Goal: Information Seeking & Learning: Check status

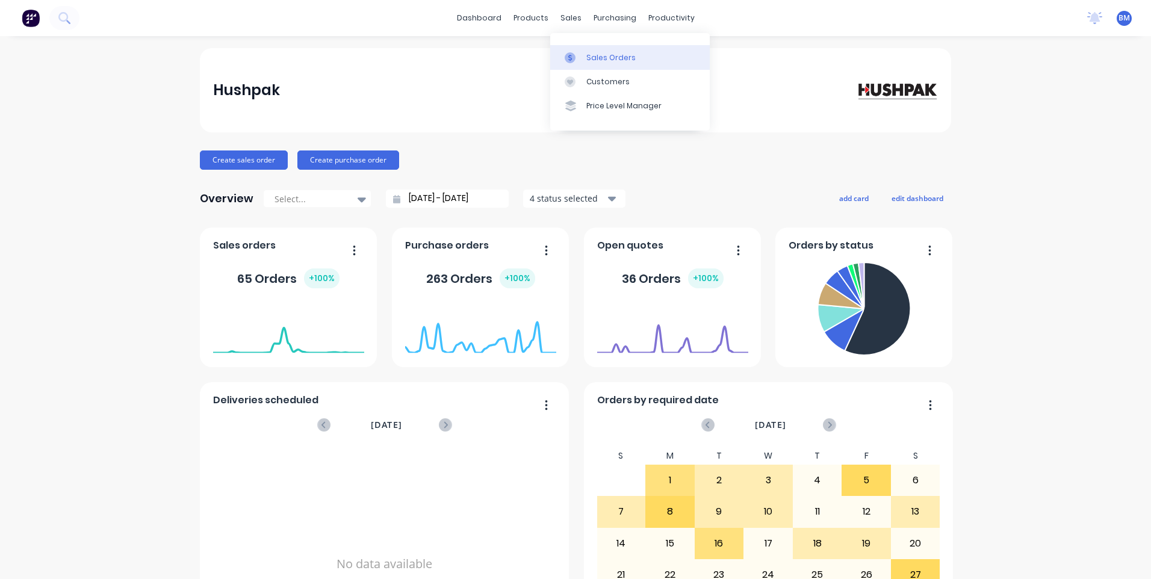
click at [580, 61] on div at bounding box center [574, 57] width 18 height 11
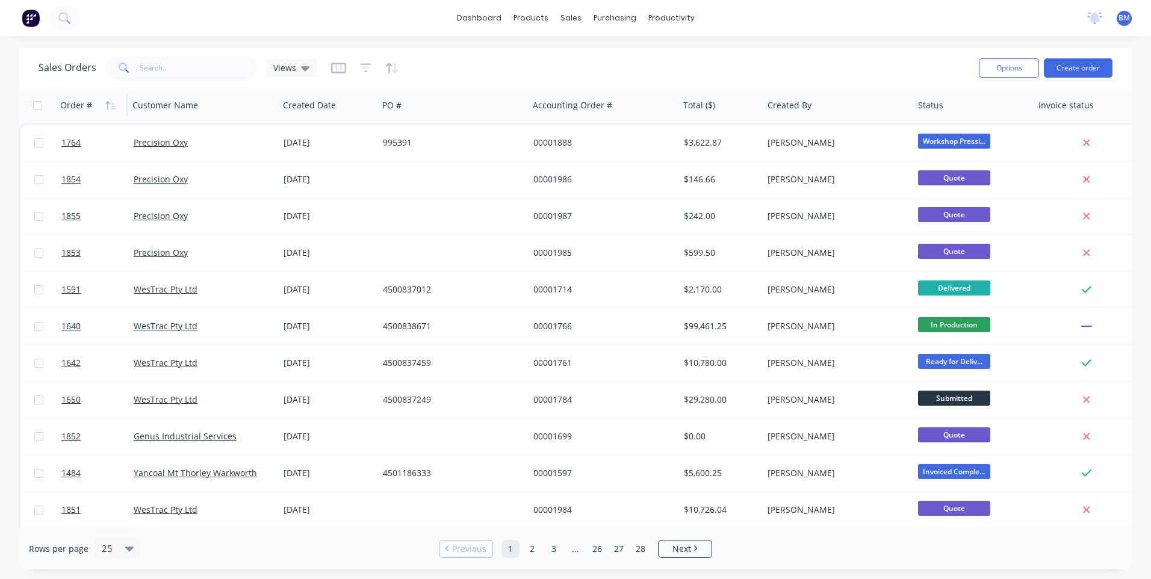
click at [67, 110] on div "Order #" at bounding box center [76, 105] width 32 height 12
click at [107, 110] on icon "button" at bounding box center [110, 106] width 11 height 10
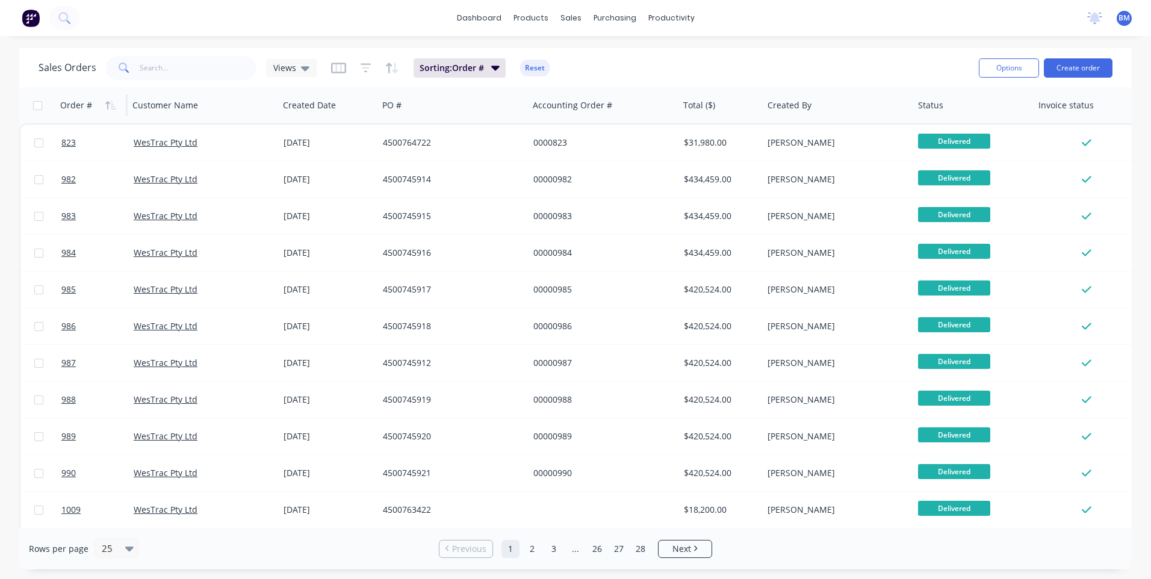
click at [107, 110] on icon "button" at bounding box center [110, 106] width 11 height 10
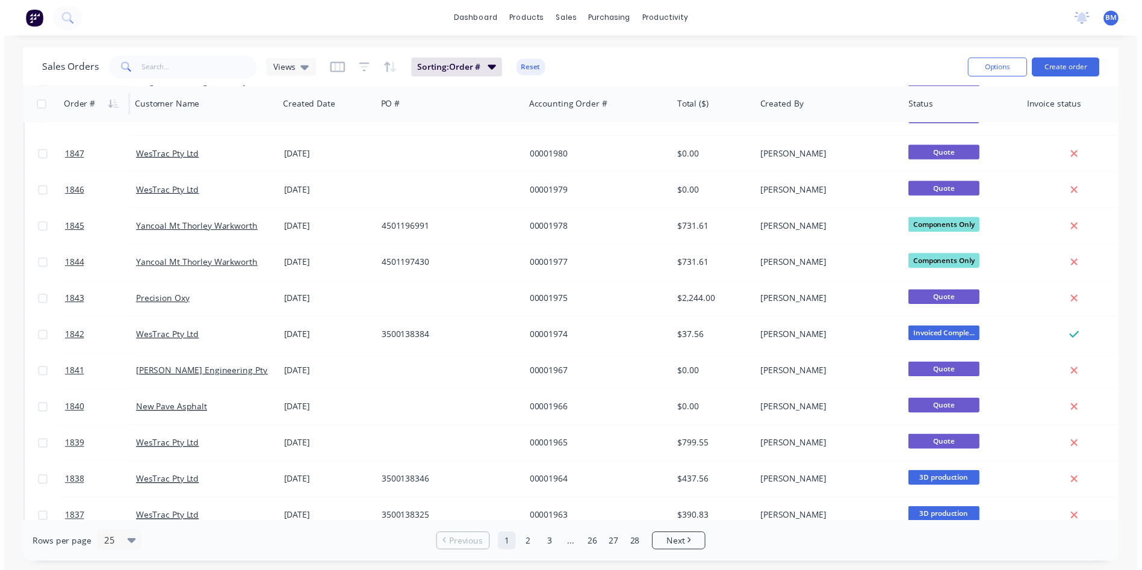
scroll to position [218, 0]
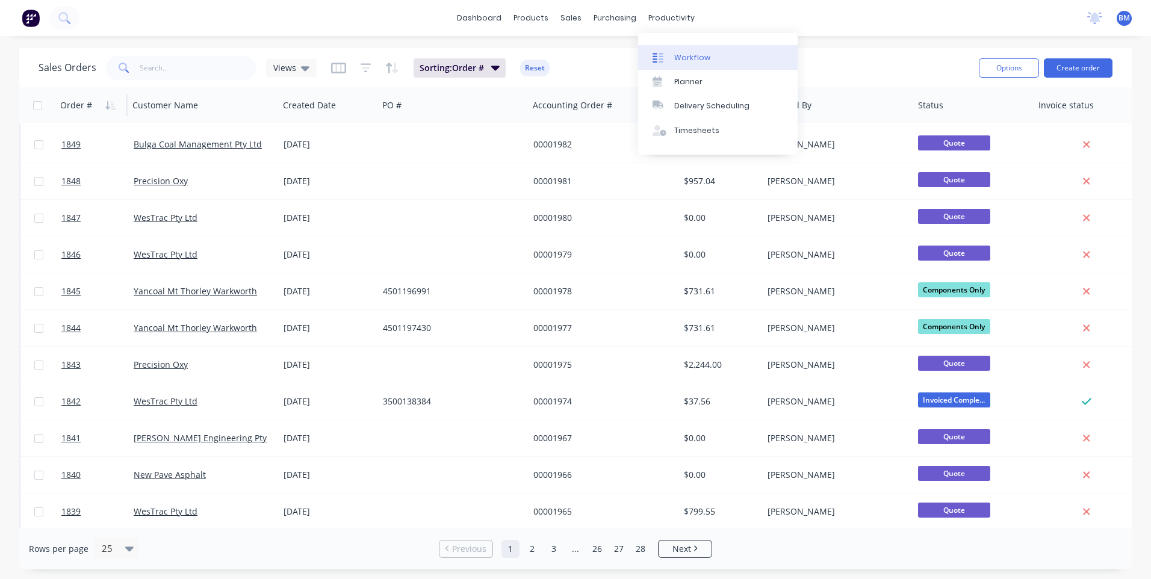
drag, startPoint x: 679, startPoint y: 41, endPoint x: 679, endPoint y: 56, distance: 15.0
click at [679, 50] on div "Workflow Planner Delivery Scheduling Timesheets" at bounding box center [717, 94] width 159 height 122
click at [679, 56] on div "Workflow" at bounding box center [692, 57] width 36 height 11
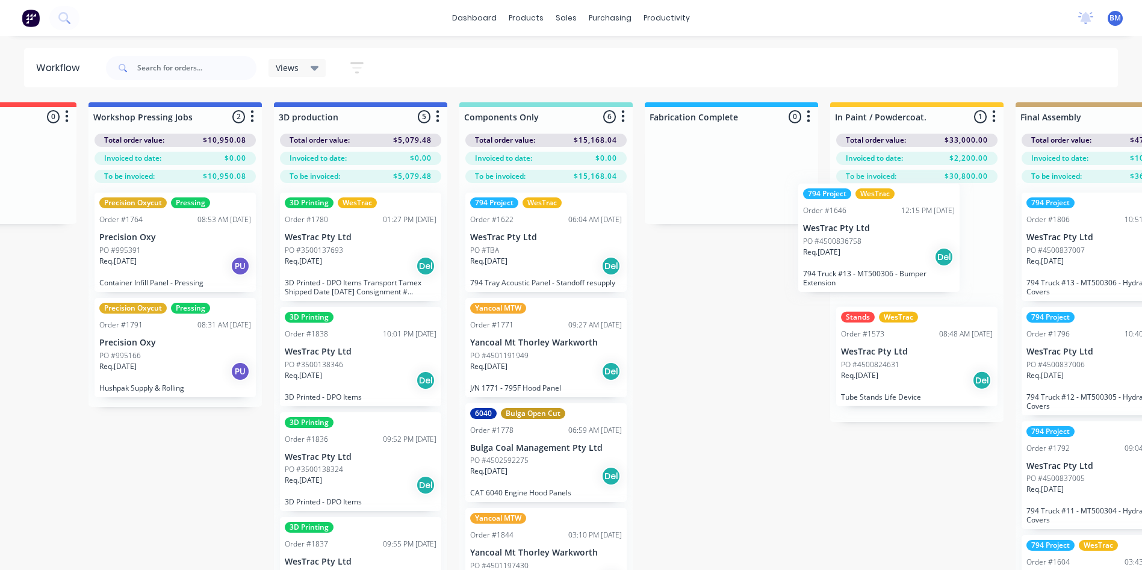
scroll to position [0, 1055]
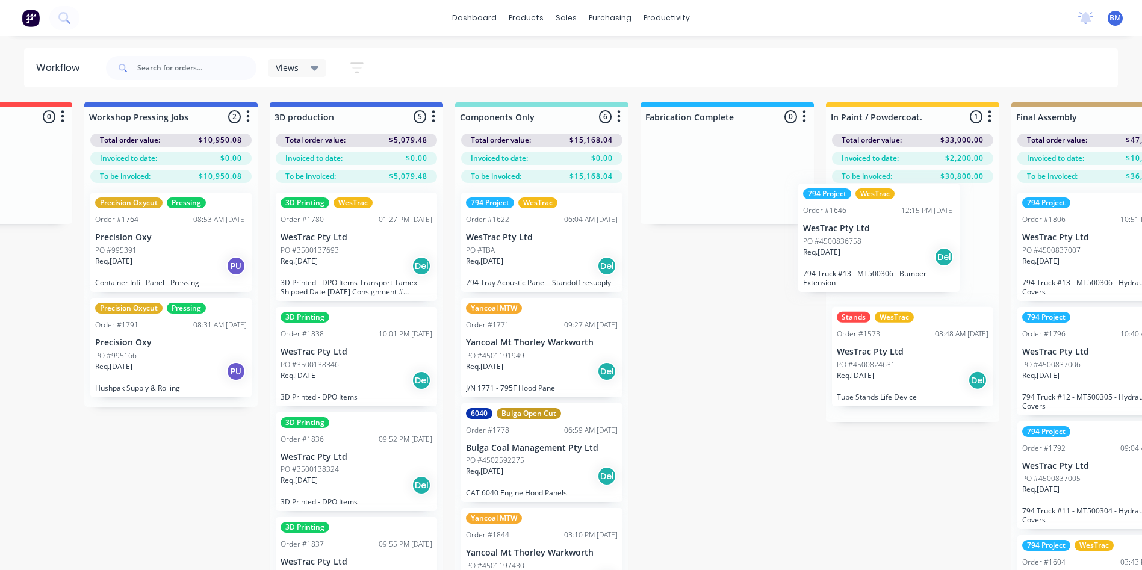
drag, startPoint x: 633, startPoint y: 247, endPoint x: 849, endPoint y: 262, distance: 216.0
click at [849, 262] on div "Submitted 117 Sort By Created date Required date Order number Customer name Mos…" at bounding box center [900, 355] width 3927 height 506
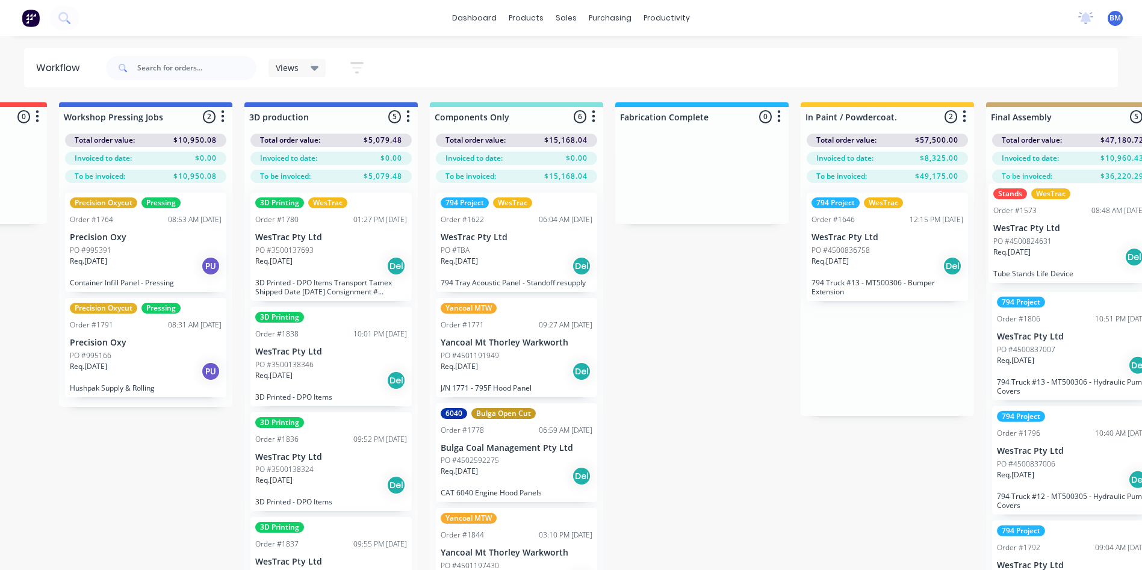
drag, startPoint x: 1142, startPoint y: 357, endPoint x: 1065, endPoint y: 253, distance: 129.9
click at [1065, 253] on div "Submitted 117 Sort By Created date Required date Order number Customer name Mos…" at bounding box center [875, 355] width 3927 height 506
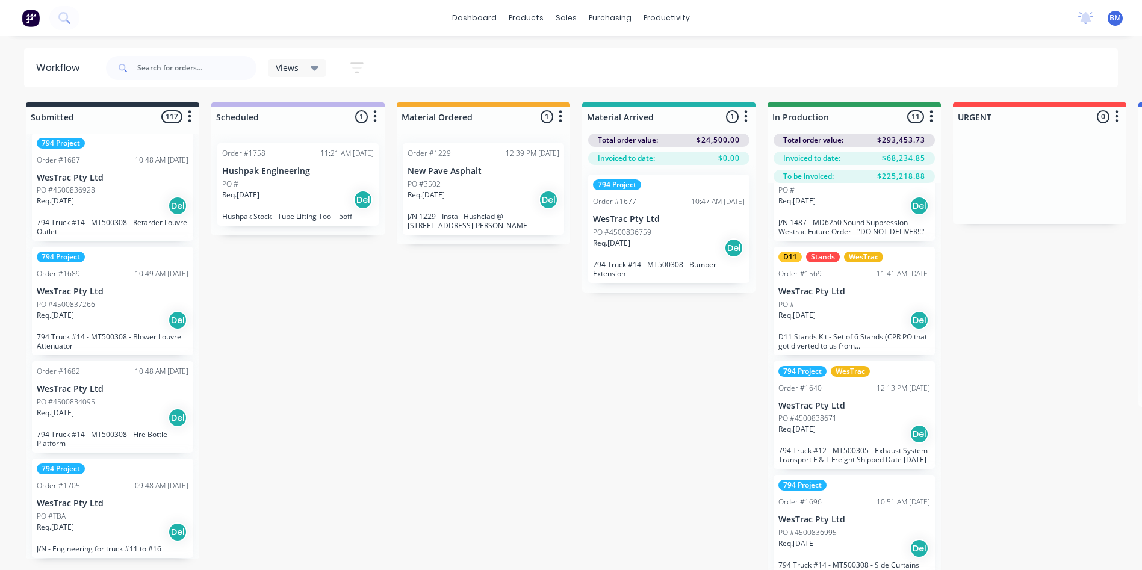
scroll to position [782, 0]
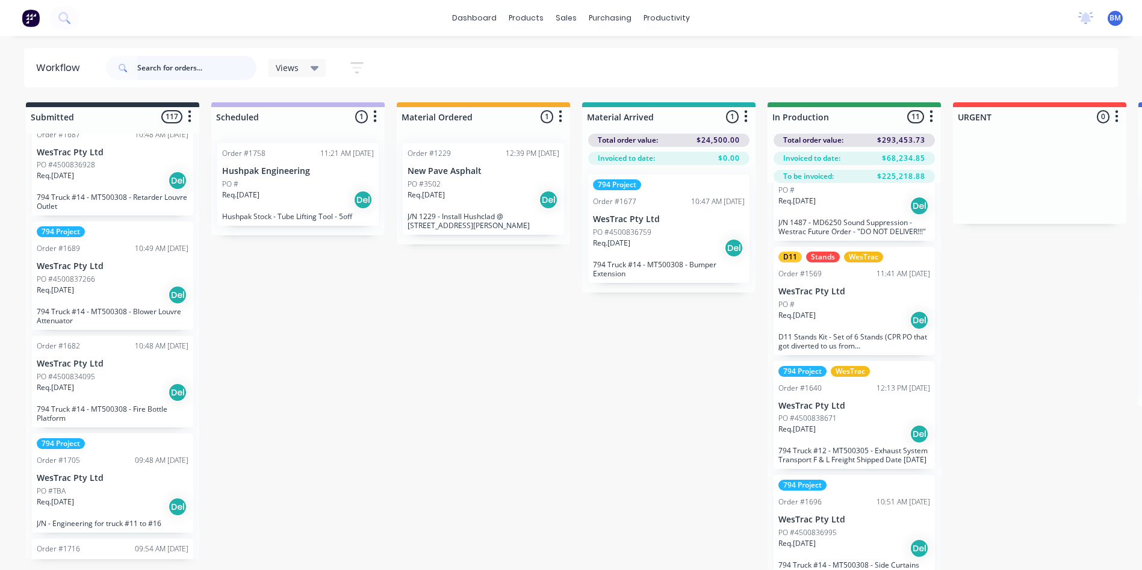
click at [166, 73] on input "text" at bounding box center [196, 68] width 119 height 24
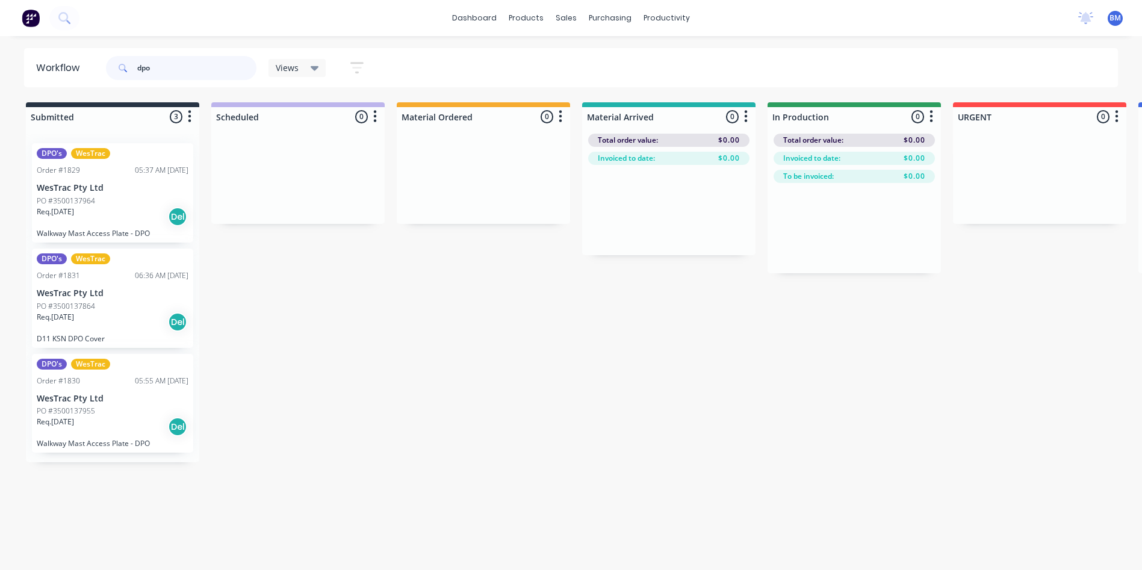
type input "dpo"
click at [81, 324] on div "Req. 28/08/25 Del" at bounding box center [113, 322] width 152 height 20
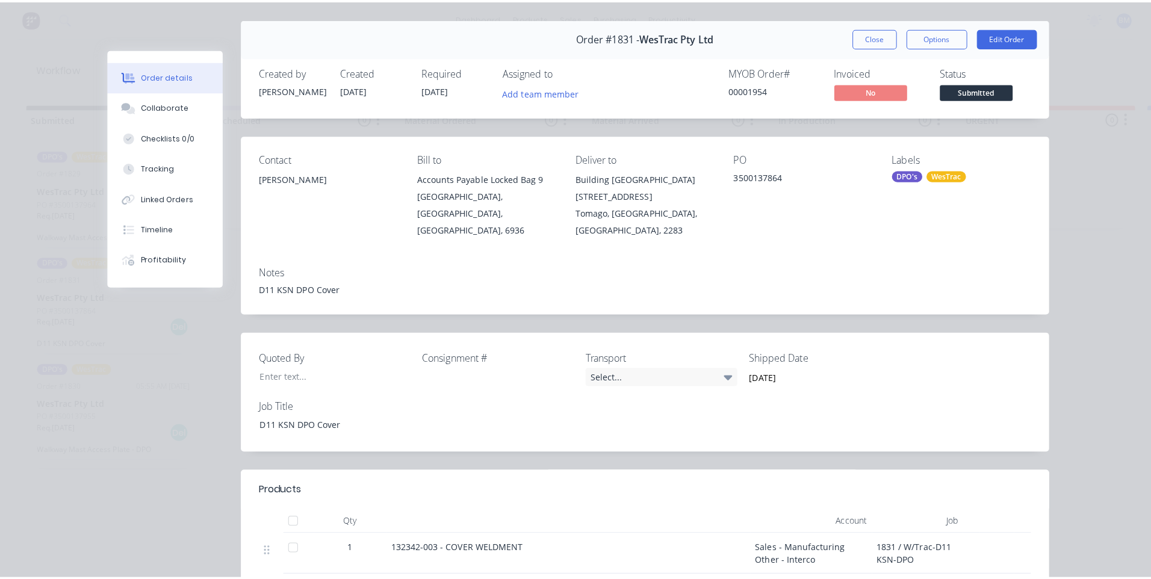
scroll to position [0, 0]
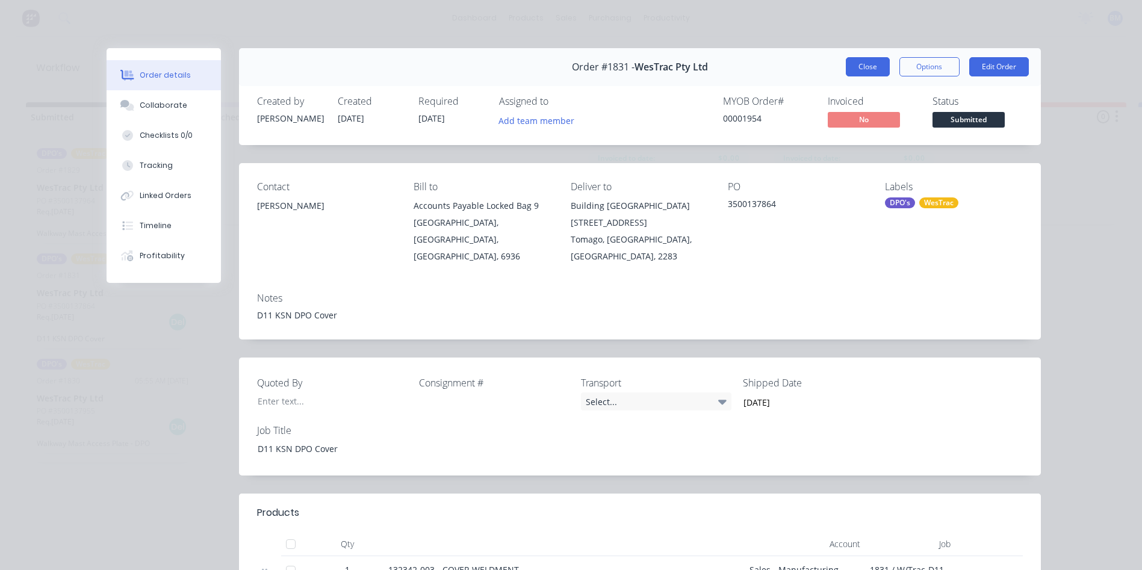
click at [863, 57] on button "Close" at bounding box center [868, 66] width 44 height 19
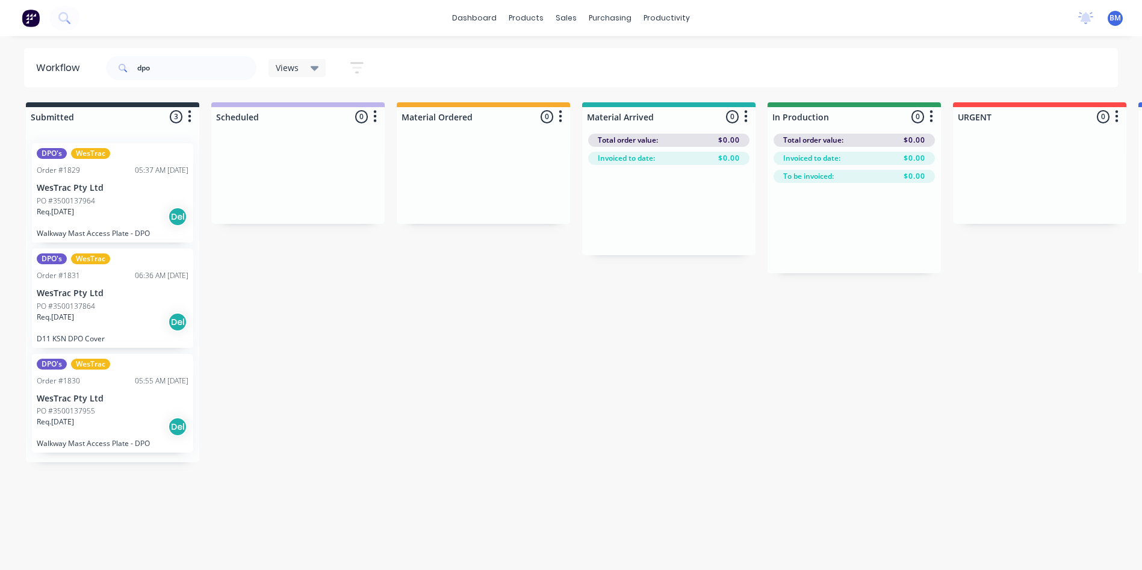
click at [94, 214] on div "Req. 28/08/25 Del" at bounding box center [113, 216] width 152 height 20
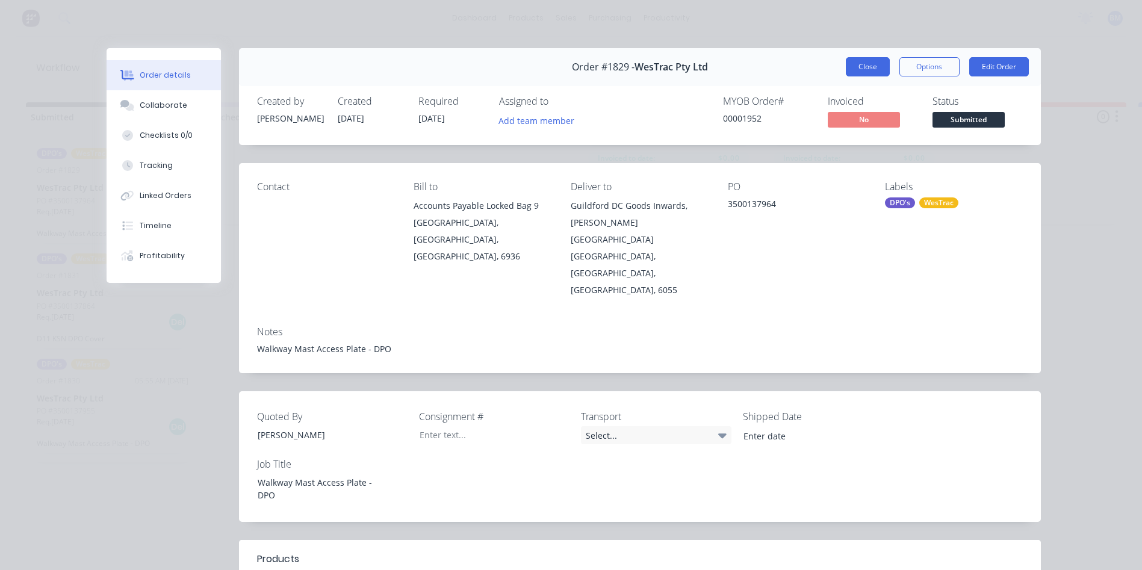
click at [861, 59] on button "Close" at bounding box center [868, 66] width 44 height 19
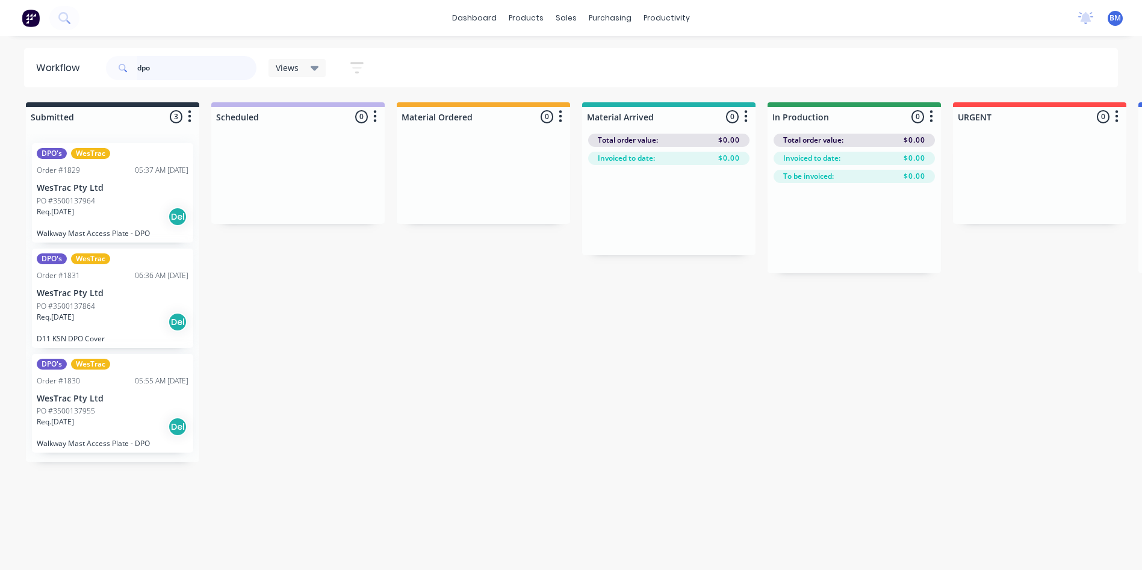
drag, startPoint x: 167, startPoint y: 66, endPoint x: 0, endPoint y: 122, distance: 176.4
click at [0, 95] on html "dashboard products sales purchasing productivity dashboard products Product Cat…" at bounding box center [571, 249] width 1142 height 498
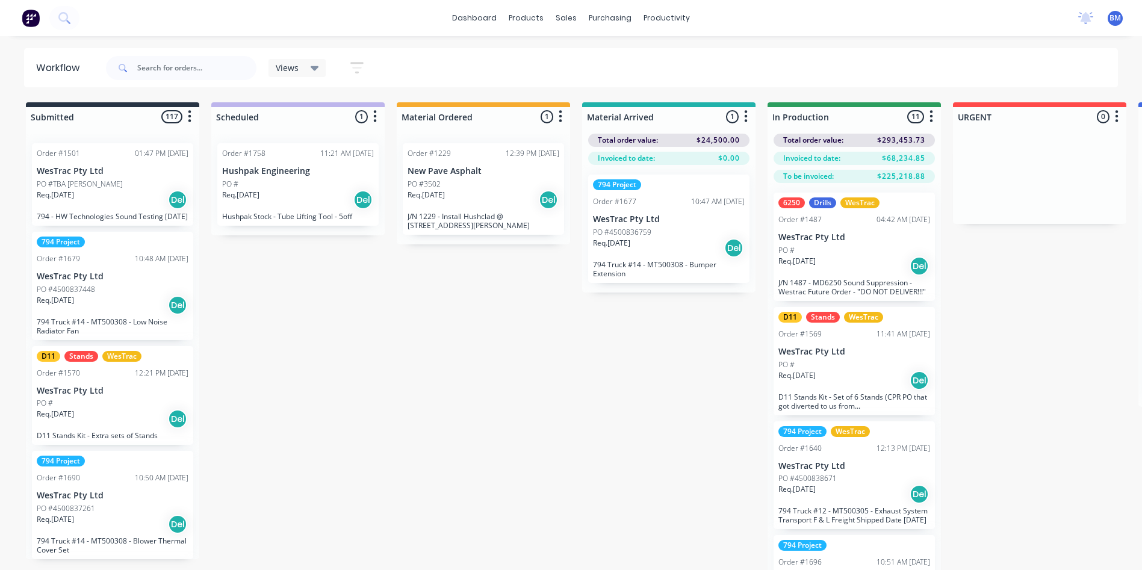
drag, startPoint x: 451, startPoint y: 294, endPoint x: 486, endPoint y: 230, distance: 72.4
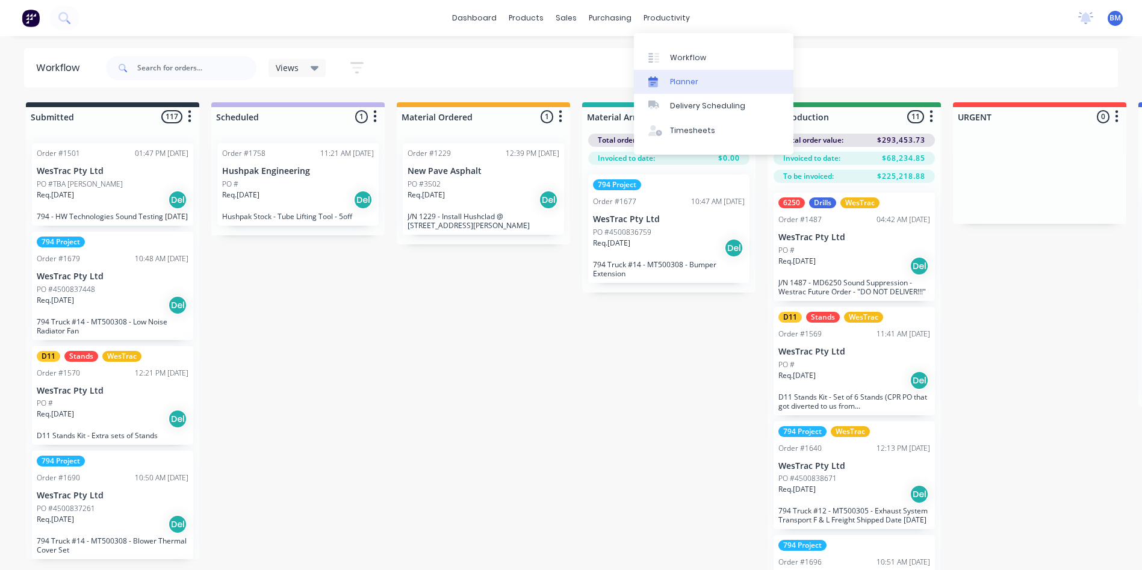
click at [665, 71] on link "Planner" at bounding box center [713, 82] width 159 height 24
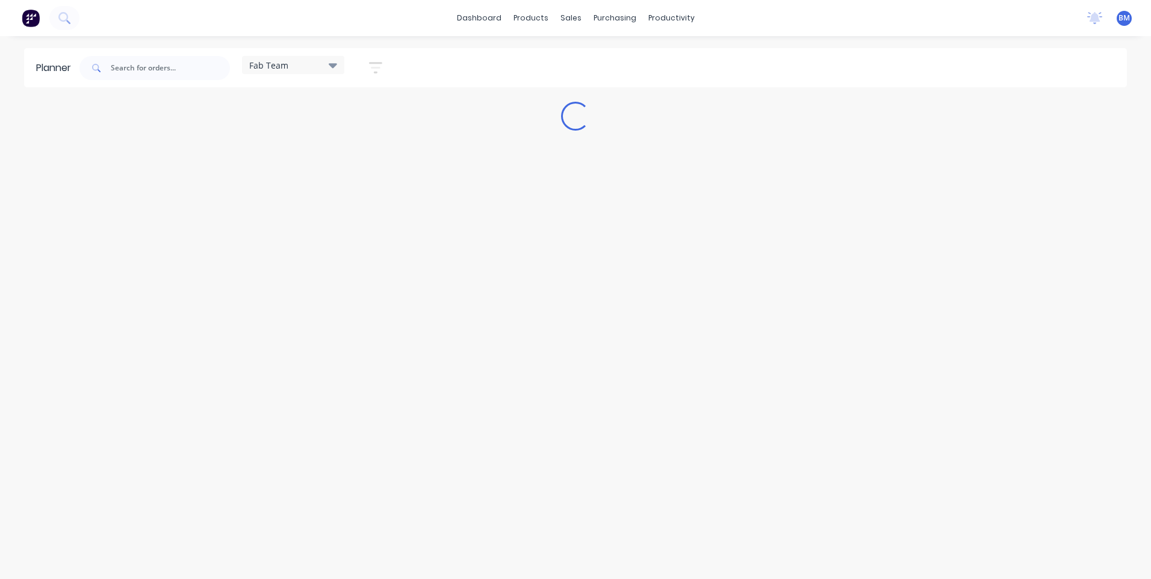
type input "1599"
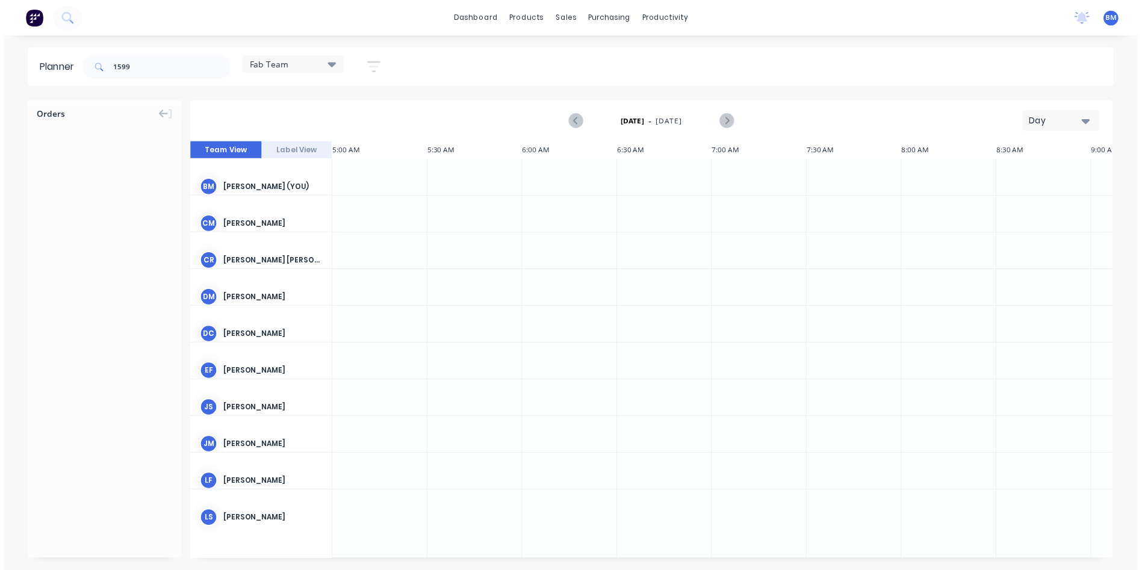
scroll to position [0, 1]
click at [289, 64] on div "Fab Team" at bounding box center [293, 65] width 88 height 11
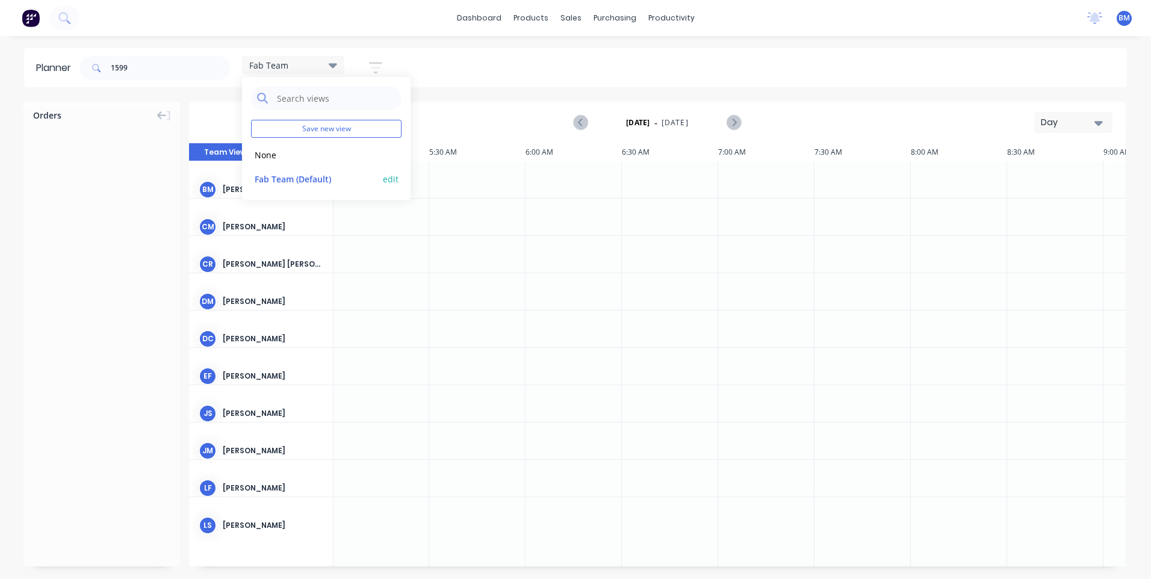
click at [387, 176] on button "edit" at bounding box center [391, 178] width 16 height 13
click at [479, 150] on button "Update" at bounding box center [465, 151] width 72 height 21
click at [390, 155] on button "edit" at bounding box center [391, 154] width 16 height 13
click at [382, 175] on div "Fab Team (Default) edit" at bounding box center [326, 179] width 150 height 24
click at [391, 179] on button "edit" at bounding box center [391, 178] width 16 height 13
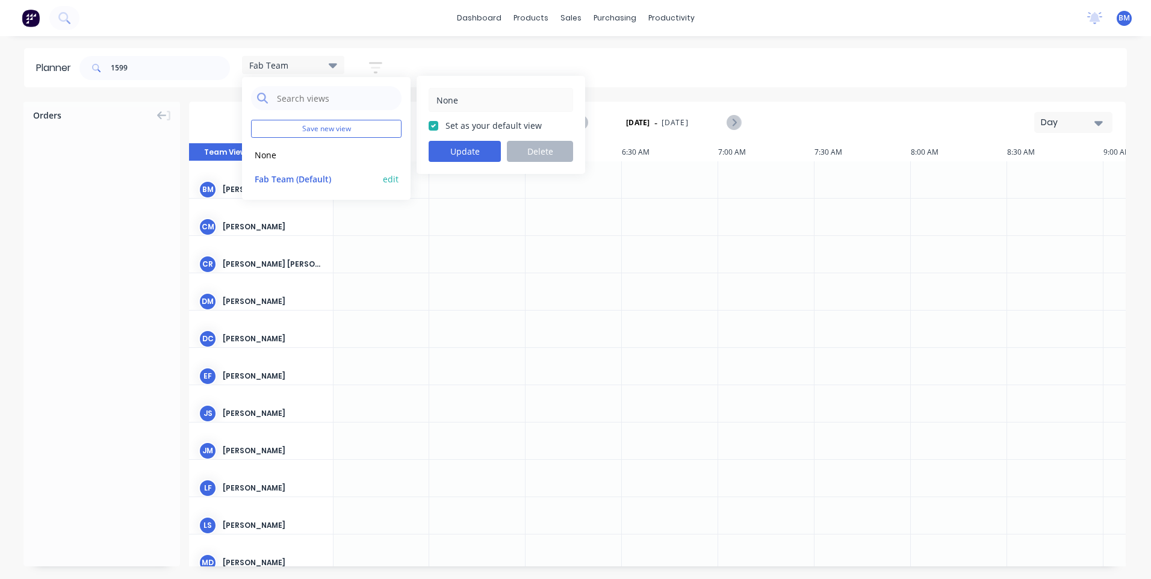
type input "Fab Team"
checkbox input "true"
click at [179, 178] on div at bounding box center [101, 169] width 156 height 90
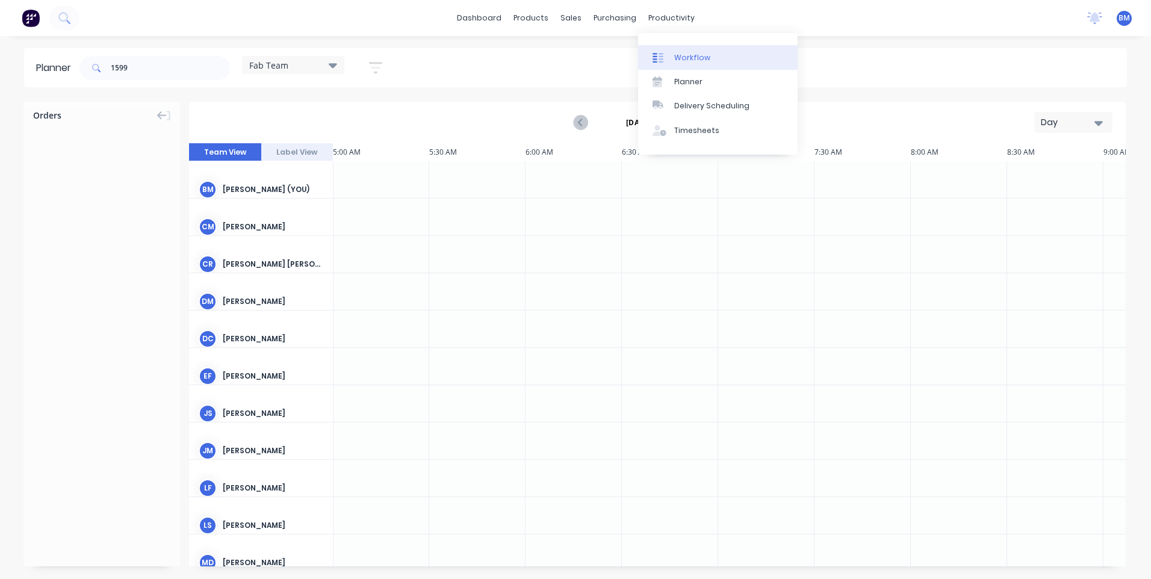
click at [667, 63] on link "Workflow" at bounding box center [717, 57] width 159 height 24
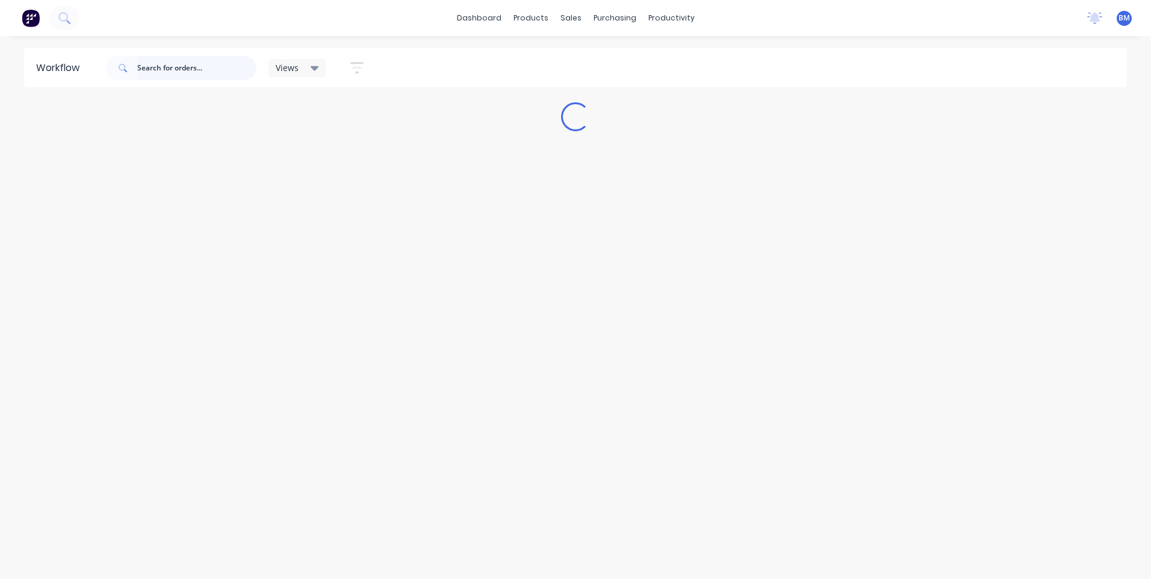
click at [190, 67] on input "text" at bounding box center [196, 68] width 119 height 24
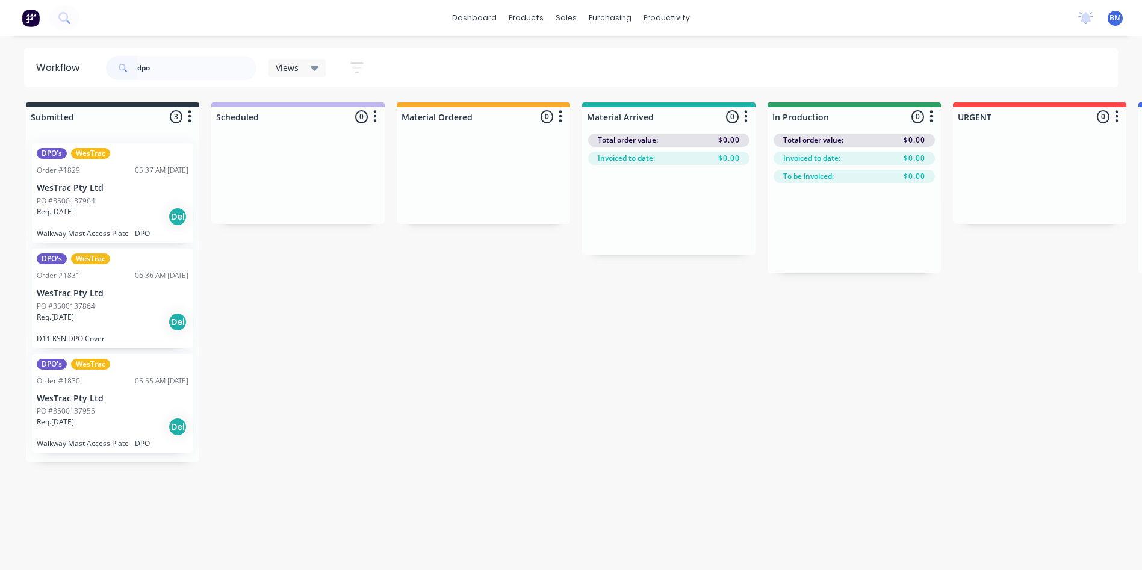
click at [99, 203] on div "PO #3500137964" at bounding box center [113, 201] width 152 height 11
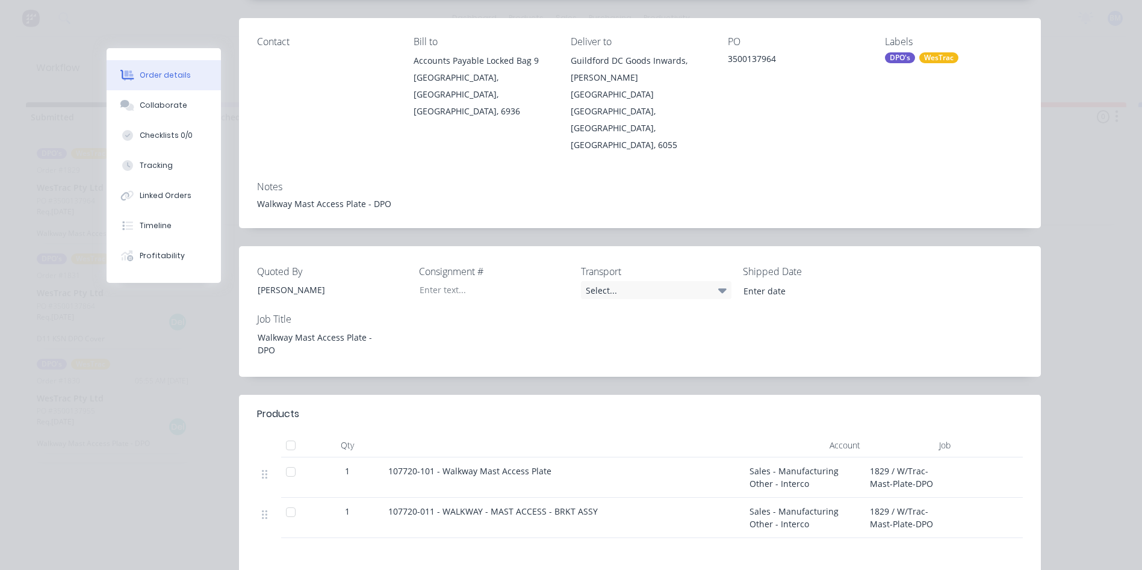
scroll to position [181, 0]
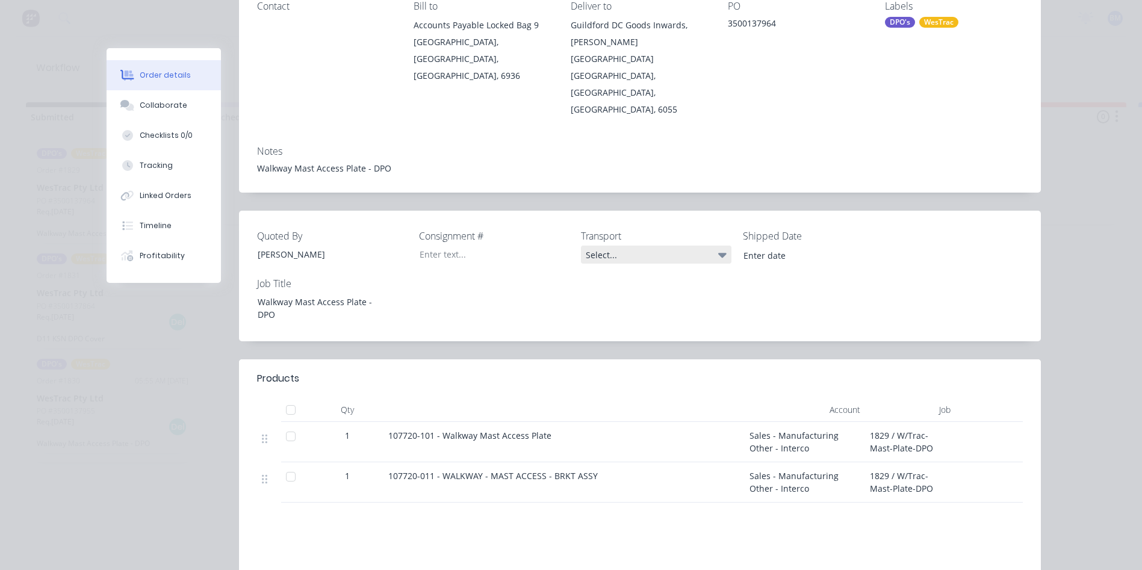
click at [694, 246] on div "Select..." at bounding box center [656, 255] width 150 height 18
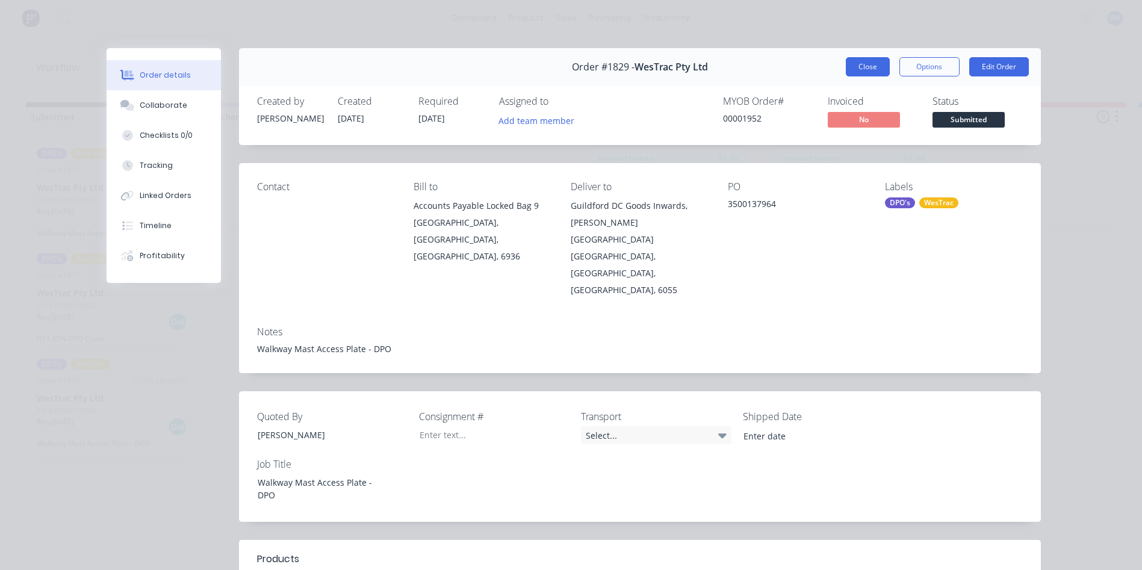
click at [877, 74] on button "Close" at bounding box center [868, 66] width 44 height 19
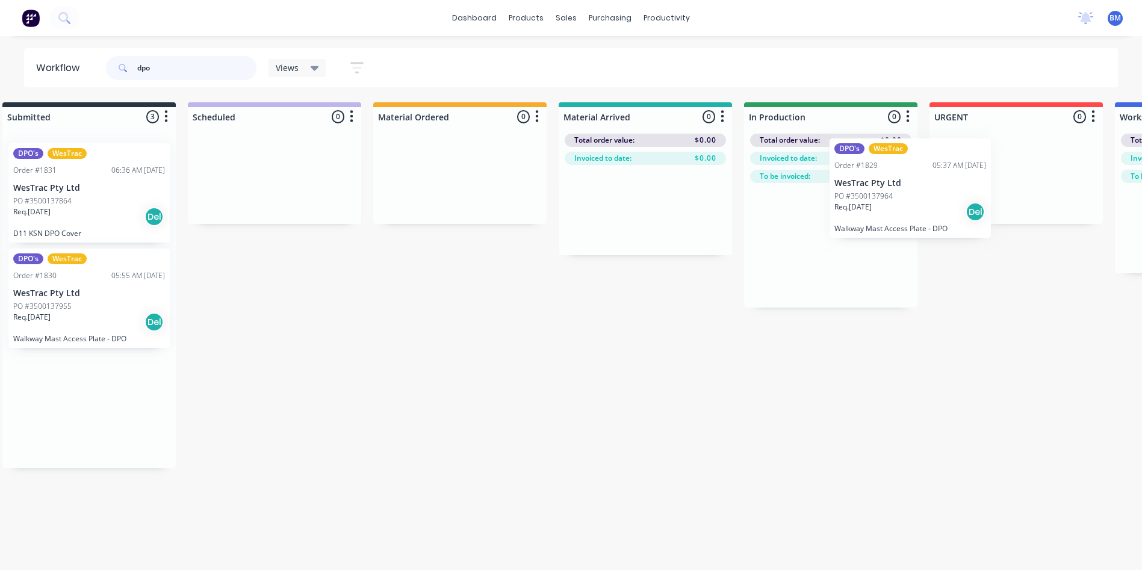
scroll to position [0, 25]
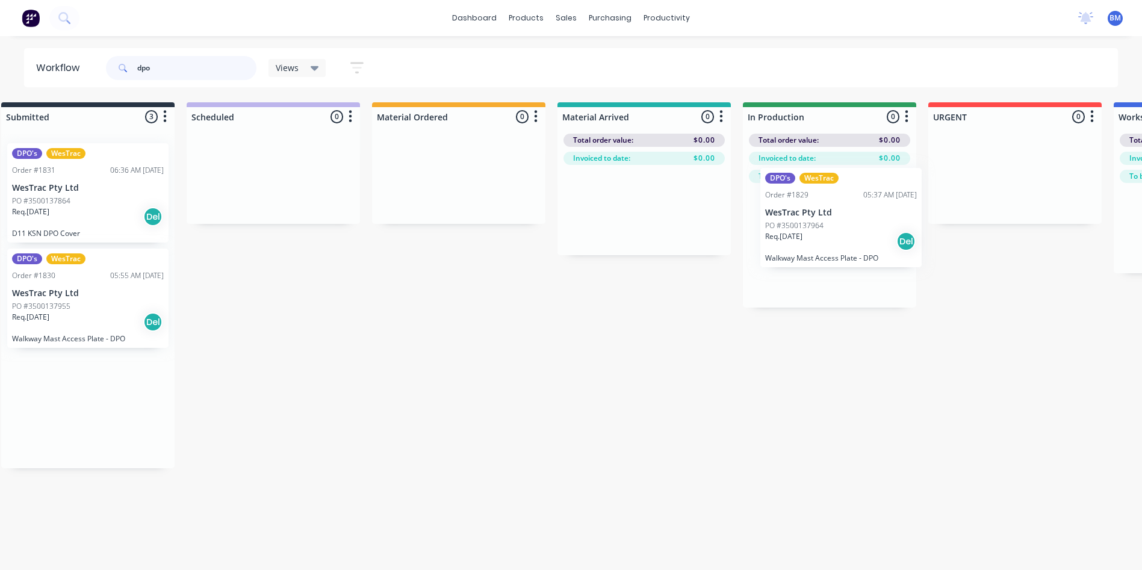
drag, startPoint x: 117, startPoint y: 196, endPoint x: 847, endPoint y: 223, distance: 729.9
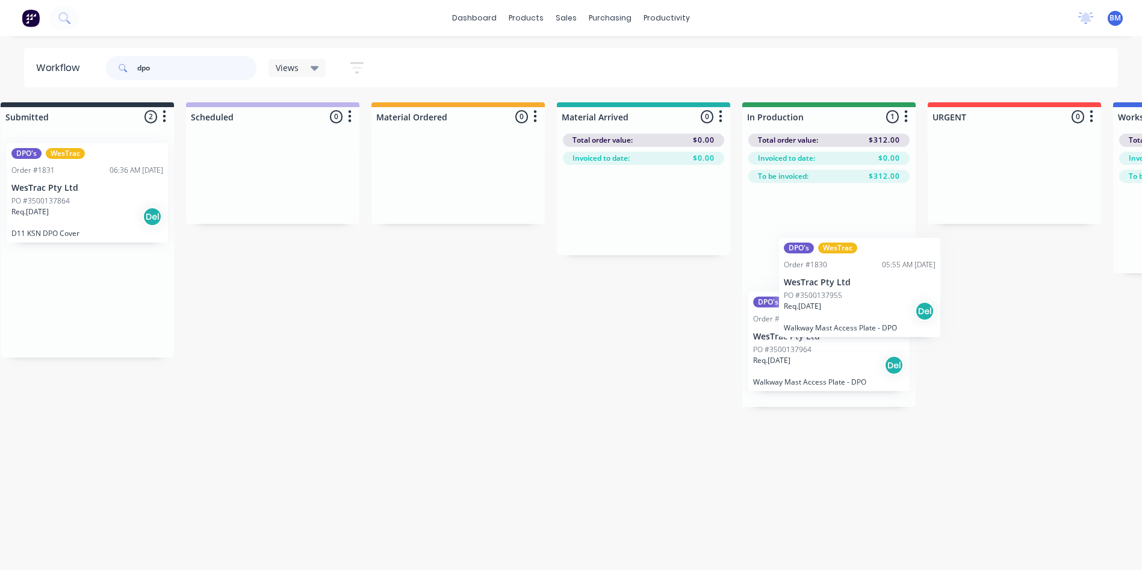
scroll to position [0, 30]
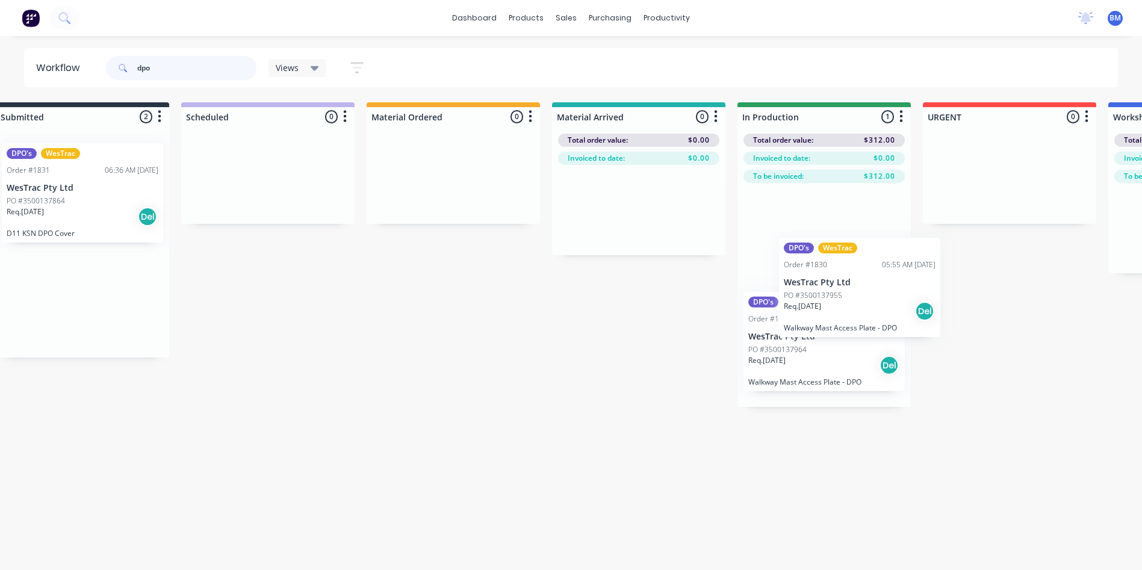
drag, startPoint x: 75, startPoint y: 318, endPoint x: 821, endPoint y: 314, distance: 745.7
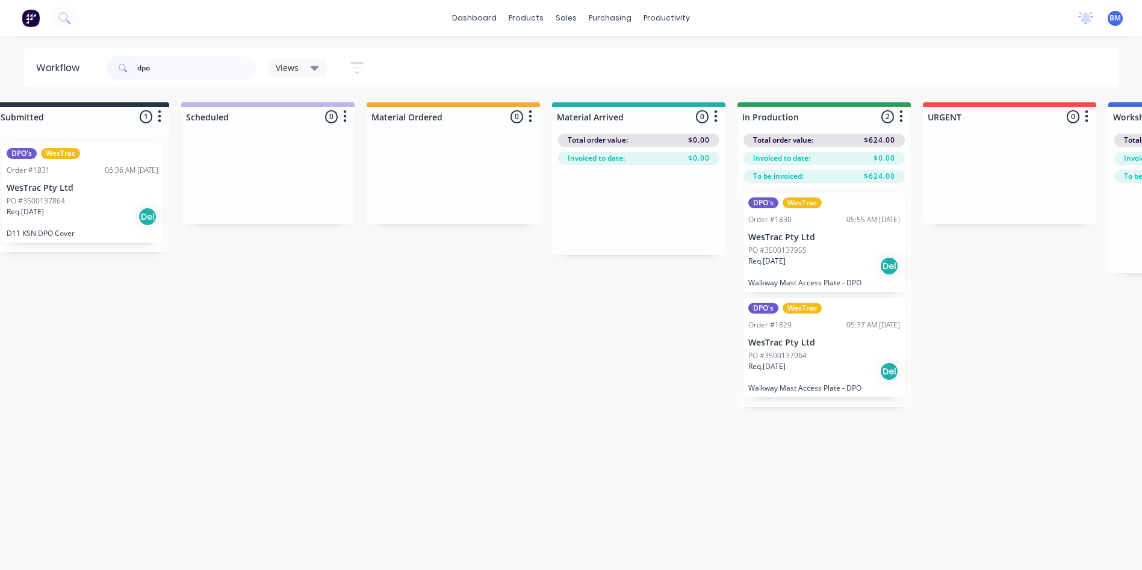
click at [57, 187] on p "WesTrac Pty Ltd" at bounding box center [83, 188] width 152 height 10
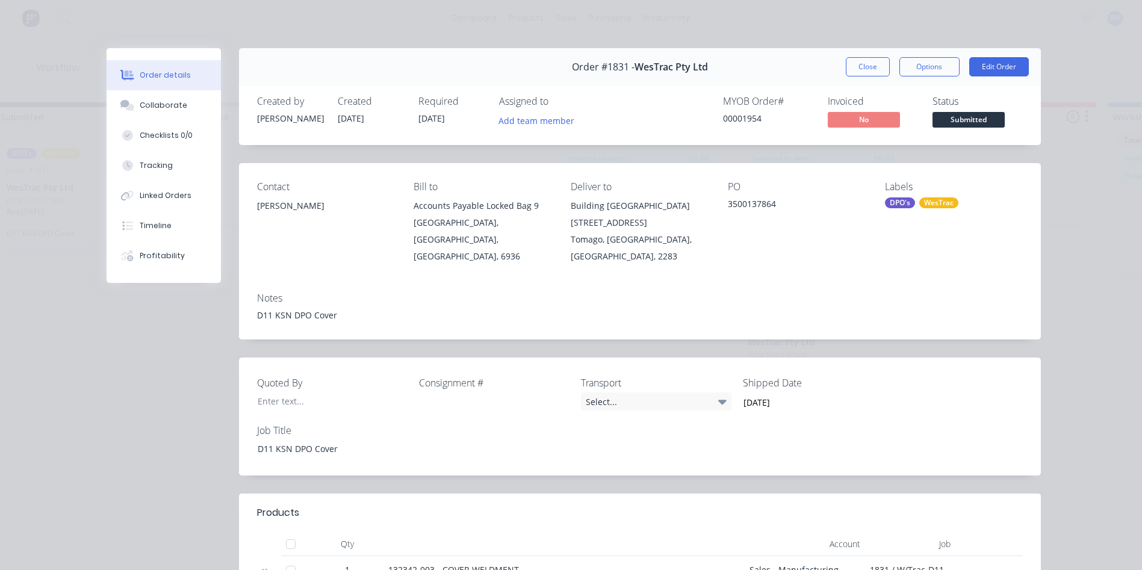
click at [866, 66] on button "Close" at bounding box center [868, 66] width 44 height 19
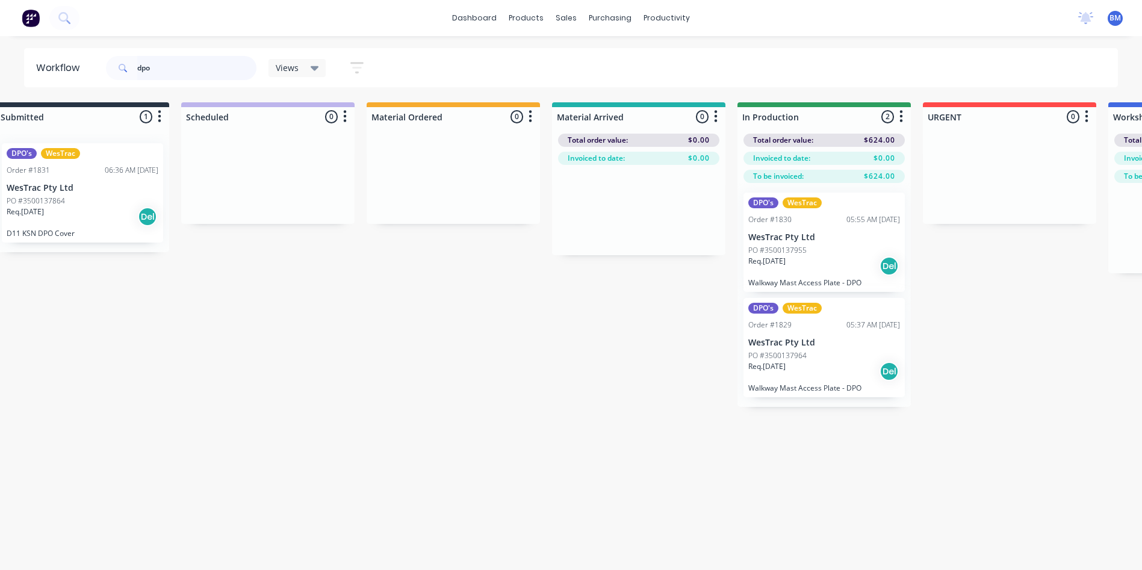
drag, startPoint x: 173, startPoint y: 68, endPoint x: 22, endPoint y: 75, distance: 151.2
click at [24, 75] on header "Workflow dpo Views Save new view None (Default) edit 3D only edit Show/Hide sta…" at bounding box center [571, 67] width 1094 height 39
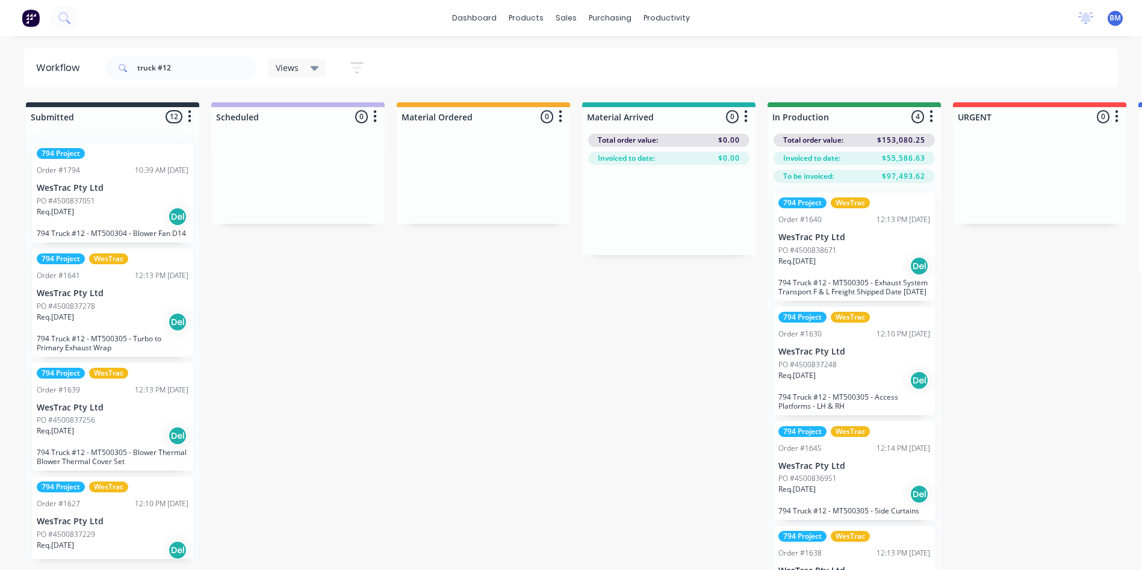
click at [826, 266] on div "Req. [DATE] Del" at bounding box center [854, 266] width 152 height 20
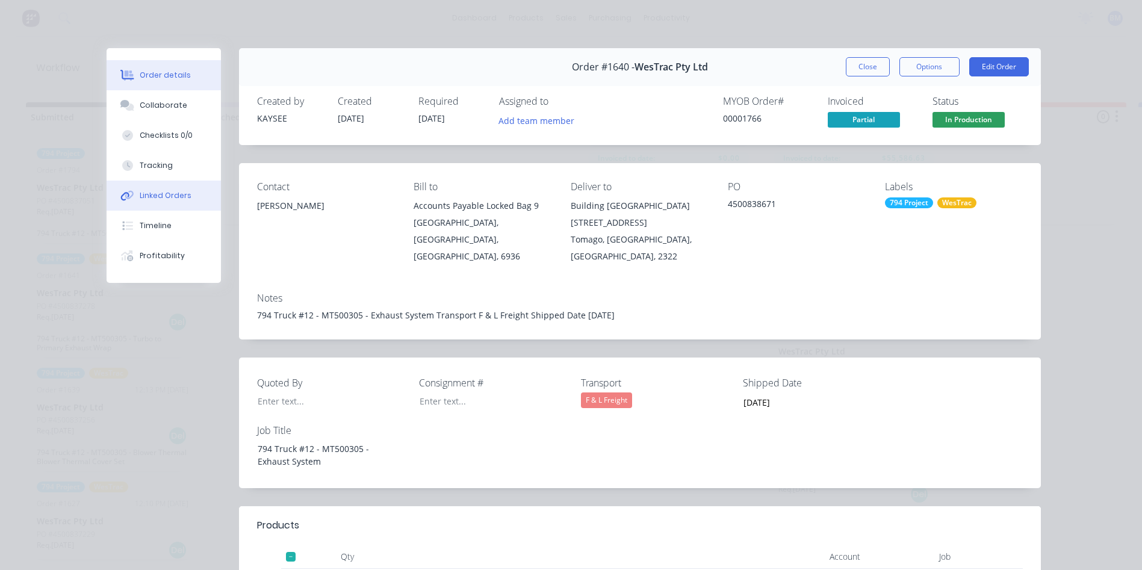
click at [153, 199] on div "Linked Orders" at bounding box center [166, 195] width 52 height 11
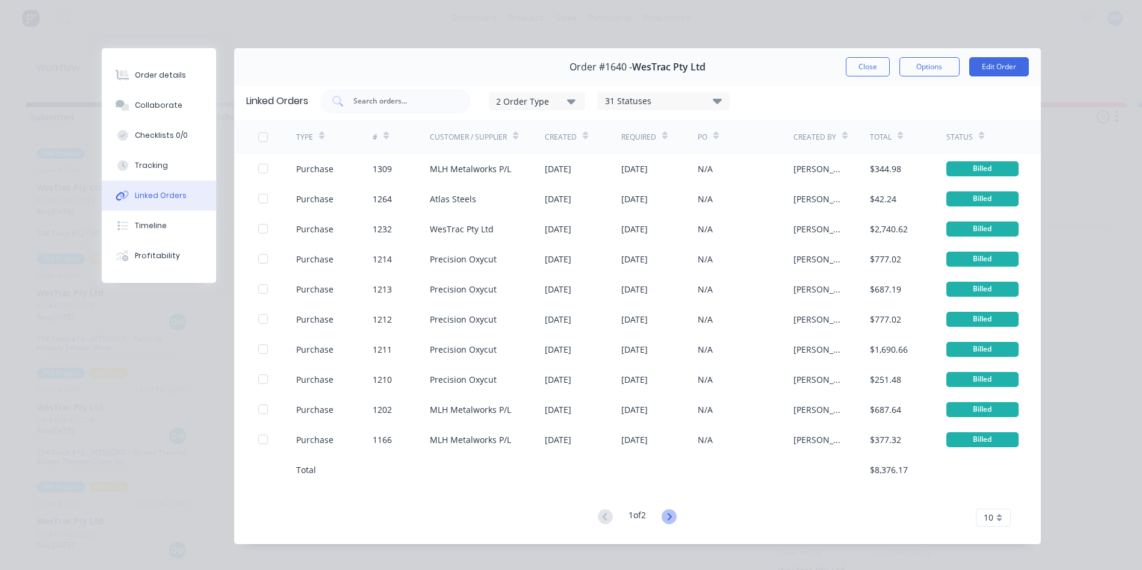
click at [669, 514] on icon at bounding box center [668, 516] width 15 height 15
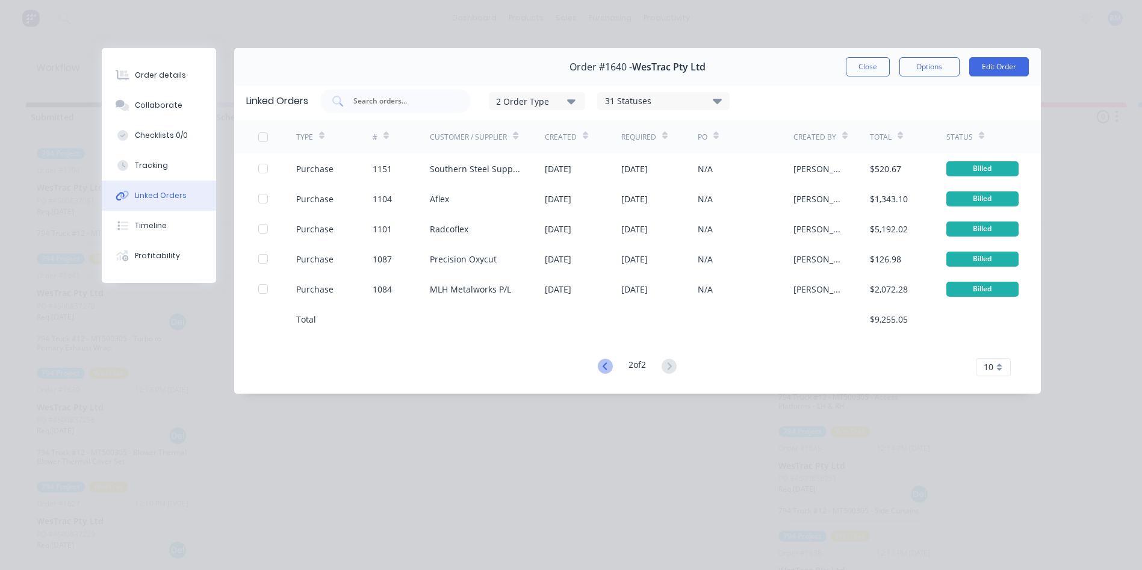
click at [598, 366] on icon at bounding box center [605, 366] width 15 height 15
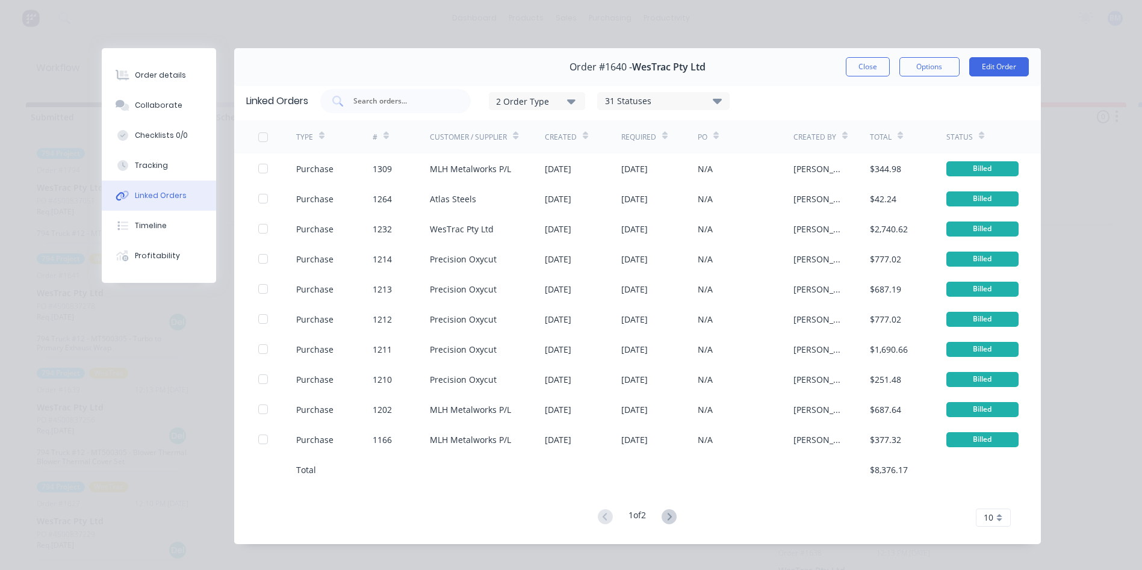
drag, startPoint x: 846, startPoint y: 73, endPoint x: 863, endPoint y: 97, distance: 29.4
click at [849, 73] on button "Close" at bounding box center [868, 66] width 44 height 19
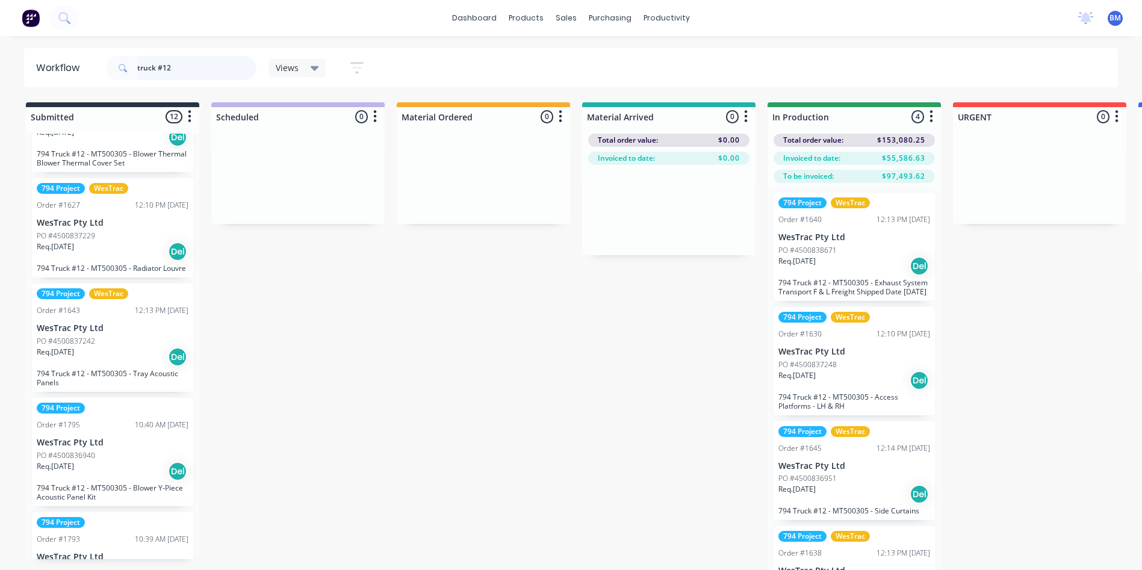
scroll to position [301, 0]
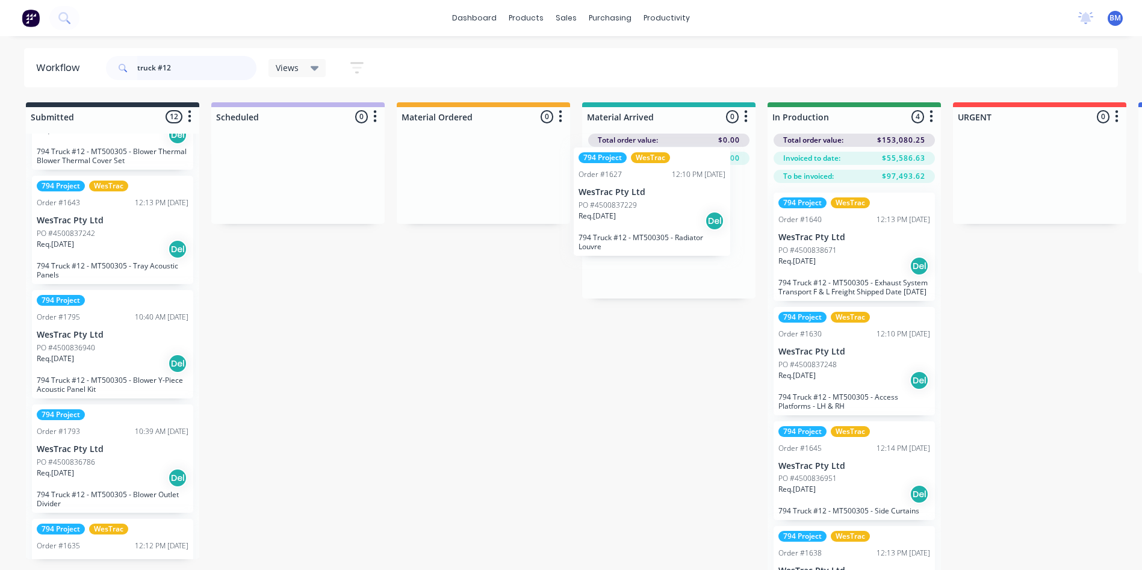
drag, startPoint x: 143, startPoint y: 271, endPoint x: 648, endPoint y: 228, distance: 506.8
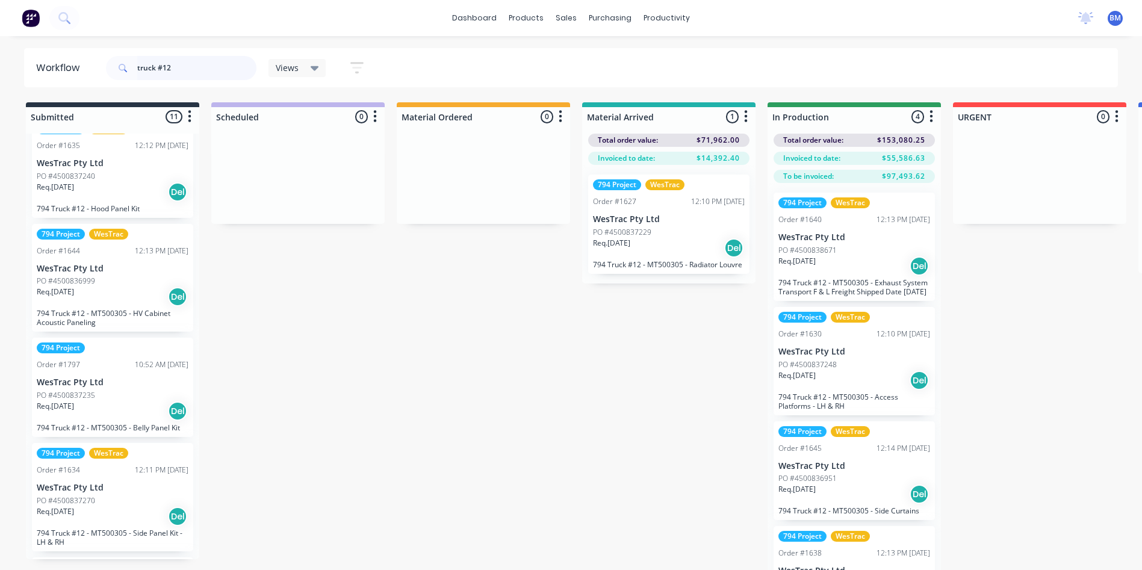
scroll to position [722, 0]
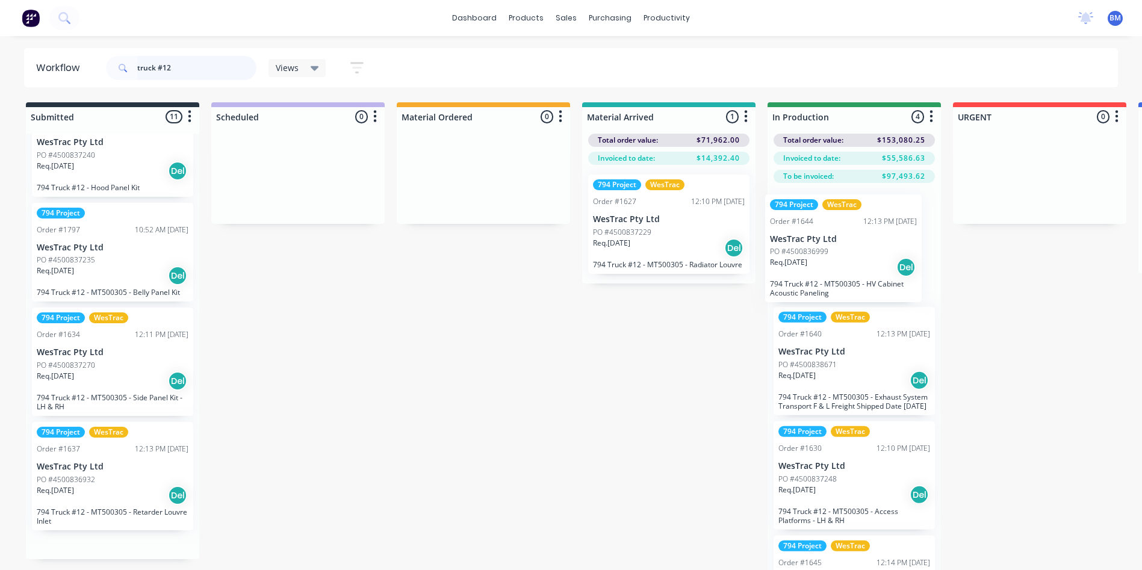
drag, startPoint x: 65, startPoint y: 292, endPoint x: 752, endPoint y: 263, distance: 687.9
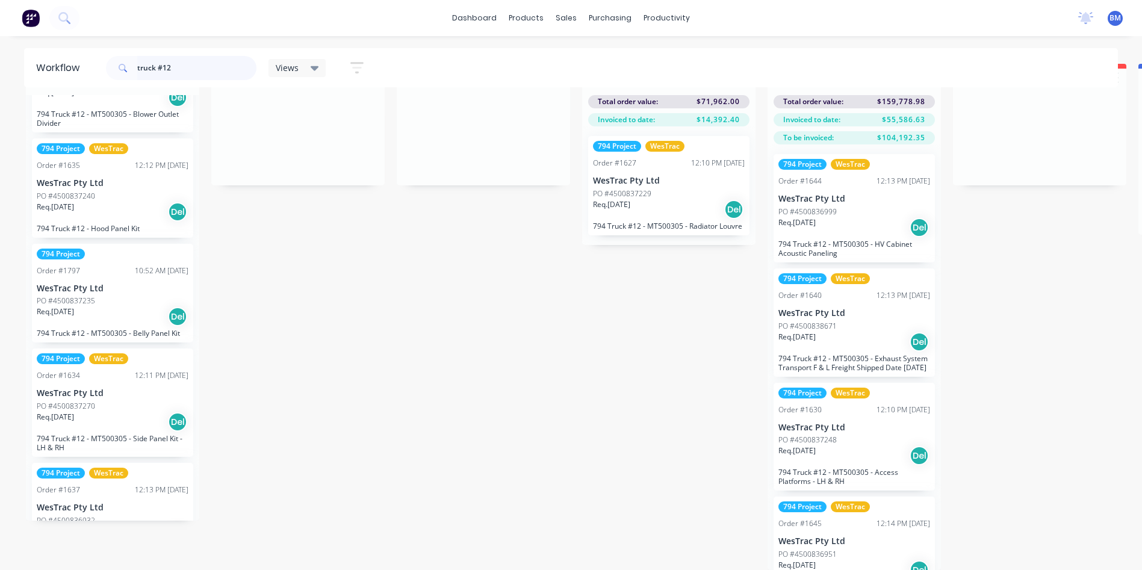
scroll to position [643, 0]
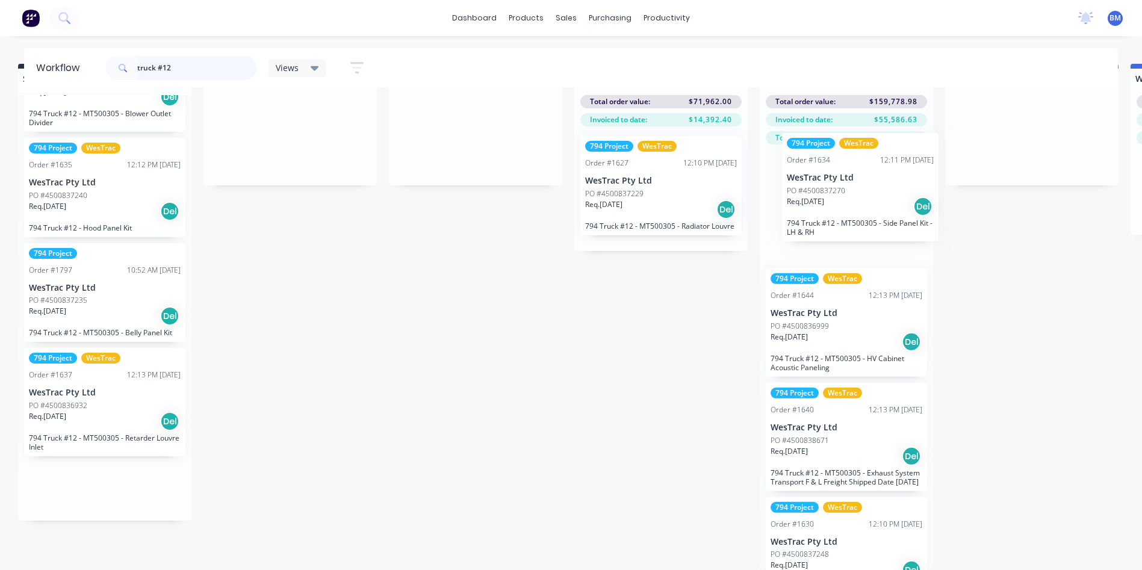
drag, startPoint x: 82, startPoint y: 427, endPoint x: 853, endPoint y: 209, distance: 801.2
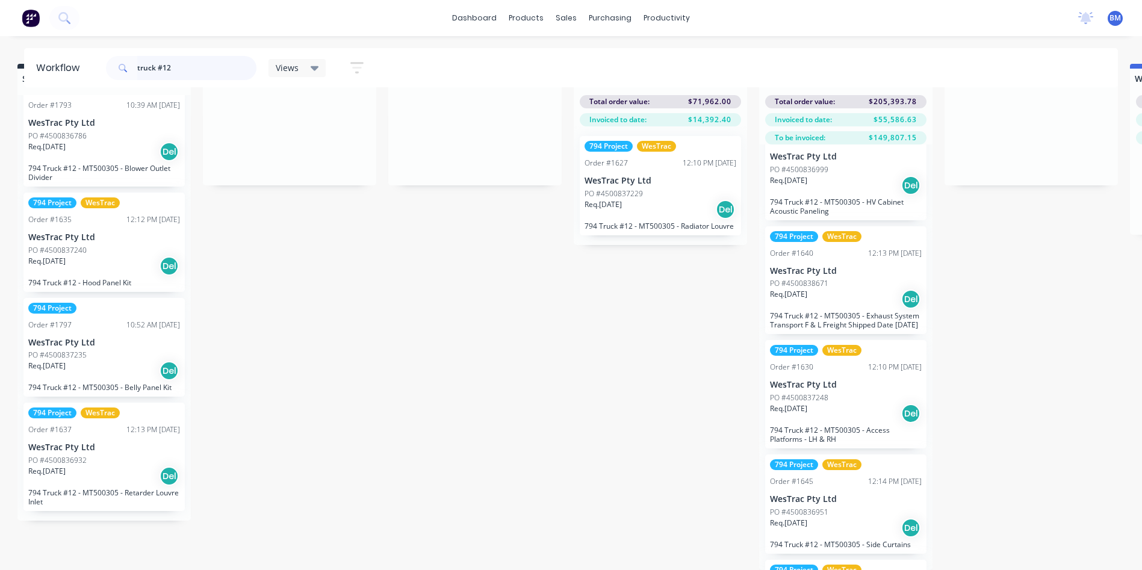
scroll to position [246, 0]
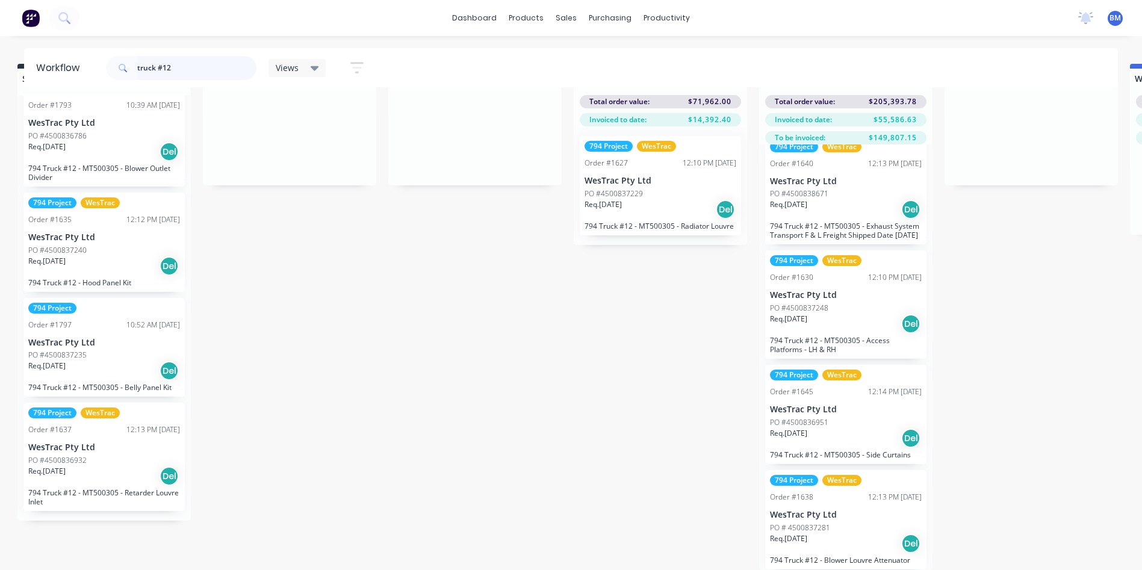
drag, startPoint x: 190, startPoint y: 63, endPoint x: 259, endPoint y: 153, distance: 113.9
click at [108, 72] on div "truck #12" at bounding box center [181, 68] width 150 height 24
drag, startPoint x: 392, startPoint y: 290, endPoint x: 491, endPoint y: 438, distance: 177.6
click at [197, 56] on input "truck #12" at bounding box center [196, 68] width 119 height 24
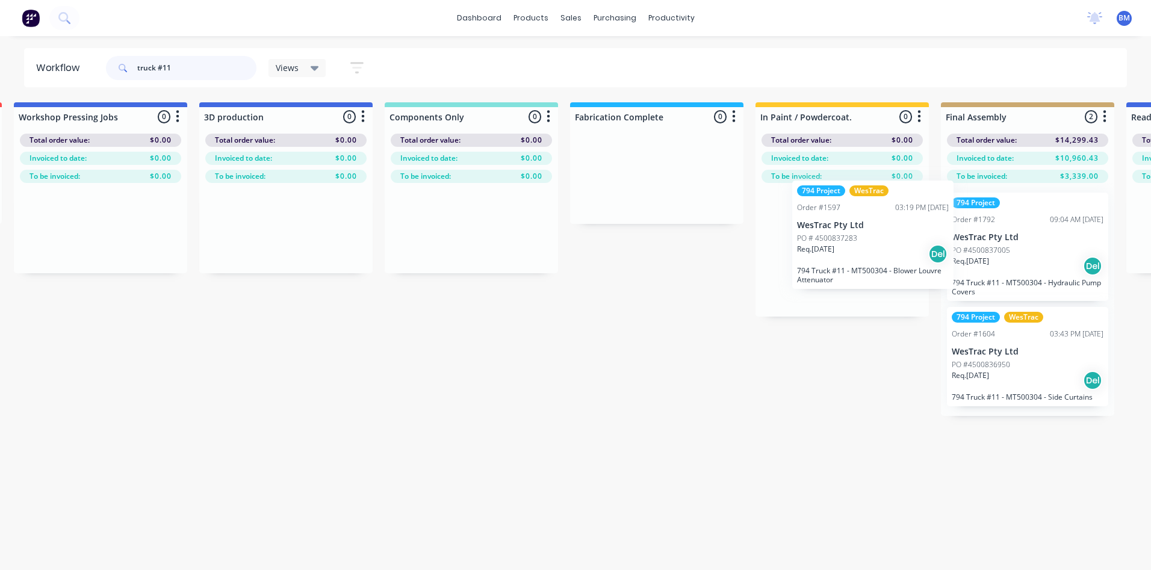
scroll to position [0, 1126]
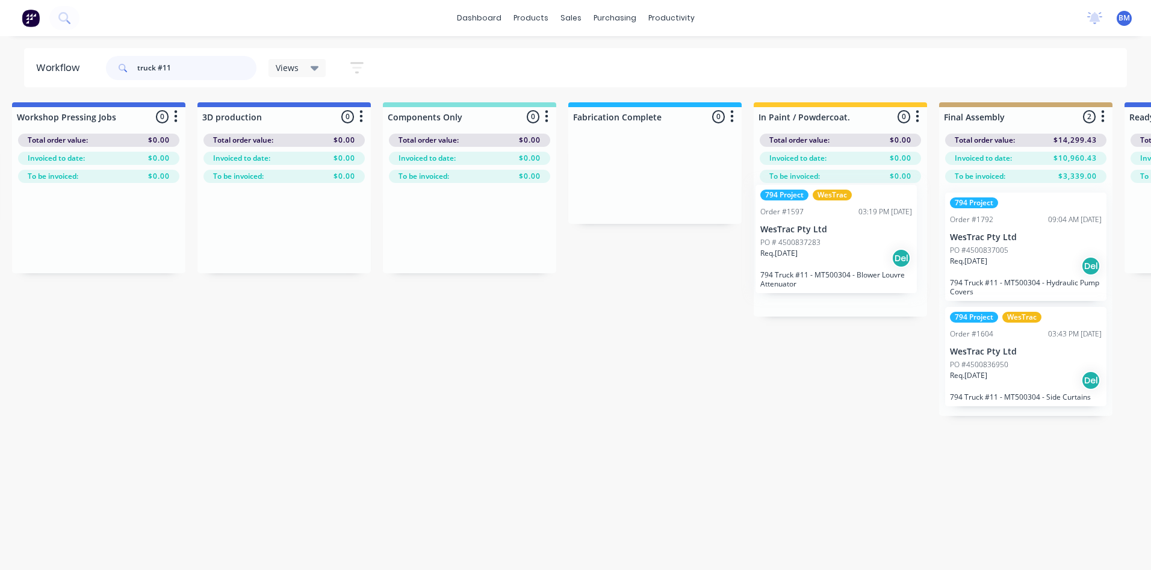
drag, startPoint x: 192, startPoint y: 267, endPoint x: 854, endPoint y: 252, distance: 662.2
click at [854, 252] on div "Submitted 6 Sort By Created date Required date Order number Customer name Most …" at bounding box center [828, 330] width 3927 height 457
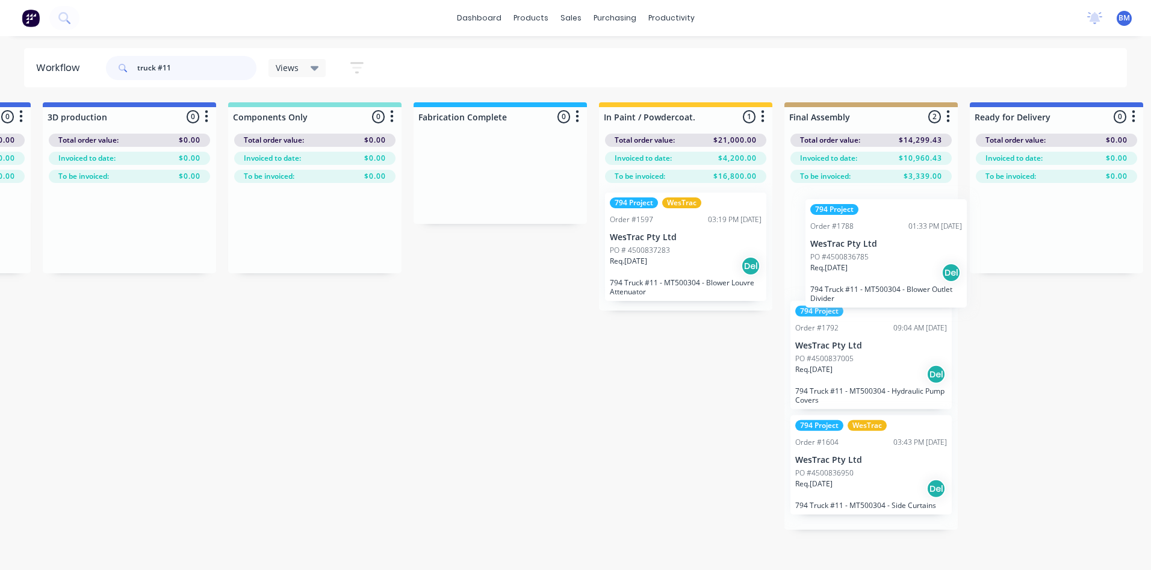
scroll to position [0, 1281]
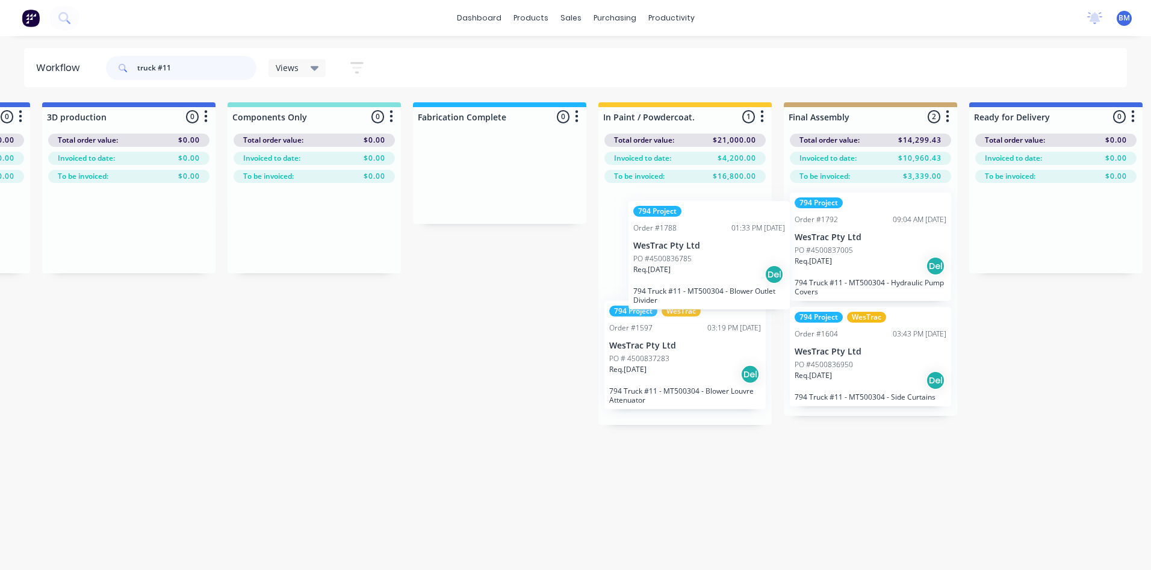
drag, startPoint x: 224, startPoint y: 375, endPoint x: 681, endPoint y: 268, distance: 468.5
click at [681, 268] on div "Submitted 6 Sort By Created date Required date Order number Customer name Most …" at bounding box center [673, 330] width 3927 height 457
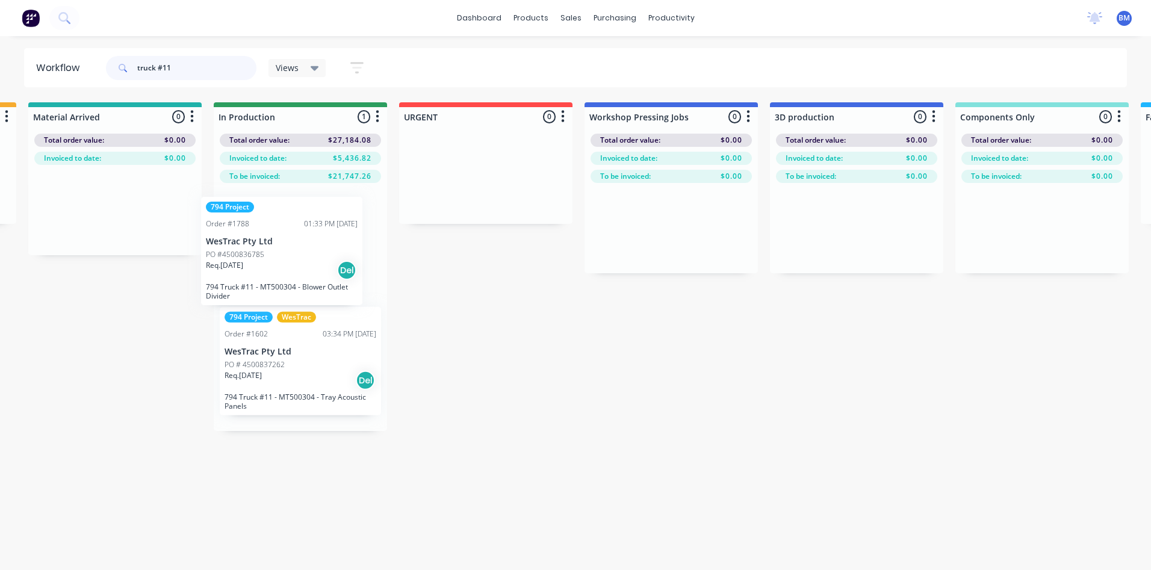
scroll to position [0, 553]
drag, startPoint x: 722, startPoint y: 287, endPoint x: 326, endPoint y: 289, distance: 395.4
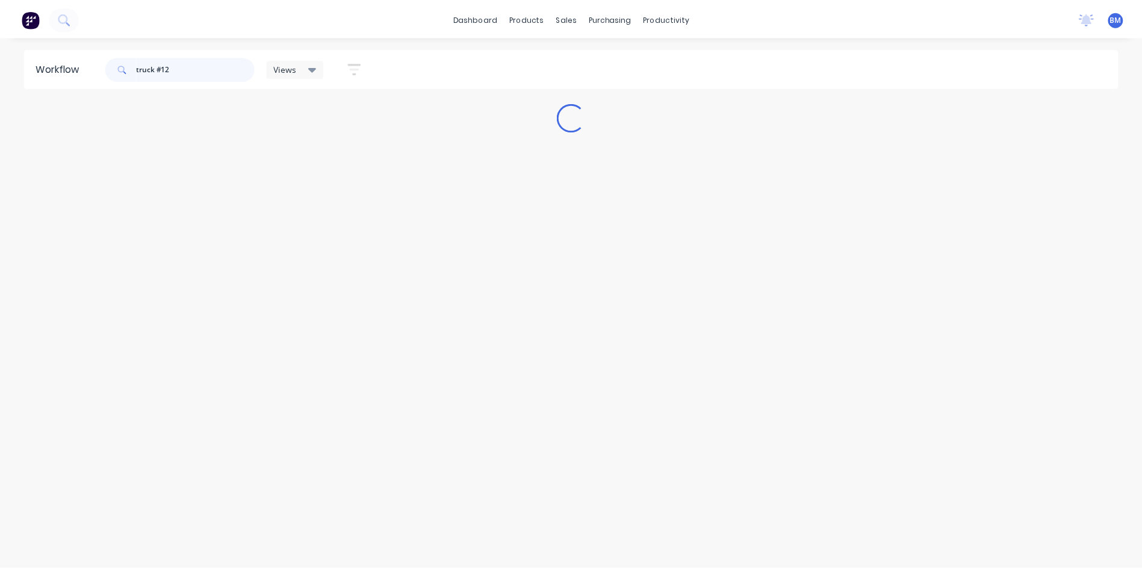
scroll to position [0, 0]
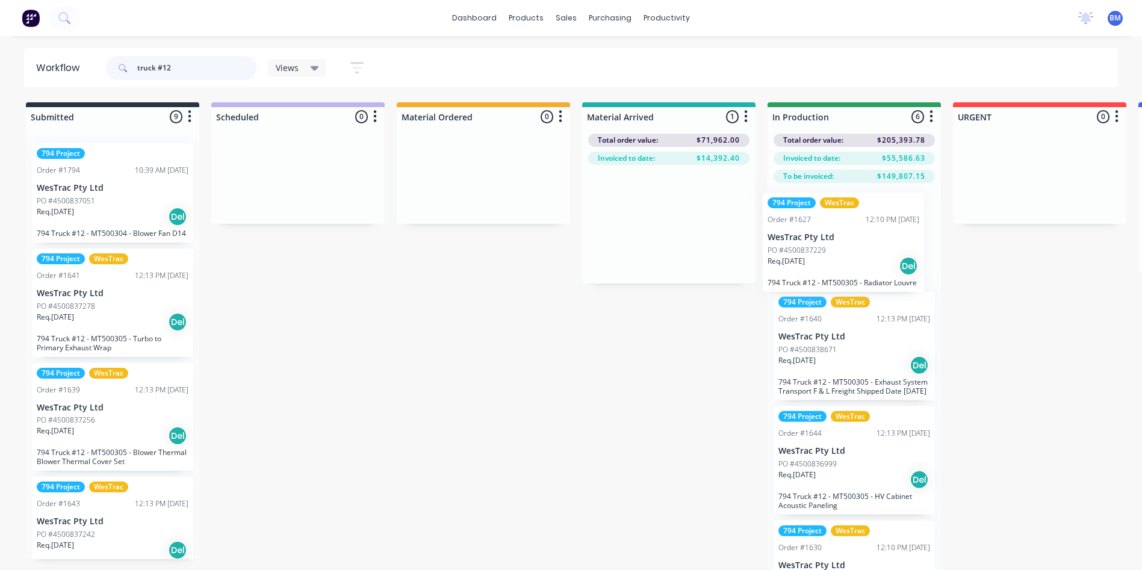
drag, startPoint x: 638, startPoint y: 229, endPoint x: 825, endPoint y: 259, distance: 189.1
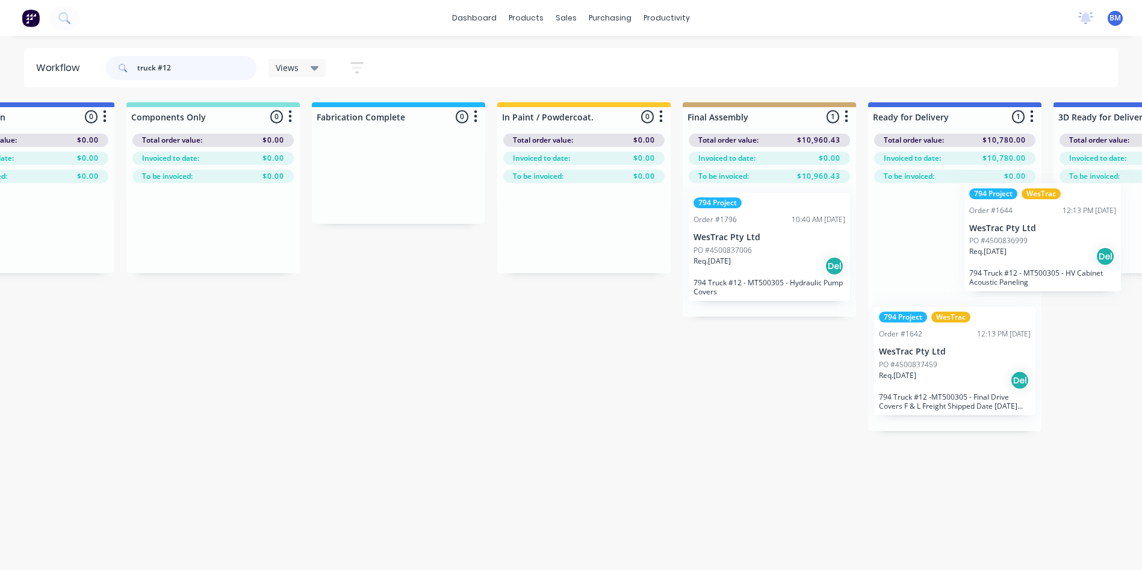
scroll to position [0, 1387]
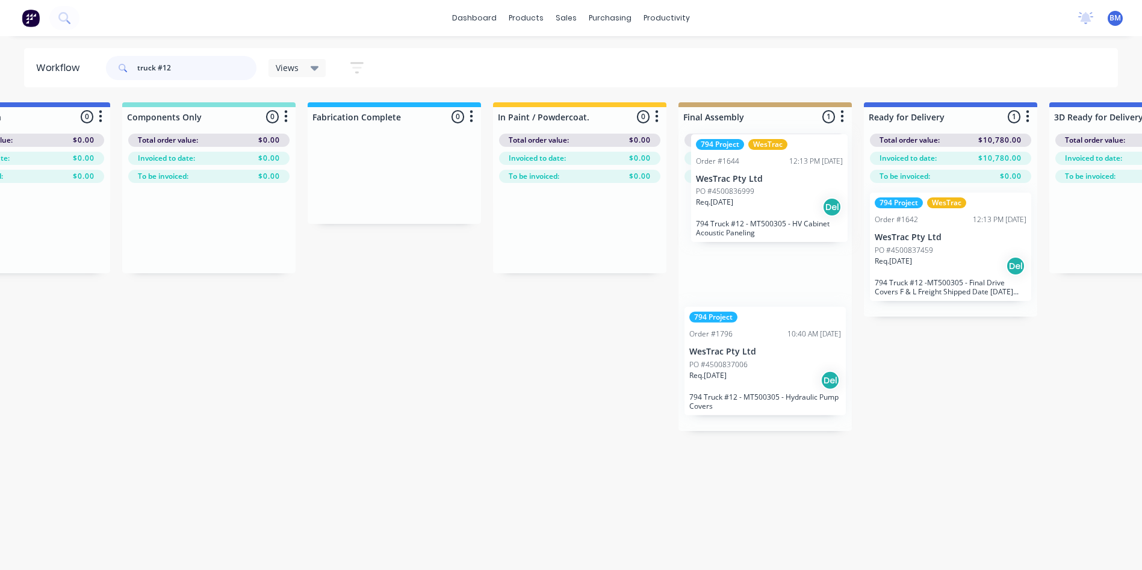
drag, startPoint x: 834, startPoint y: 267, endPoint x: 754, endPoint y: 288, distance: 82.6
click at [754, 288] on div "Submitted 9 Sort By Created date Required date Order number Customer name Most …" at bounding box center [567, 355] width 3927 height 506
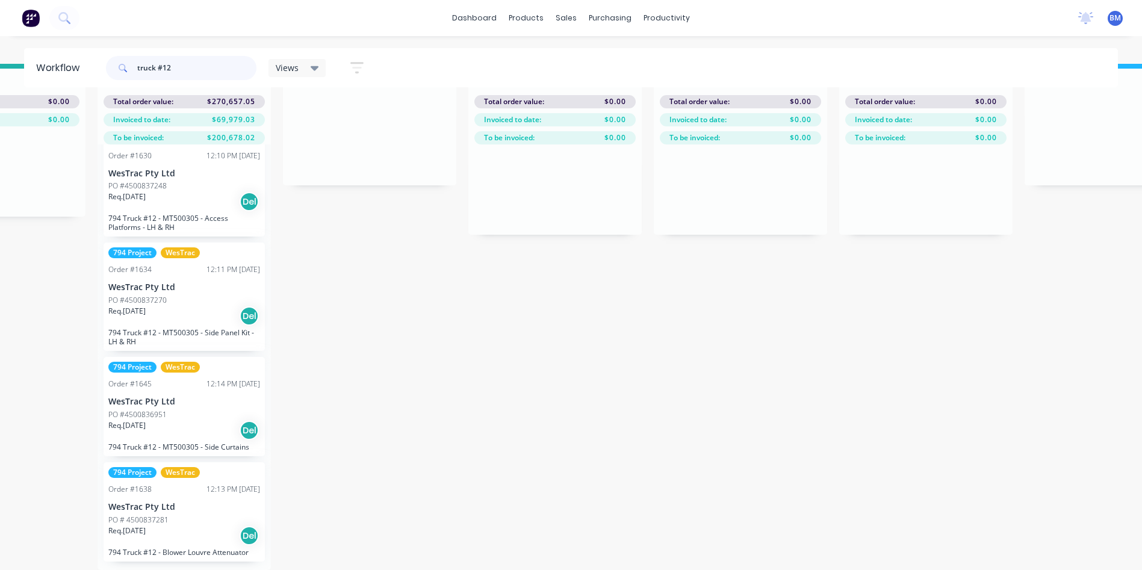
scroll to position [246, 0]
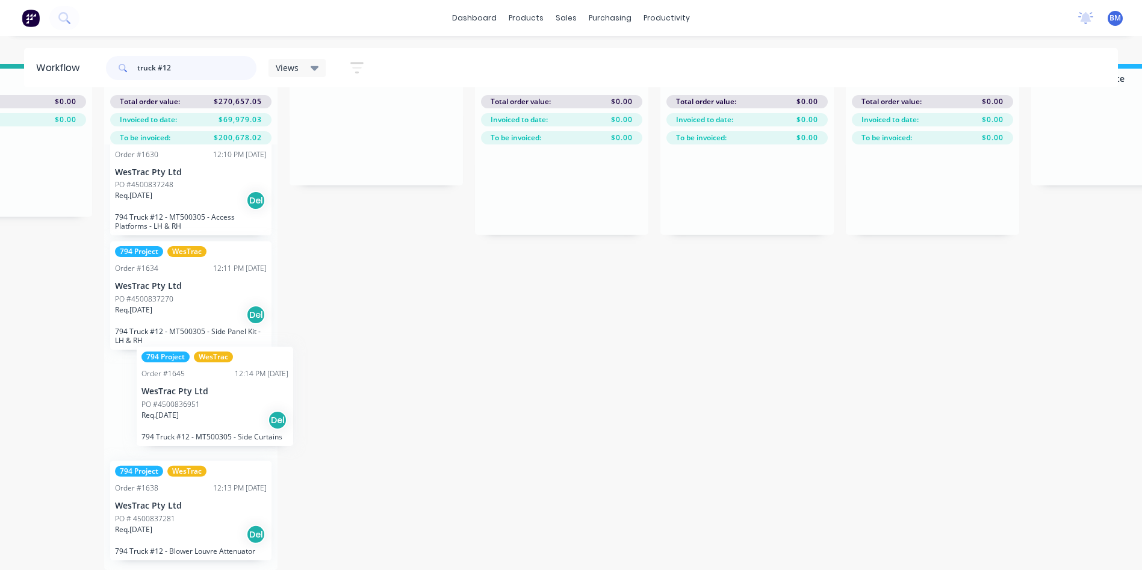
drag, startPoint x: 191, startPoint y: 420, endPoint x: 184, endPoint y: 409, distance: 13.0
click at [185, 407] on div "794 Project WesTrac Order #1627 12:10 PM 24/07/25 WesTrac Pty Ltd PO #450083722…" at bounding box center [190, 357] width 173 height 426
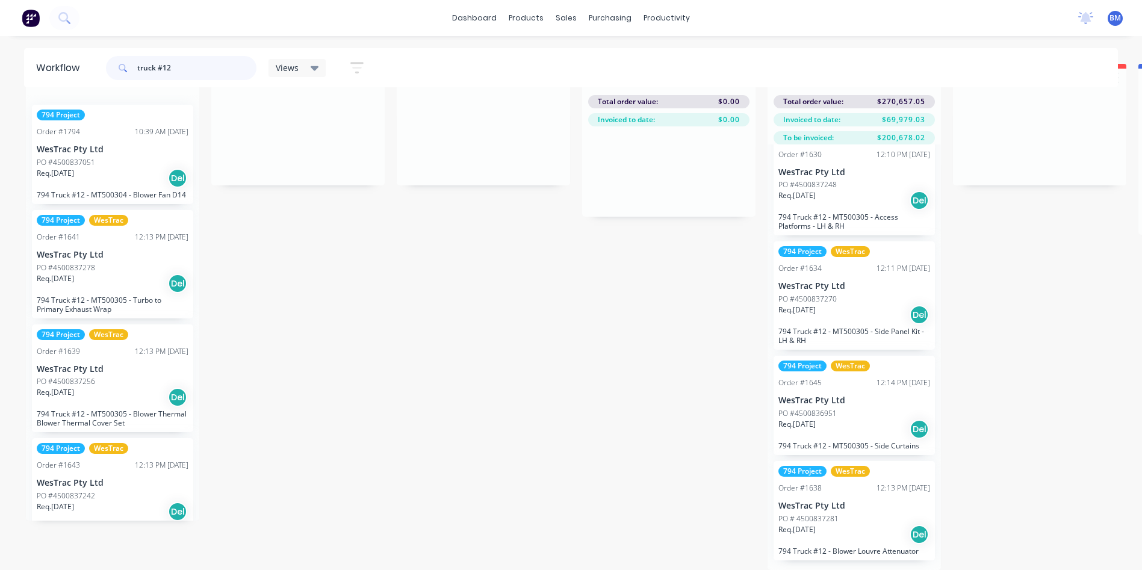
scroll to position [0, 0]
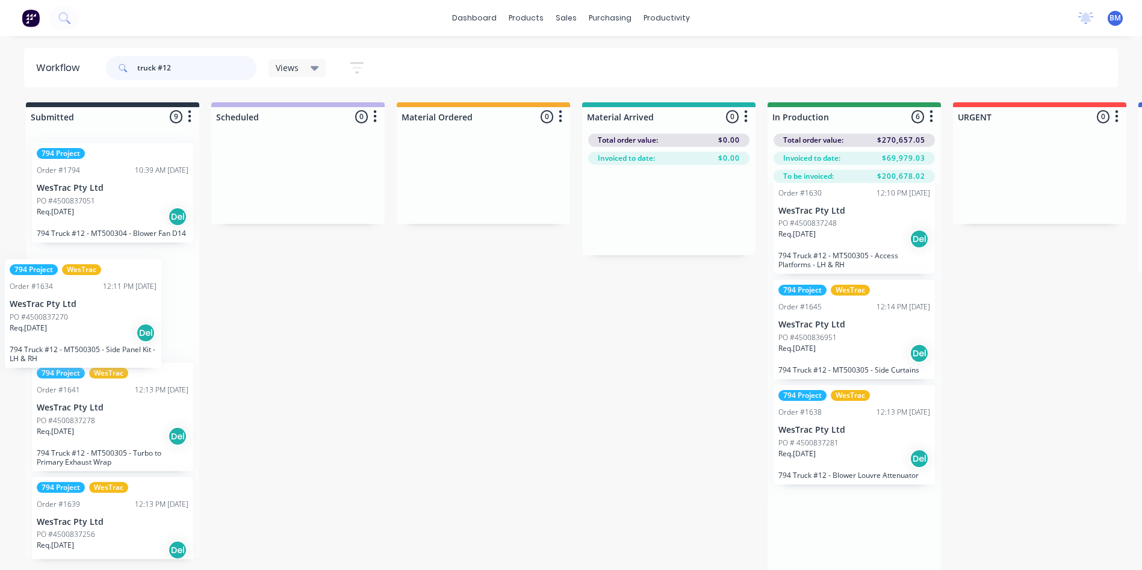
drag, startPoint x: 852, startPoint y: 355, endPoint x: 70, endPoint y: 316, distance: 782.8
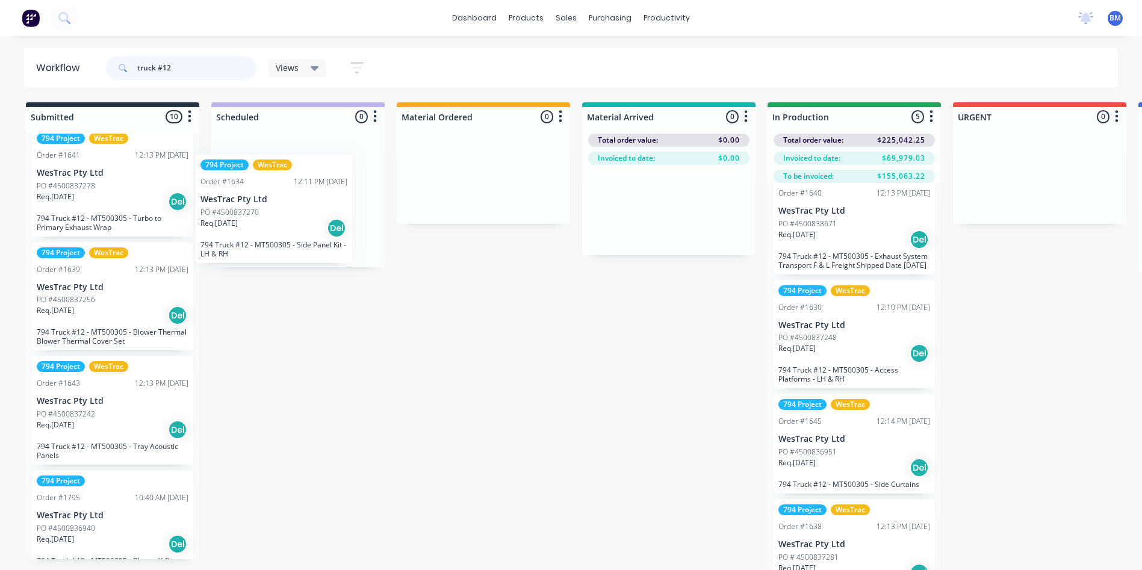
scroll to position [118, 0]
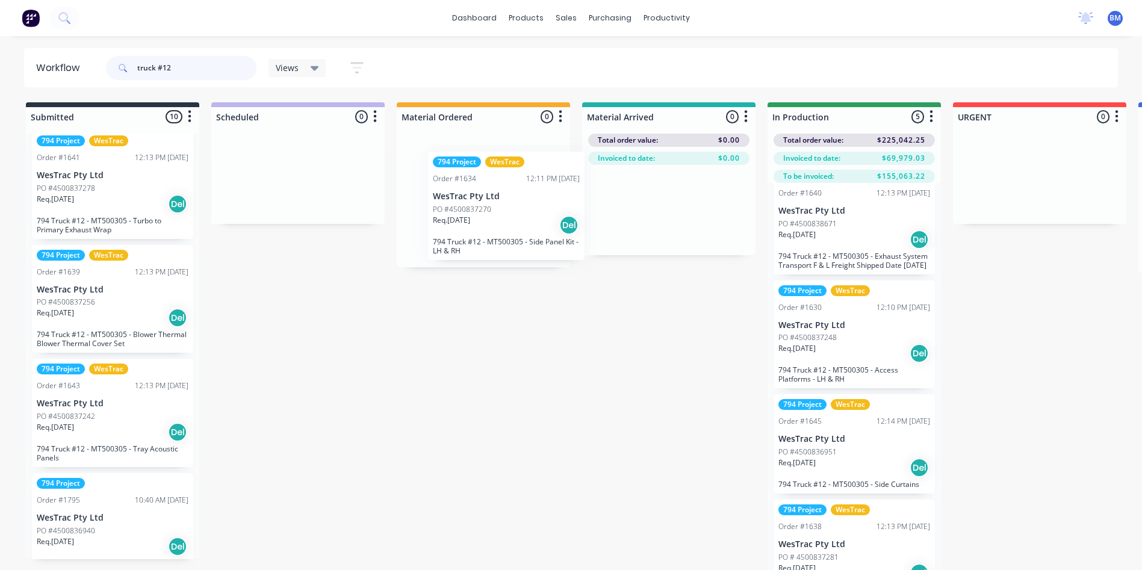
drag, startPoint x: 96, startPoint y: 211, endPoint x: 495, endPoint y: 224, distance: 399.2
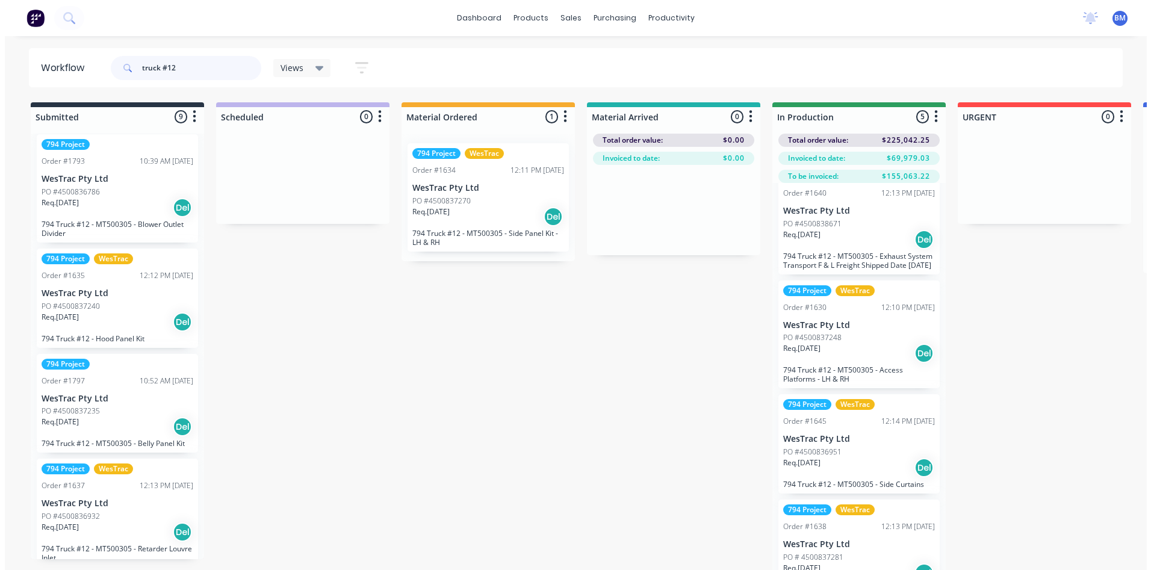
scroll to position [589, 0]
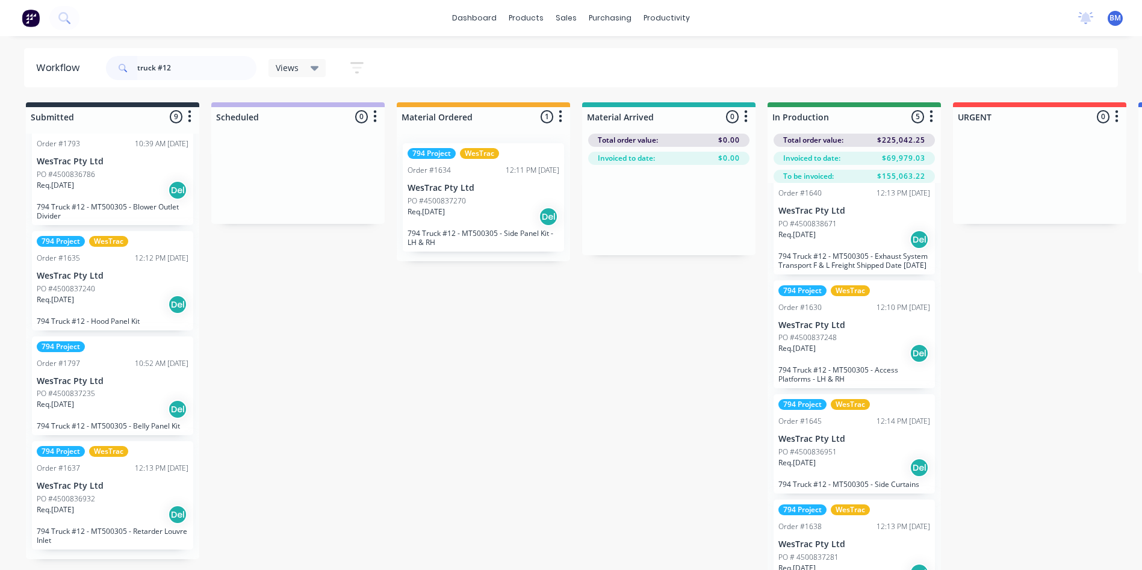
click at [128, 220] on p "794 Truck #12 - MT500305 - Blower Outlet Divider" at bounding box center [113, 211] width 152 height 18
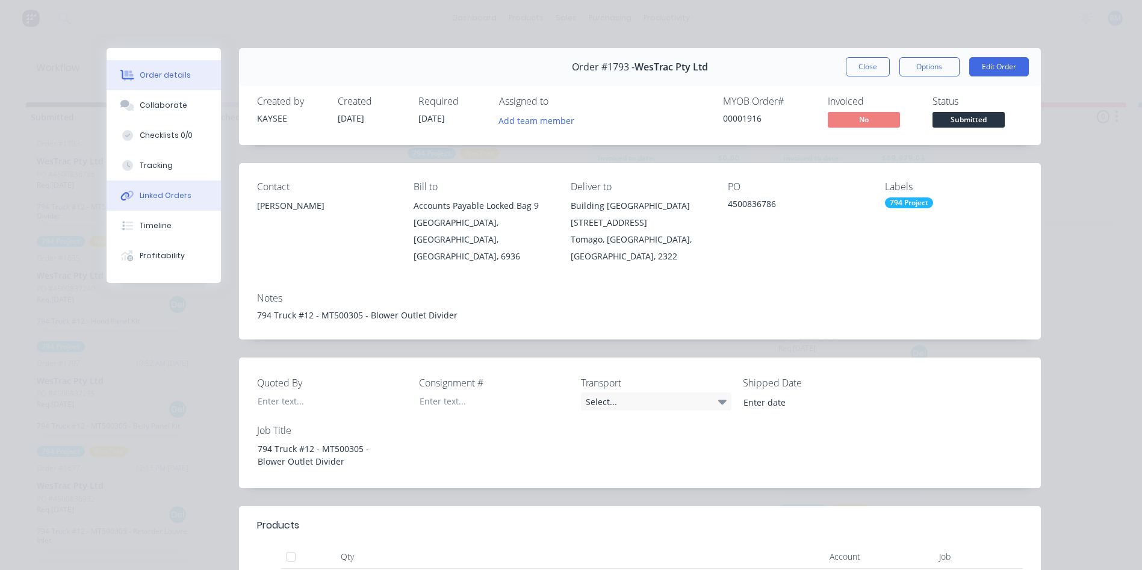
click at [143, 191] on div "Linked Orders" at bounding box center [166, 195] width 52 height 11
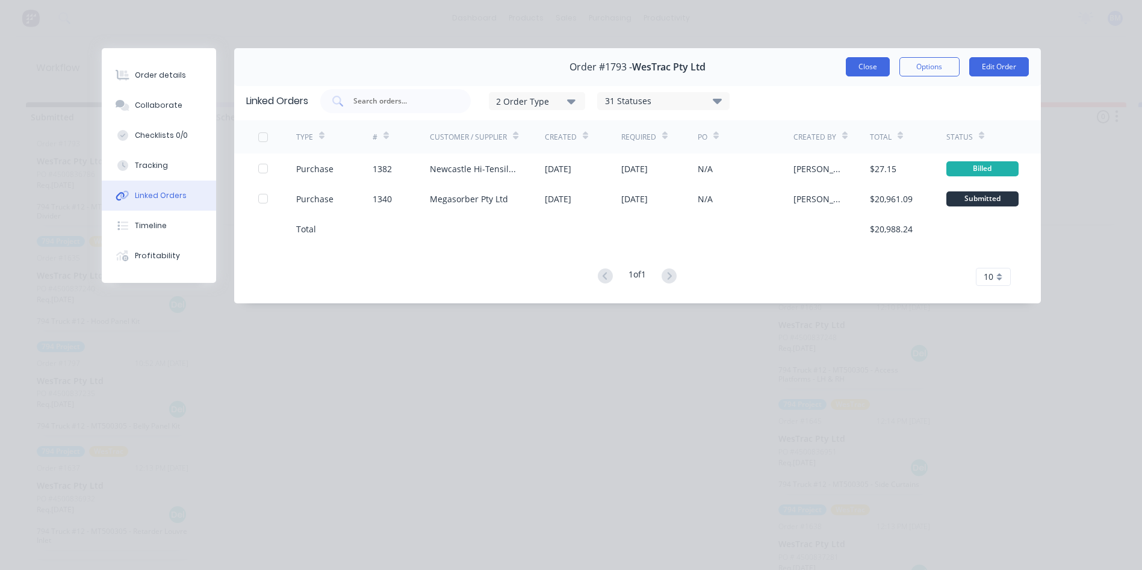
click at [859, 61] on button "Close" at bounding box center [868, 66] width 44 height 19
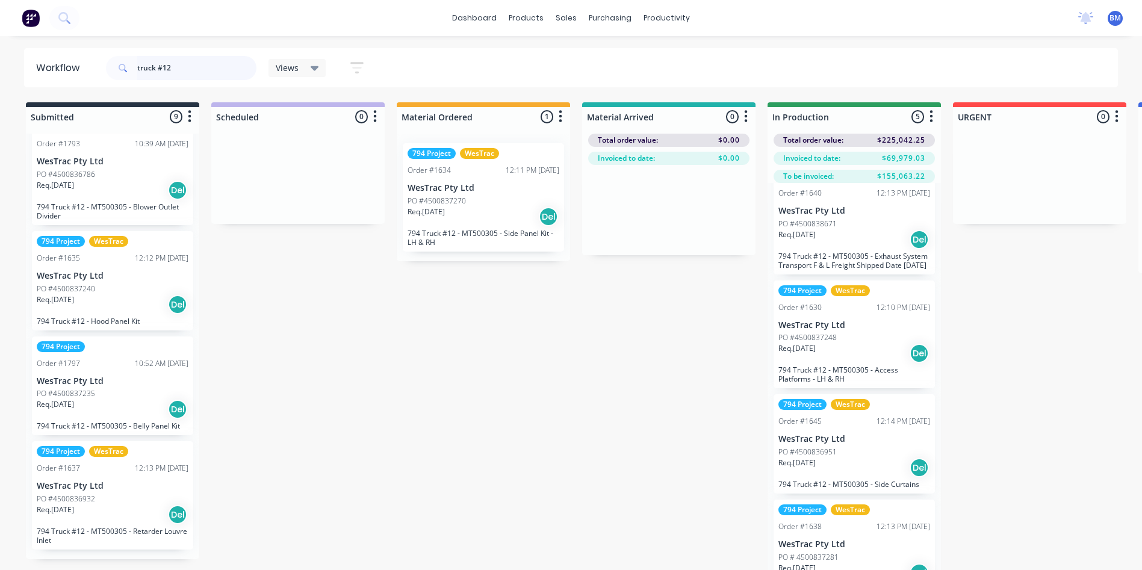
drag, startPoint x: 184, startPoint y: 67, endPoint x: 68, endPoint y: 82, distance: 117.1
click at [68, 82] on header "Workflow truck #12 Views Save new view None (Default) edit 3D only edit Show/Hi…" at bounding box center [571, 67] width 1094 height 39
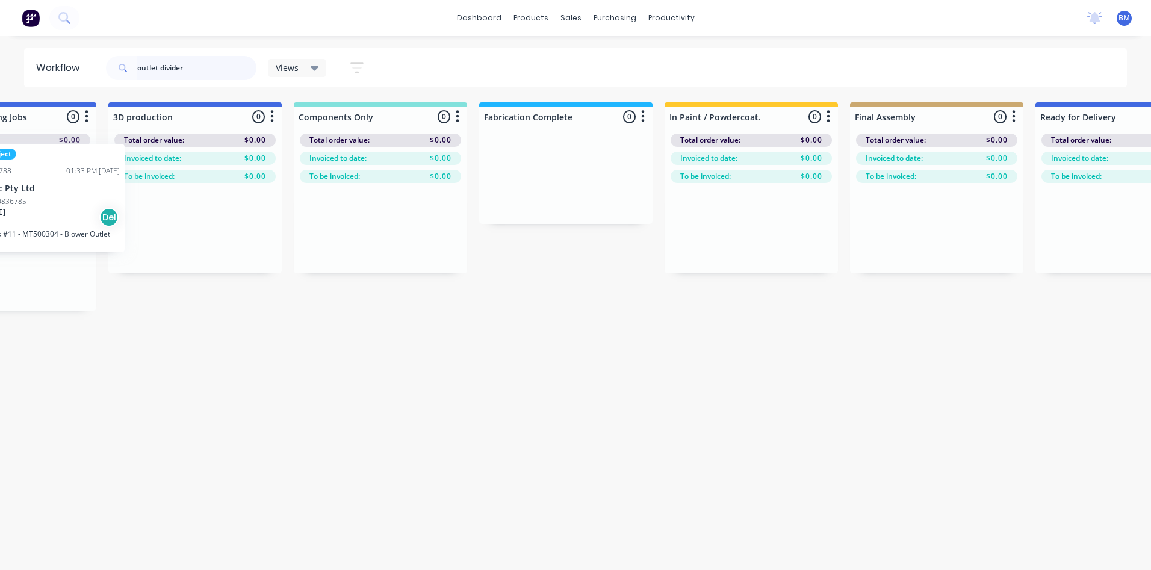
scroll to position [0, 1205]
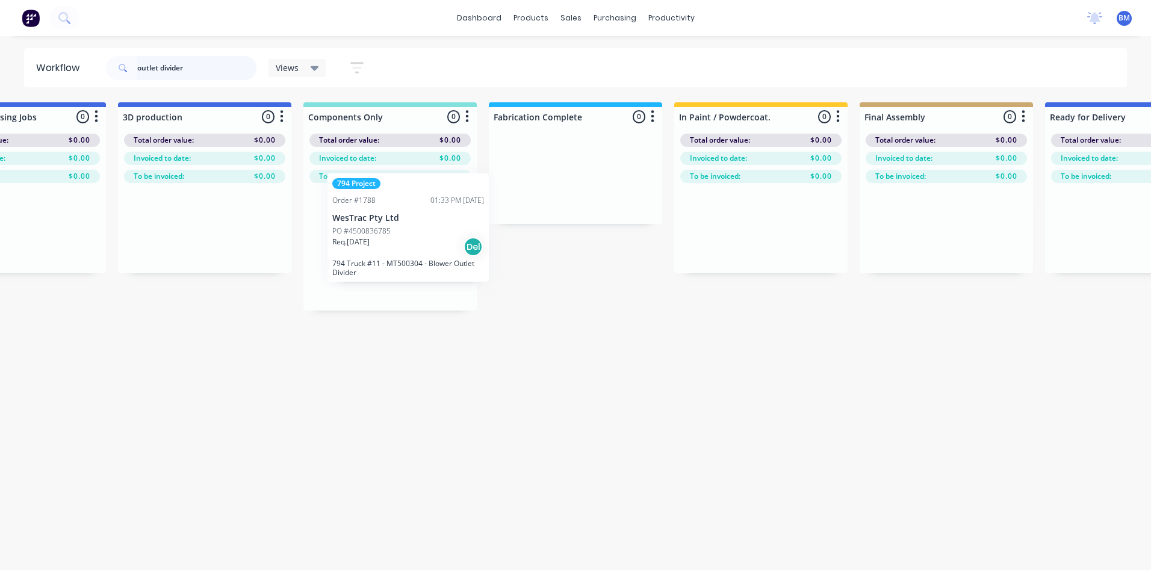
drag, startPoint x: 844, startPoint y: 281, endPoint x: 398, endPoint y: 259, distance: 447.1
click at [405, 262] on div "Submitted 8 Sort By Created date Required date Order number Customer name Most …" at bounding box center [748, 330] width 3927 height 457
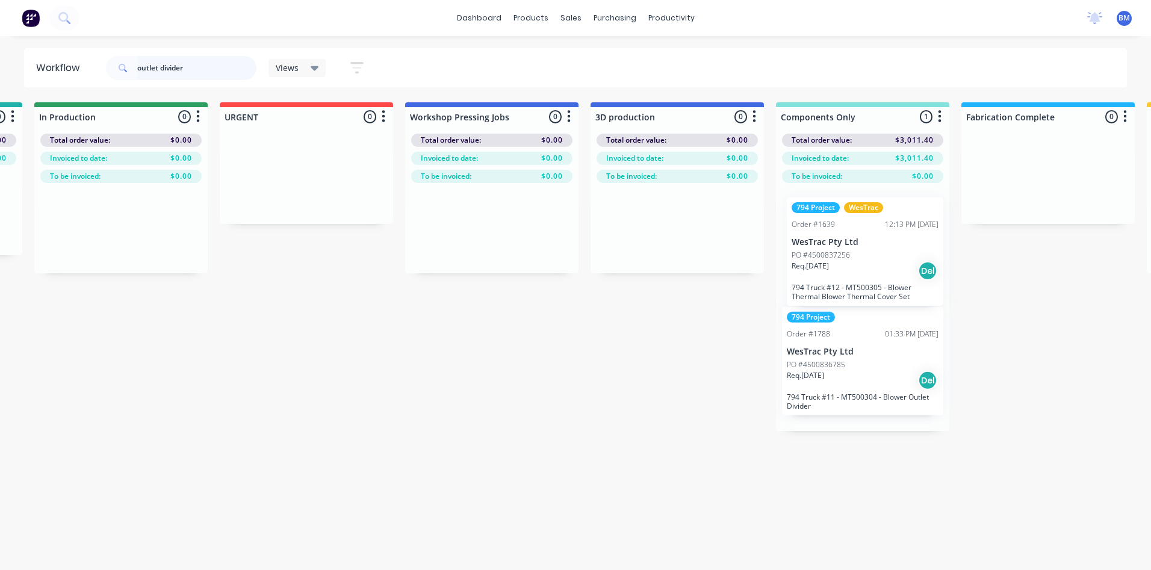
scroll to position [0, 738]
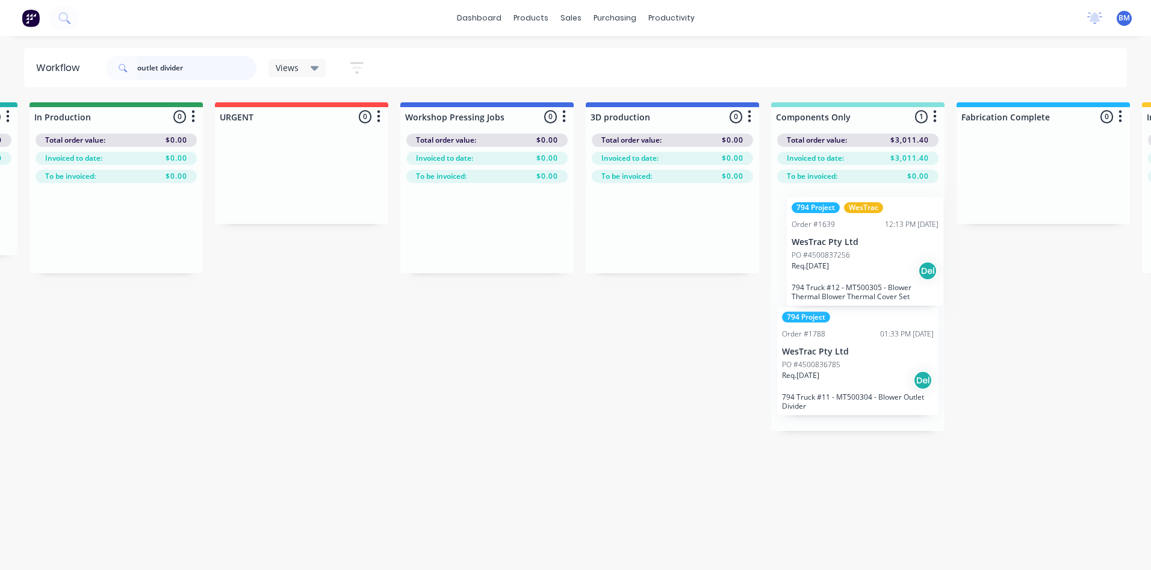
drag, startPoint x: 73, startPoint y: 232, endPoint x: 838, endPoint y: 285, distance: 767.4
click at [835, 377] on div "Req. 27/08/25 Del" at bounding box center [858, 380] width 152 height 20
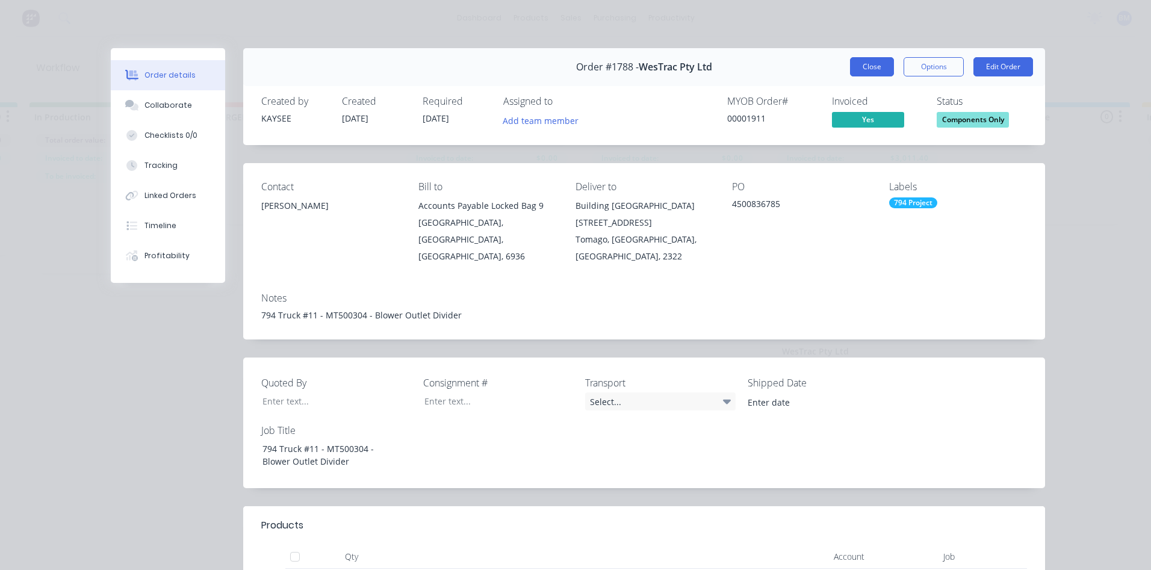
click at [873, 75] on button "Close" at bounding box center [872, 66] width 44 height 19
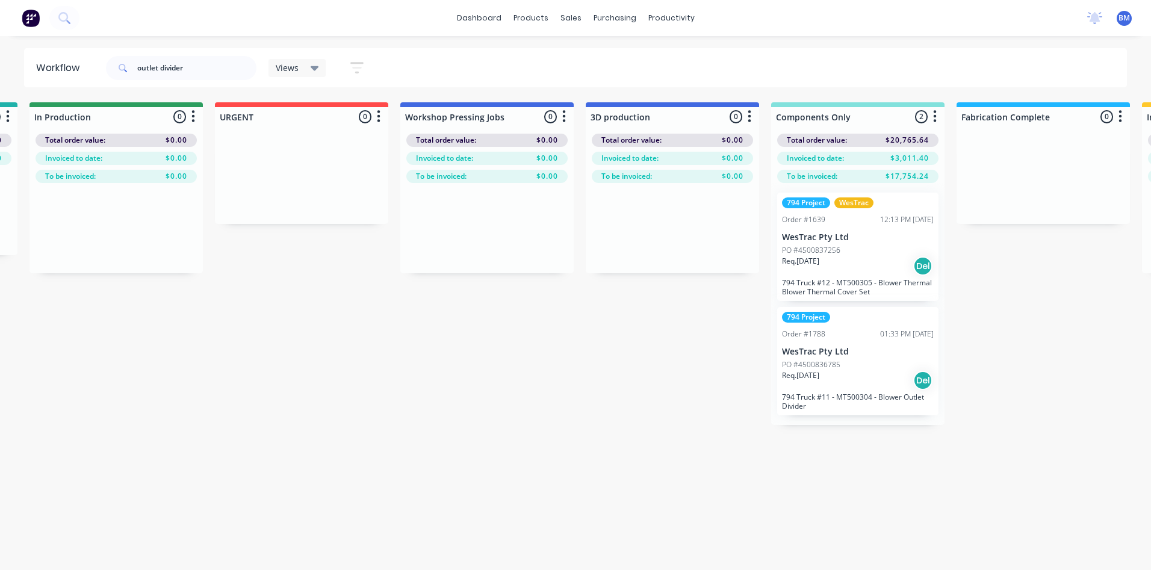
click at [840, 256] on div "Req. 27/08/25 Del" at bounding box center [858, 266] width 152 height 20
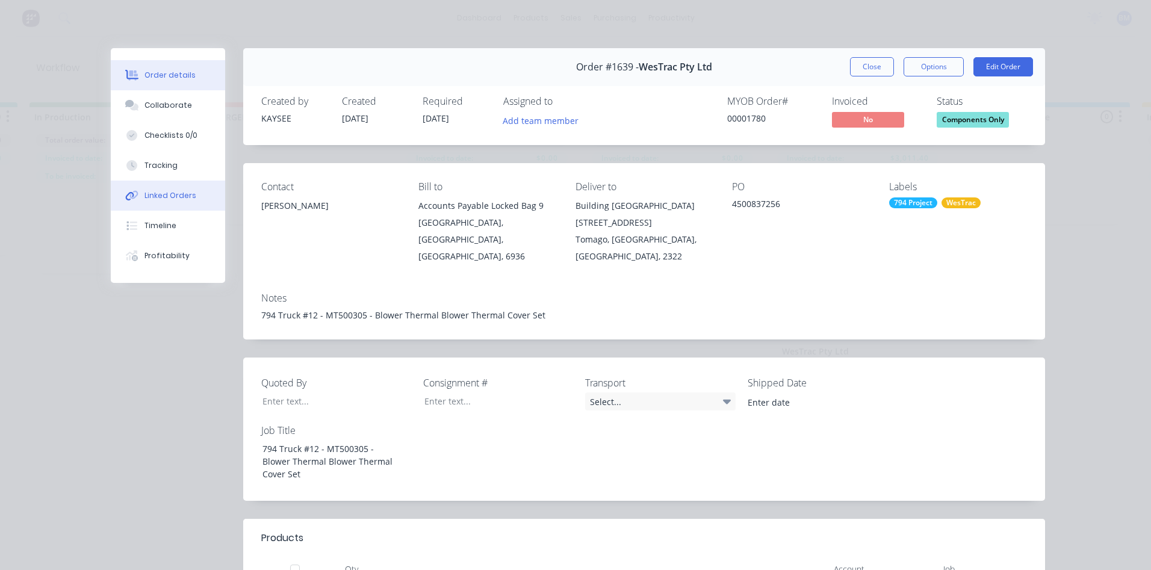
click at [170, 199] on div "Linked Orders" at bounding box center [170, 195] width 52 height 11
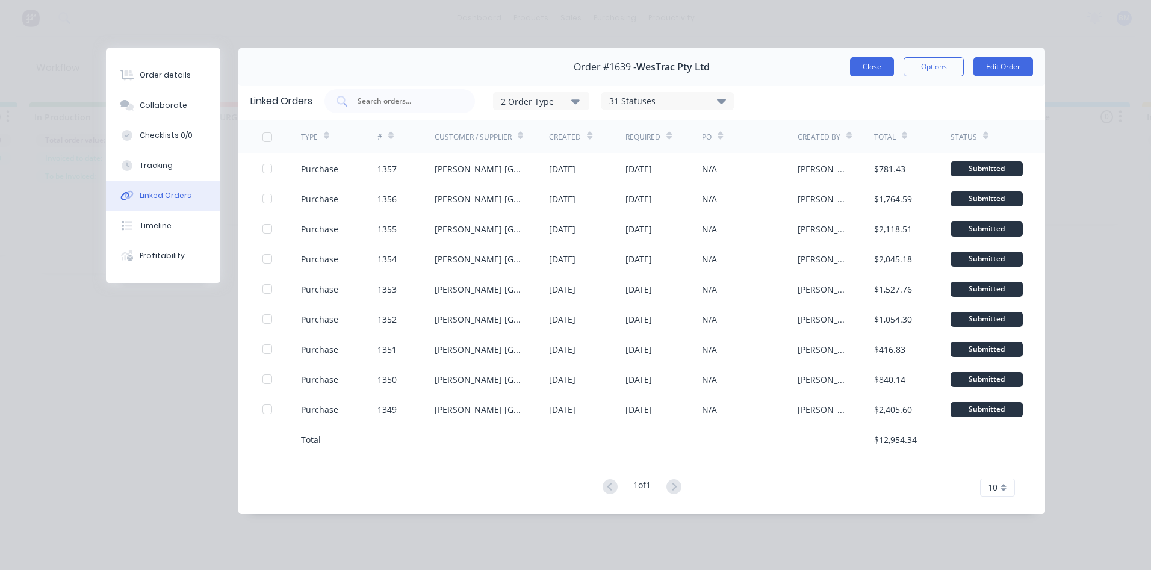
click at [870, 71] on button "Close" at bounding box center [872, 66] width 44 height 19
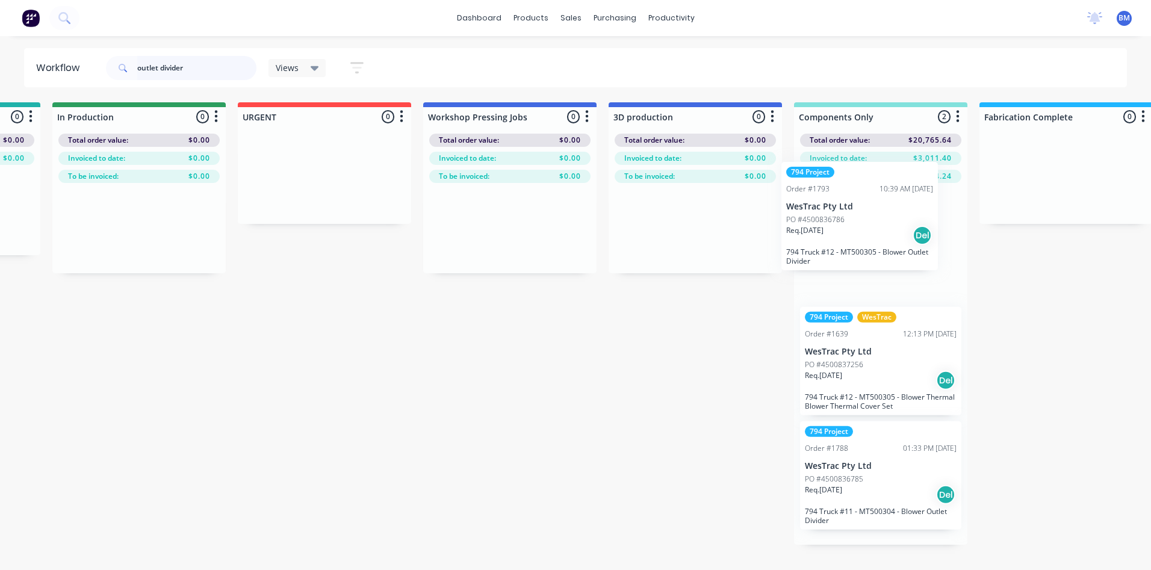
scroll to position [0, 718]
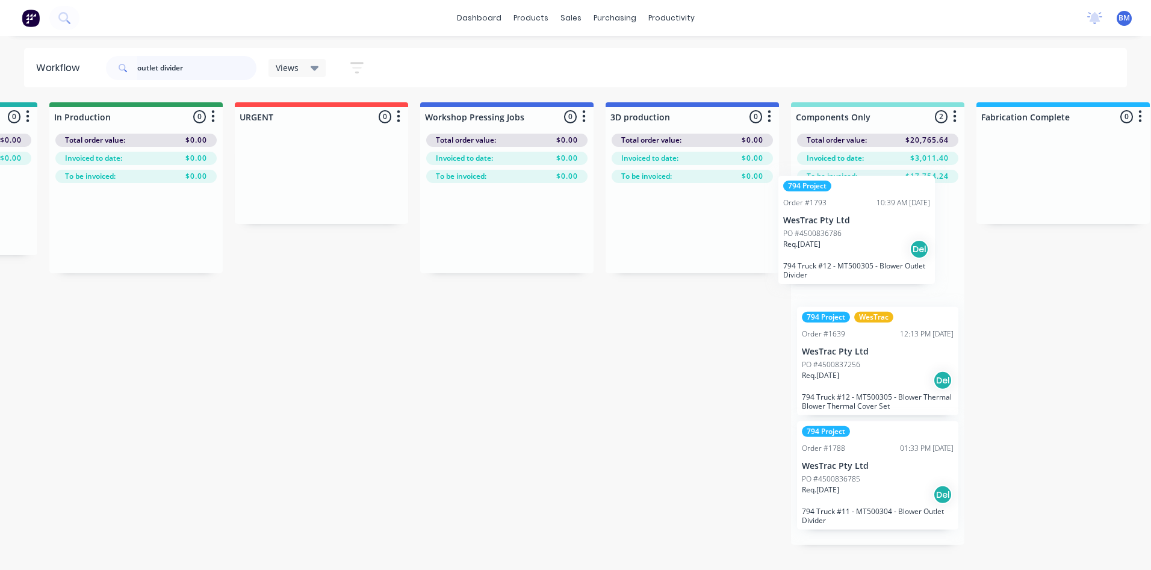
drag, startPoint x: 104, startPoint y: 226, endPoint x: 858, endPoint y: 261, distance: 754.3
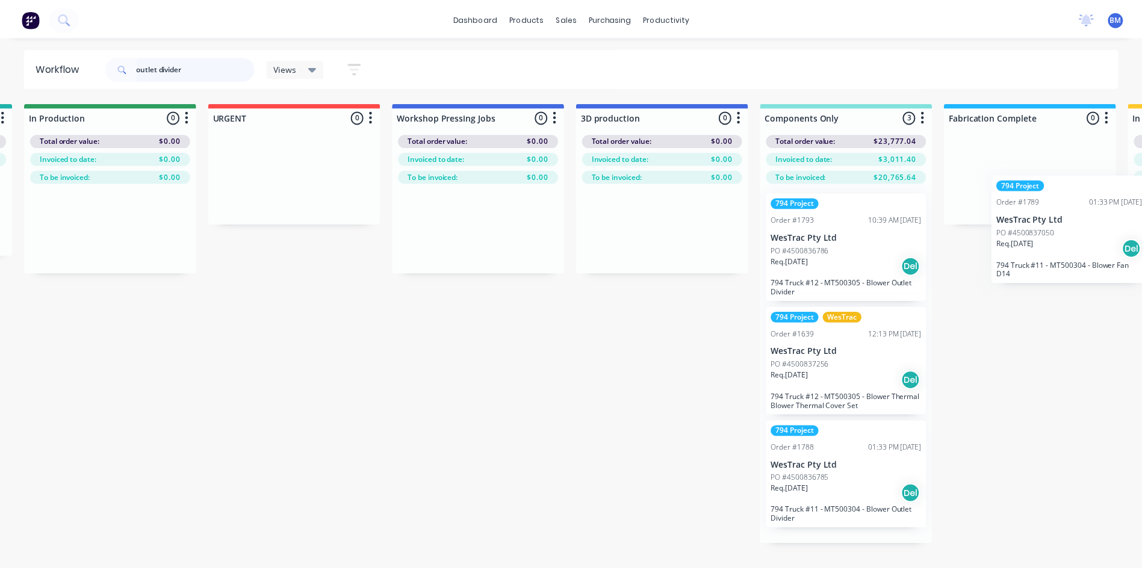
scroll to position [0, 749]
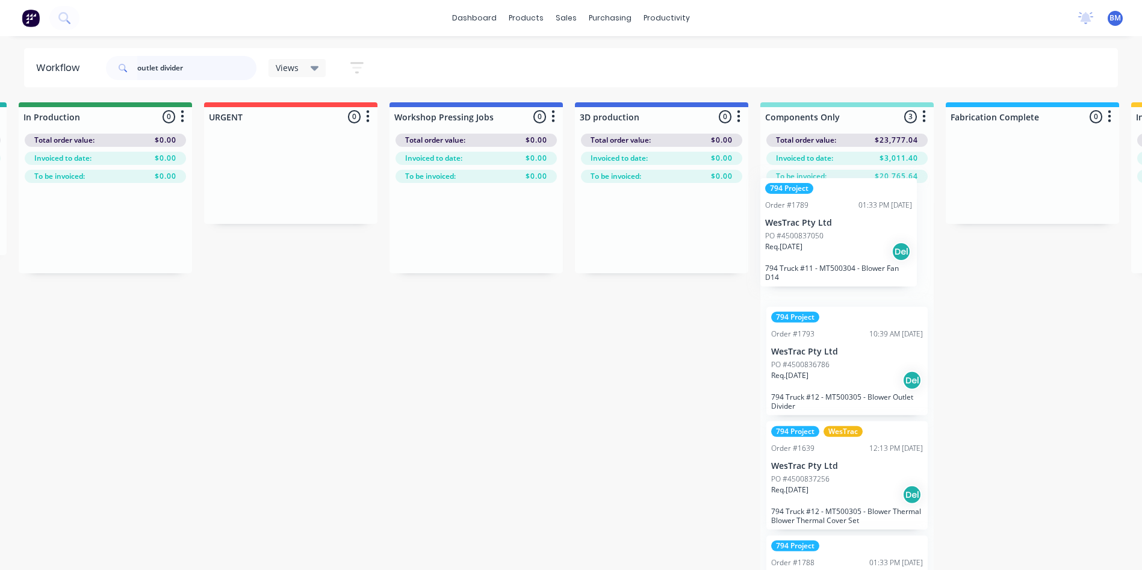
drag, startPoint x: 93, startPoint y: 282, endPoint x: 835, endPoint y: 268, distance: 742.8
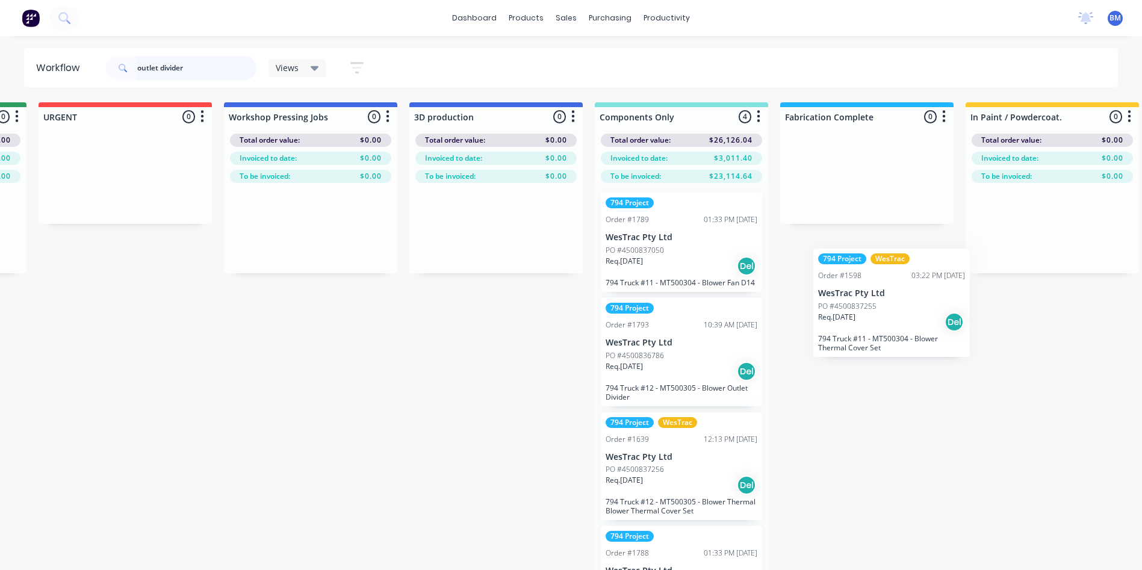
scroll to position [0, 944]
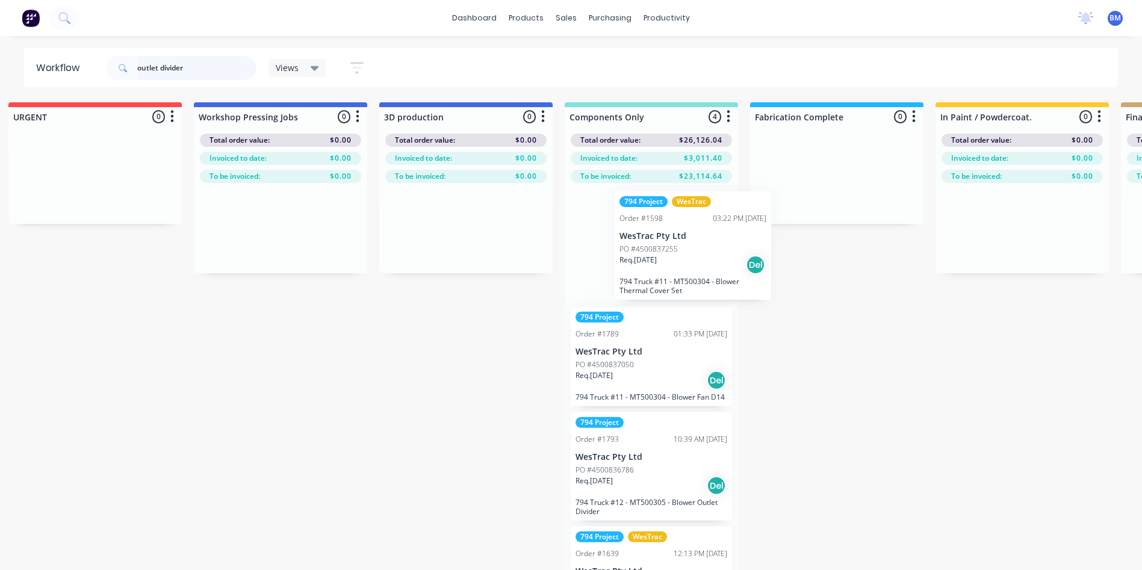
drag, startPoint x: 203, startPoint y: 306, endPoint x: 660, endPoint y: 278, distance: 457.7
click at [660, 278] on div "Submitted 5 Sort By Created date Required date Order number Customer name Most …" at bounding box center [1010, 355] width 3927 height 506
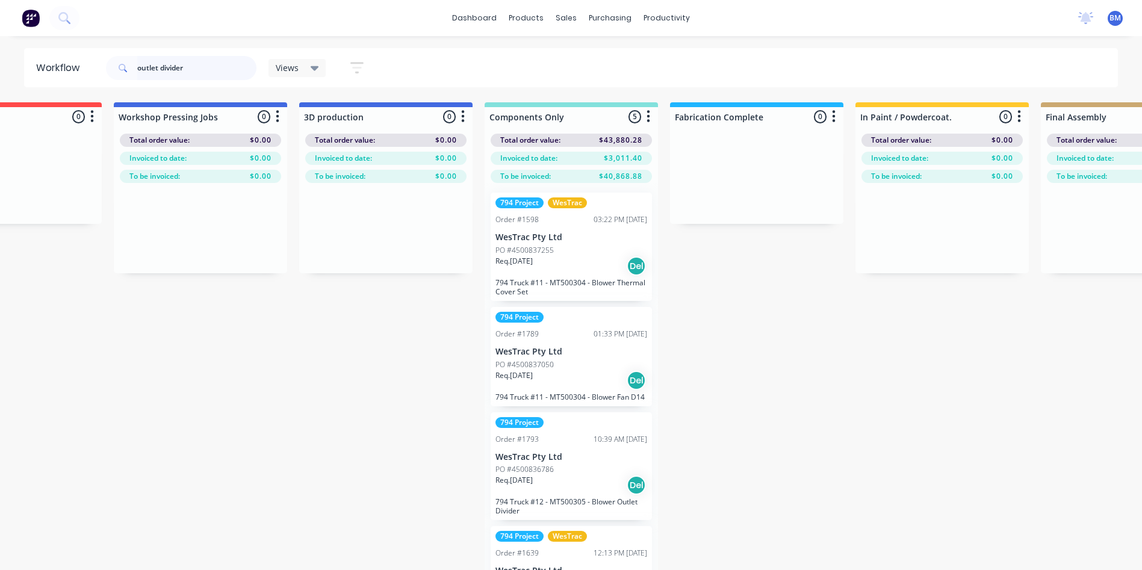
scroll to position [0, 1027]
drag, startPoint x: 199, startPoint y: 67, endPoint x: 5, endPoint y: 45, distance: 195.7
type input "thermal"
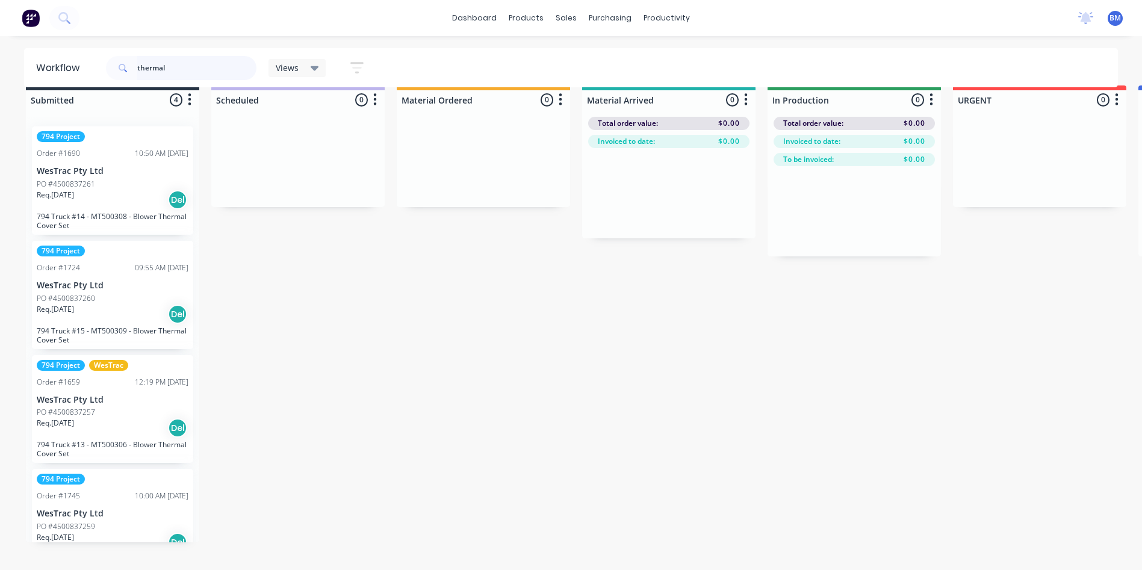
scroll to position [0, 0]
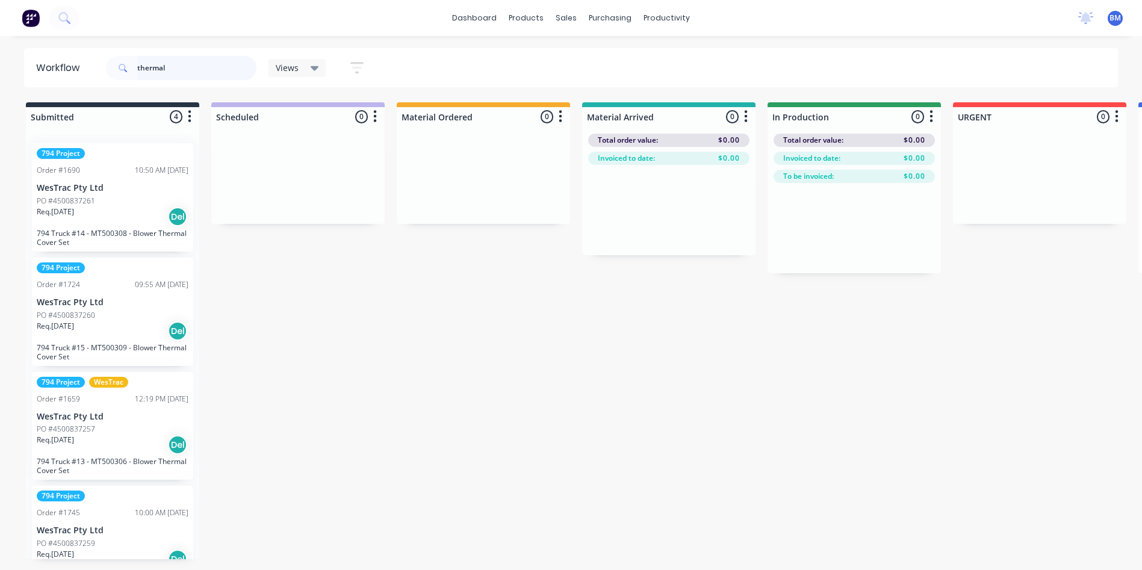
drag, startPoint x: 120, startPoint y: 72, endPoint x: 0, endPoint y: 49, distance: 121.8
click at [0, 55] on html "dashboard products sales purchasing productivity dashboard products Product Cat…" at bounding box center [571, 249] width 1142 height 498
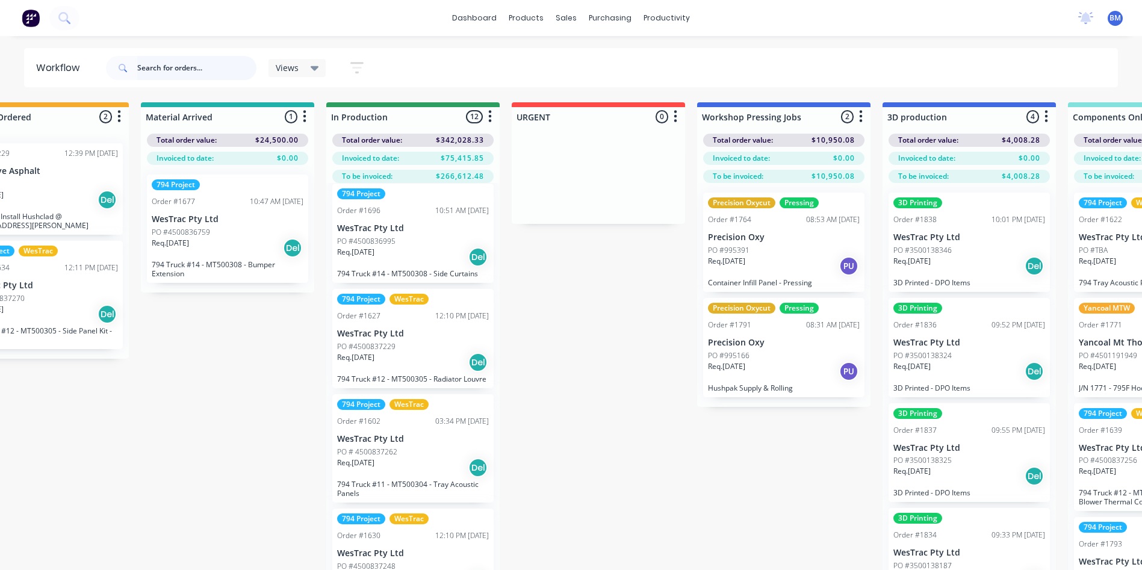
scroll to position [361, 0]
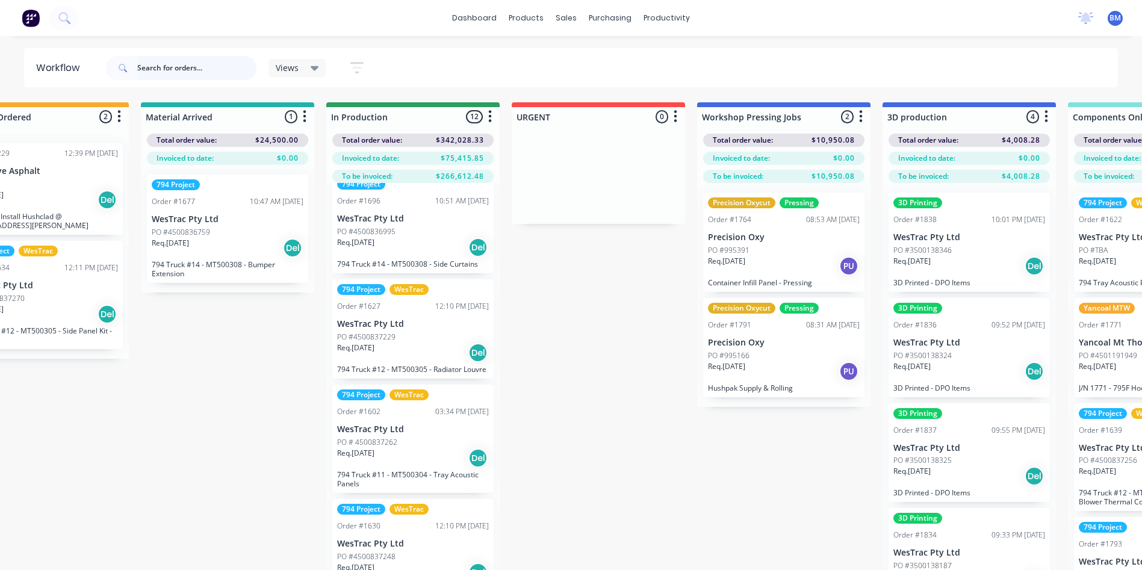
click at [160, 61] on input "text" at bounding box center [196, 68] width 119 height 24
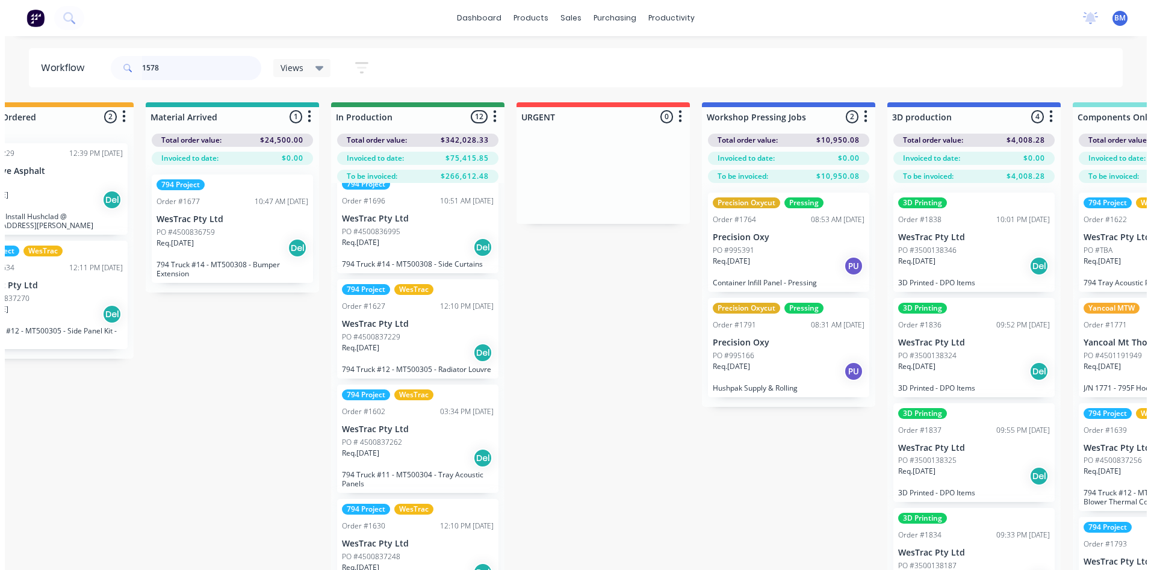
scroll to position [0, 0]
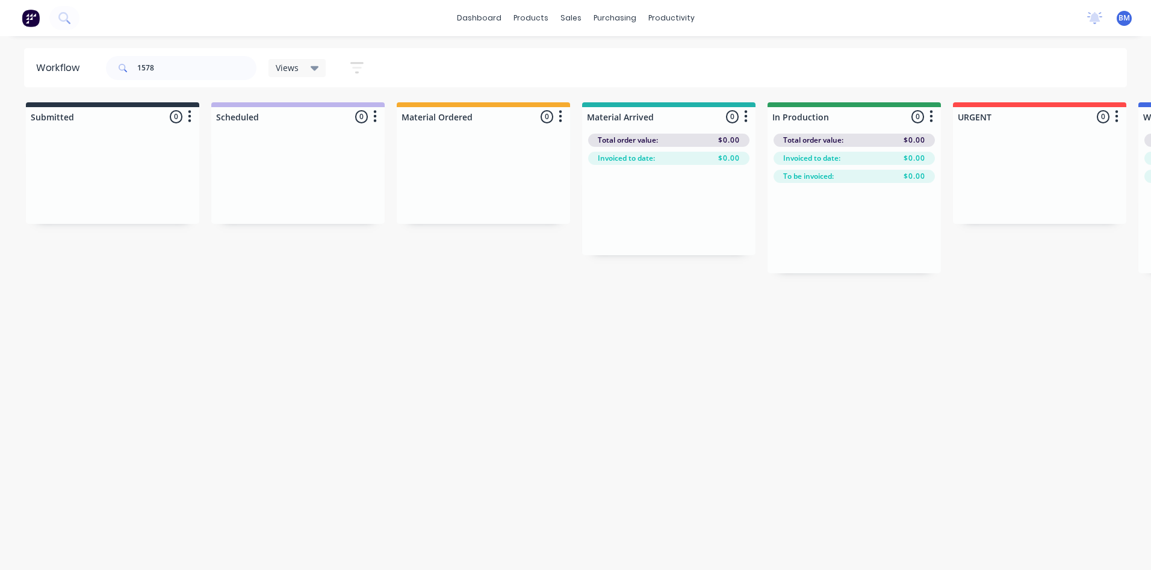
drag, startPoint x: 168, startPoint y: 569, endPoint x: 288, endPoint y: 557, distance: 121.0
click at [302, 498] on html "dashboard products sales purchasing productivity dashboard products Product Cat…" at bounding box center [575, 249] width 1151 height 498
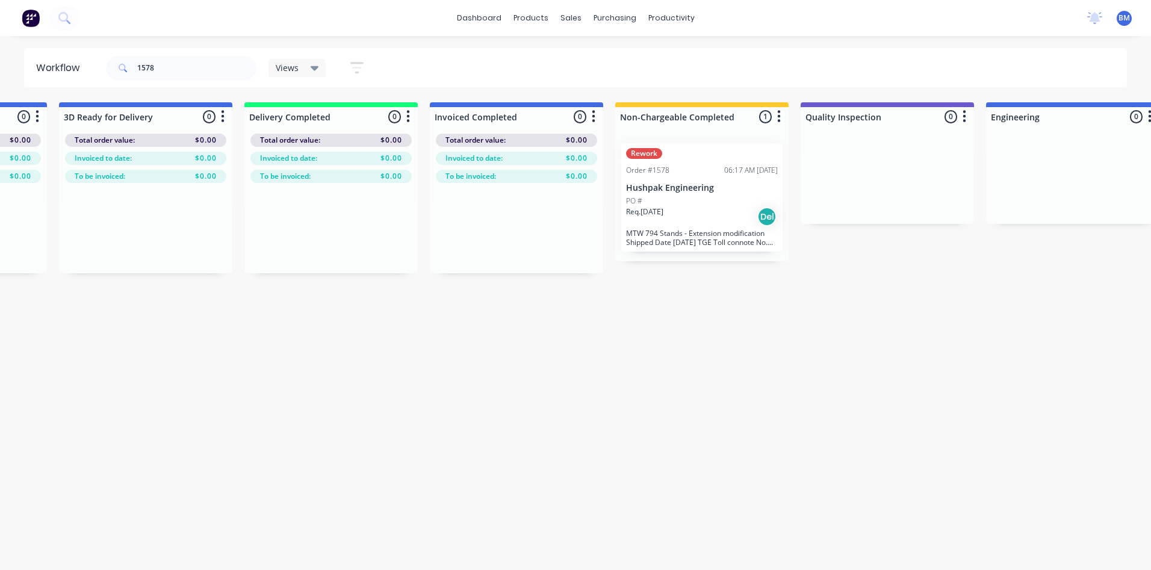
scroll to position [0, 2378]
click at [669, 227] on div "Rework Order #1578 06:17 AM 16/07/25 Hushpak Engineering PO # Req. 16/07/25 Del…" at bounding box center [699, 197] width 161 height 108
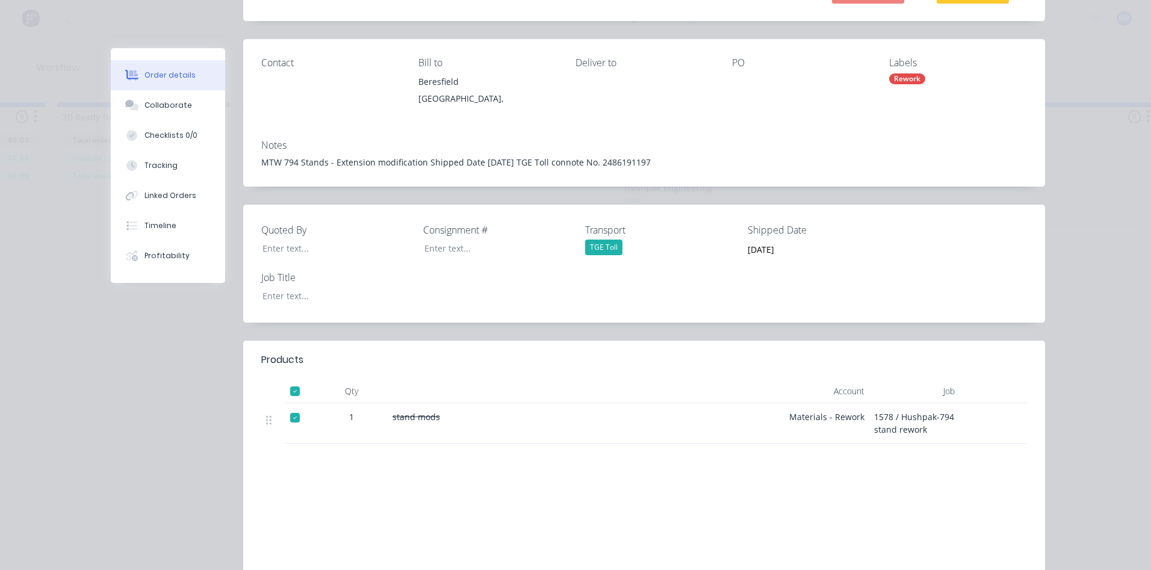
scroll to position [0, 0]
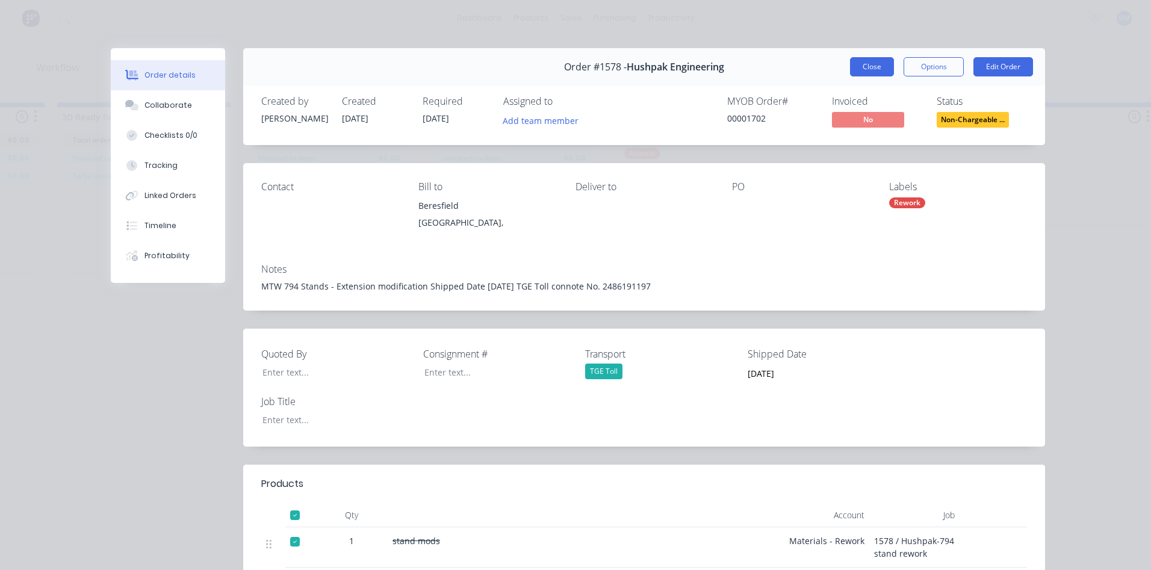
click at [863, 61] on button "Close" at bounding box center [872, 66] width 44 height 19
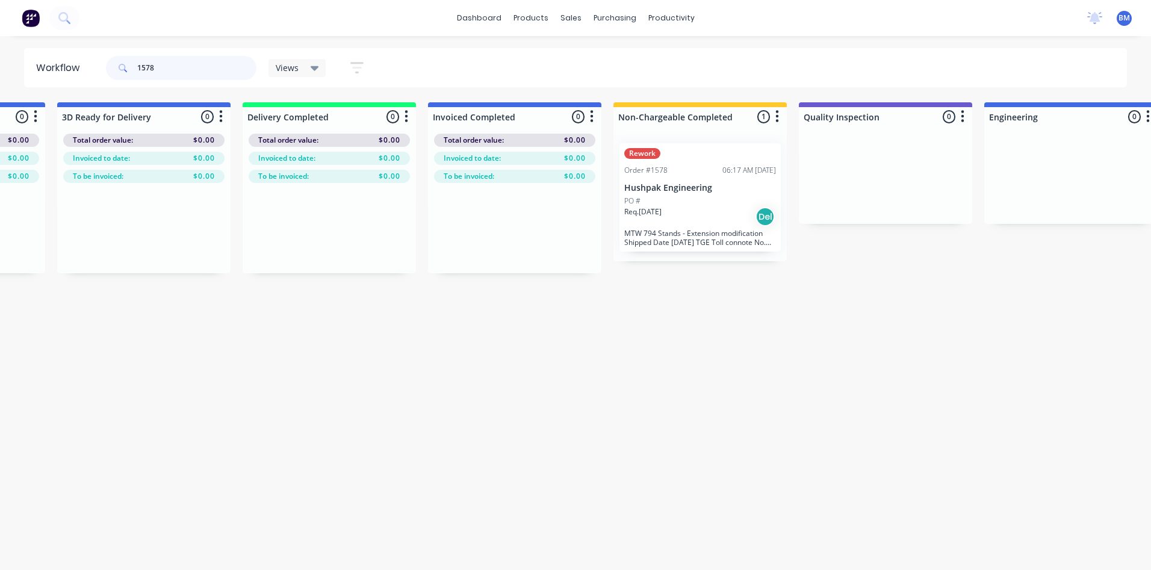
drag, startPoint x: 107, startPoint y: 57, endPoint x: 96, endPoint y: 59, distance: 11.1
click at [96, 59] on header "Workflow 1578 Views Save new view None (Default) edit 3D only edit Show/Hide st…" at bounding box center [575, 67] width 1103 height 39
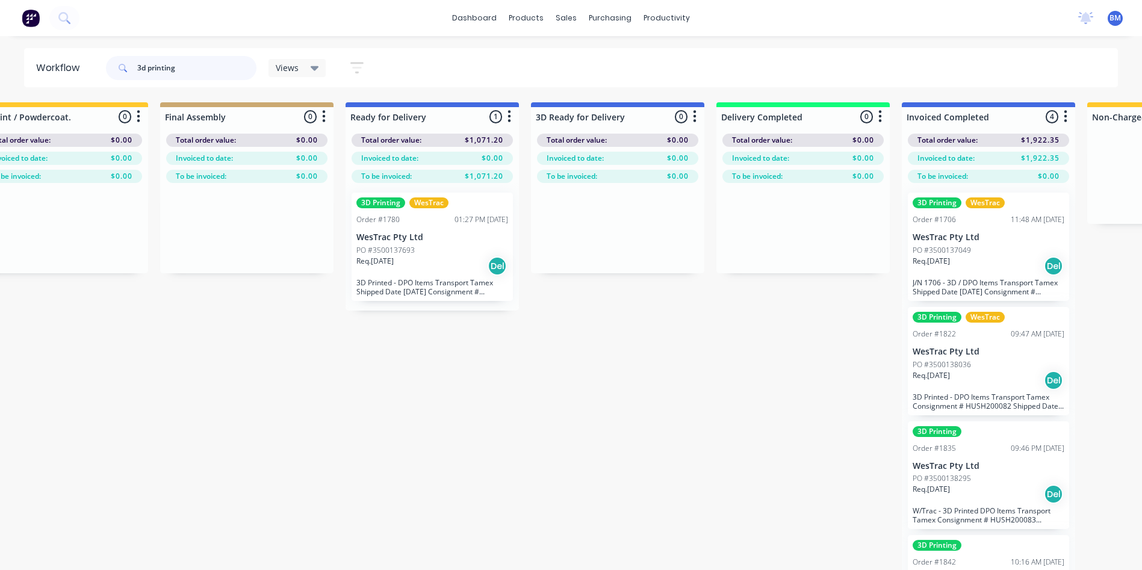
scroll to position [0, 1907]
type input "3d printing"
click at [394, 276] on div "3D Printing WesTrac Order #1780 01:27 PM 18/08/25 WesTrac Pty Ltd PO #350013769…" at bounding box center [429, 247] width 161 height 108
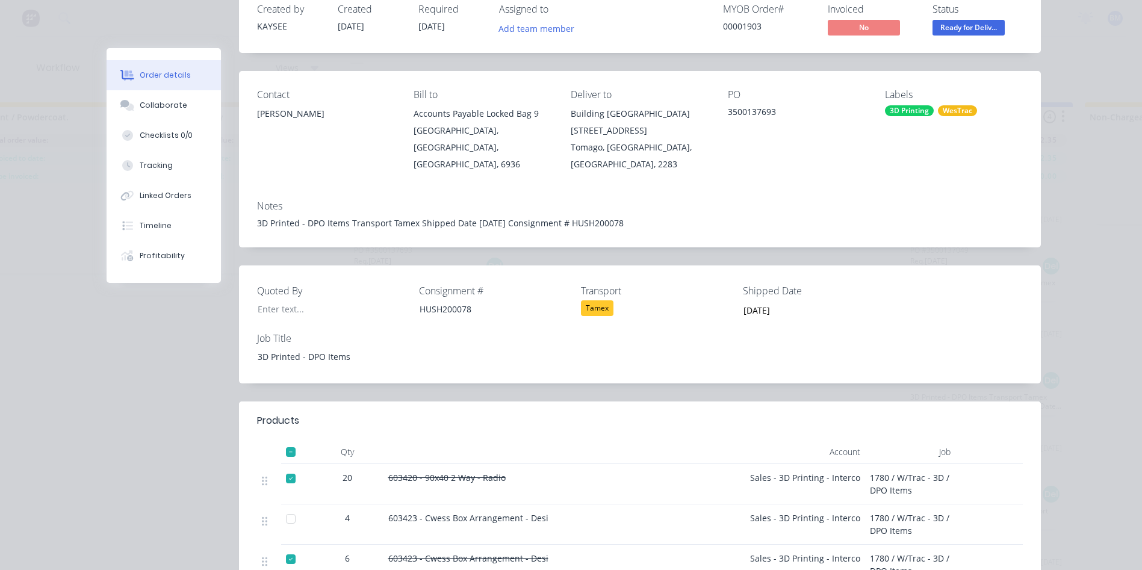
scroll to position [0, 0]
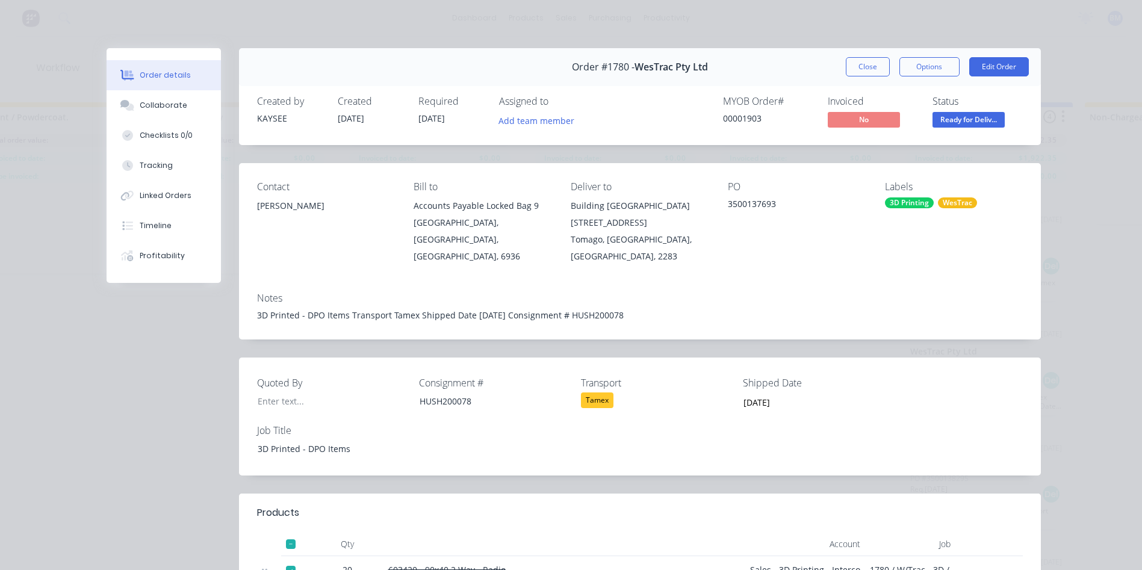
click at [840, 61] on div "Order #1780 - WesTrac Pty Ltd Close Options Edit Order" at bounding box center [640, 67] width 802 height 38
click at [851, 68] on button "Close" at bounding box center [868, 66] width 44 height 19
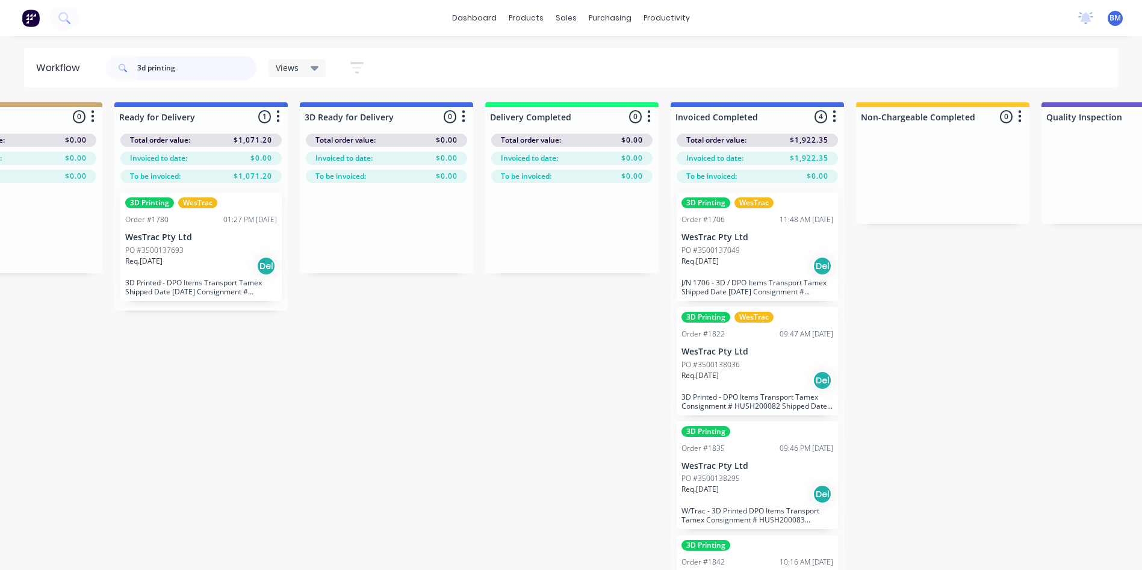
scroll to position [0, 2138]
click at [737, 392] on p "3D Printed - DPO Items Transport Tamex Consignment # HUSH200082 Shipped Date [D…" at bounding box center [755, 401] width 152 height 18
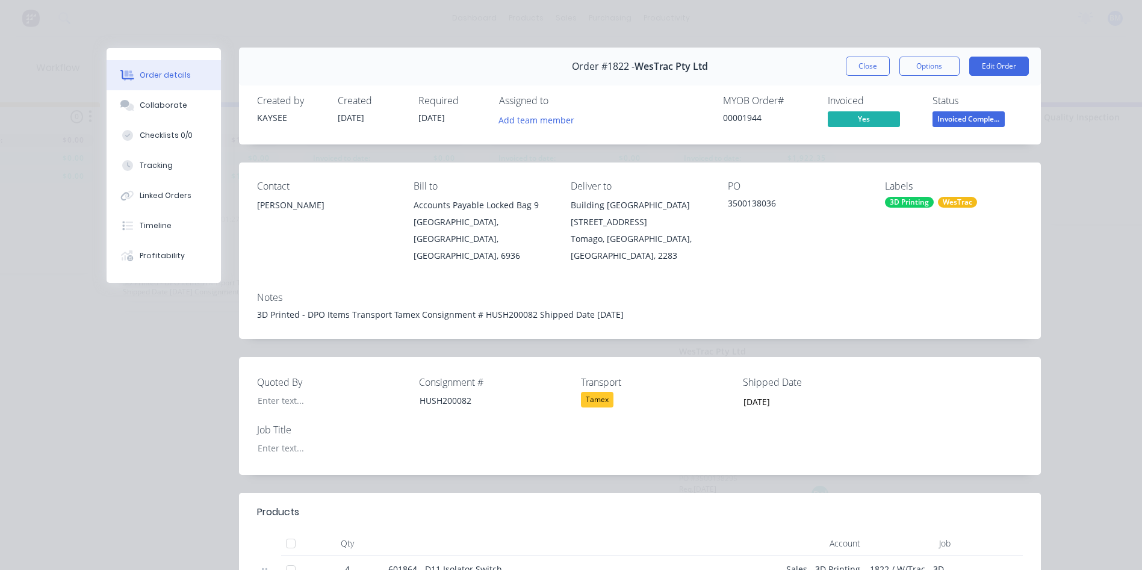
scroll to position [0, 0]
click at [853, 66] on button "Close" at bounding box center [868, 66] width 44 height 19
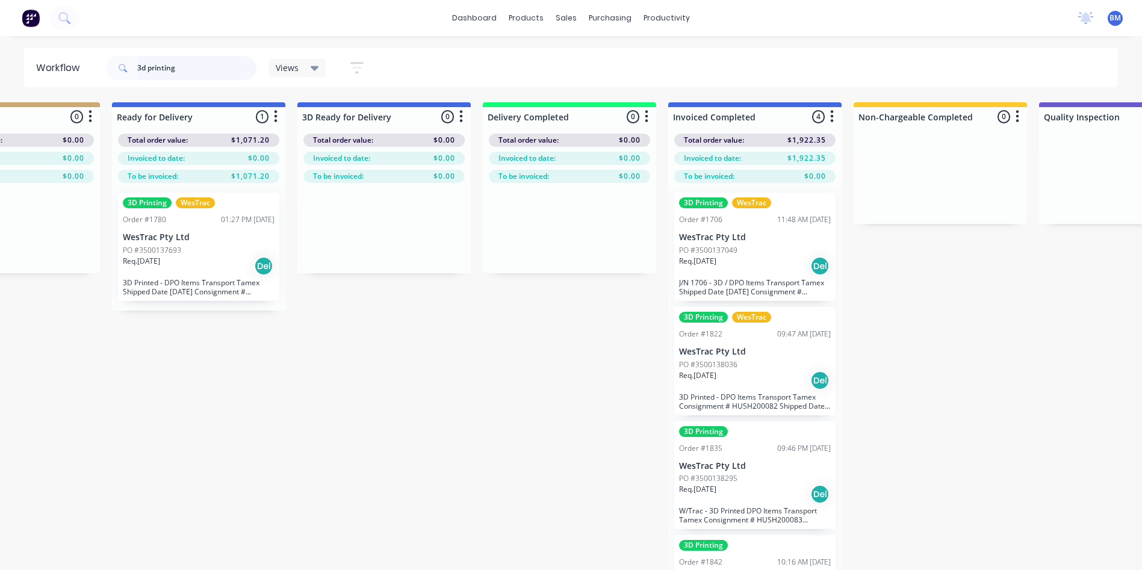
drag, startPoint x: 190, startPoint y: 67, endPoint x: 84, endPoint y: 50, distance: 107.4
click at [84, 50] on header "Workflow 3d printing Views Save new view None (Default) edit 3D only edit Show/…" at bounding box center [571, 67] width 1094 height 39
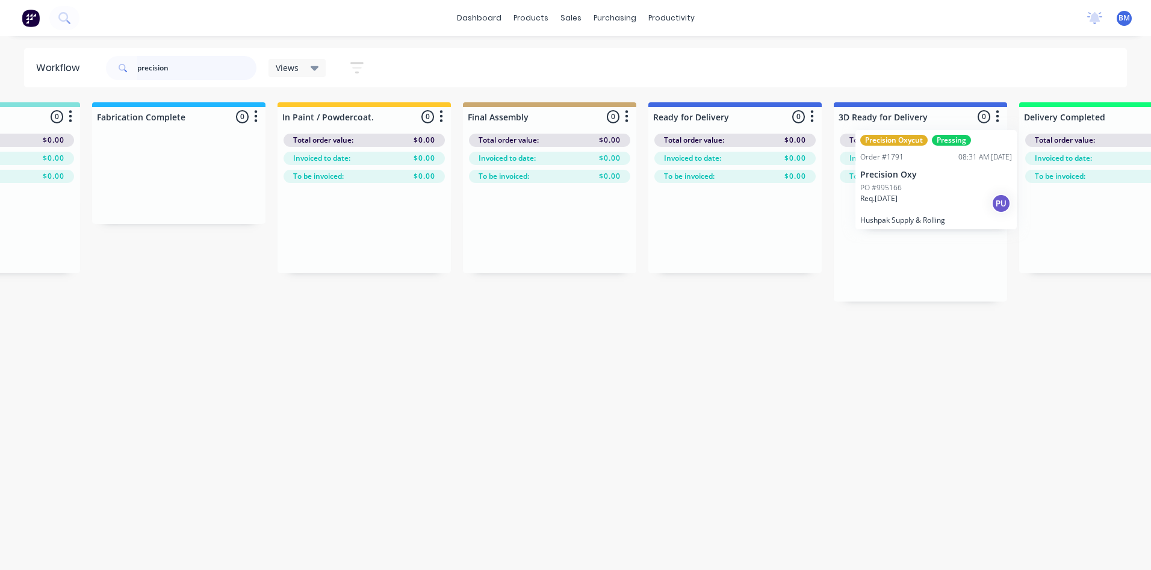
scroll to position [0, 1614]
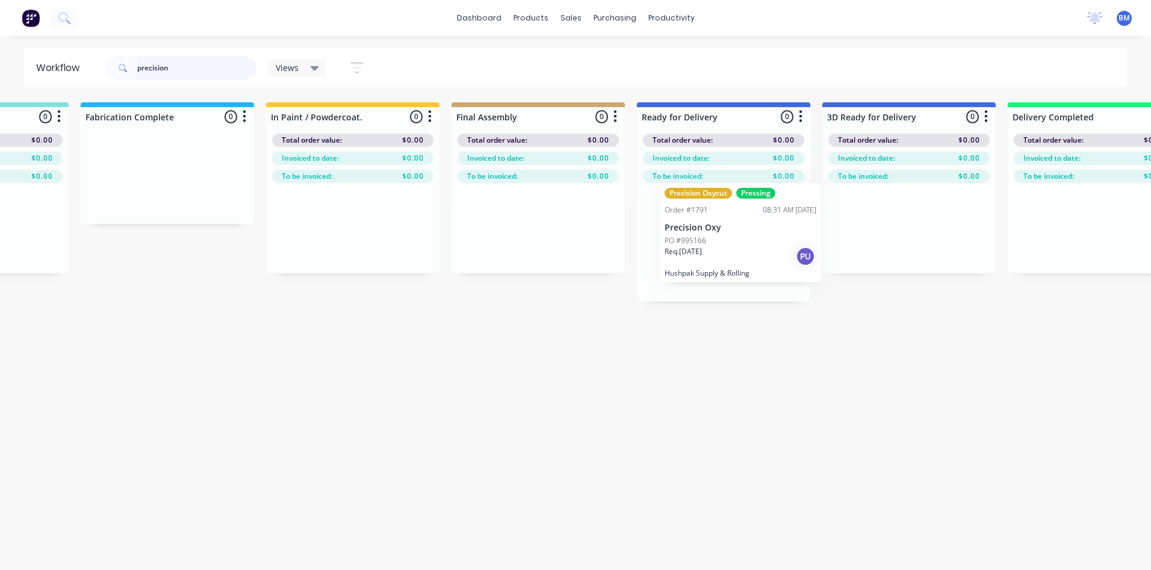
drag, startPoint x: 472, startPoint y: 346, endPoint x: 646, endPoint y: 306, distance: 178.5
click at [778, 227] on div "Submitted 1 Sort By Created date Required date Order number Customer name Most …" at bounding box center [340, 254] width 3927 height 305
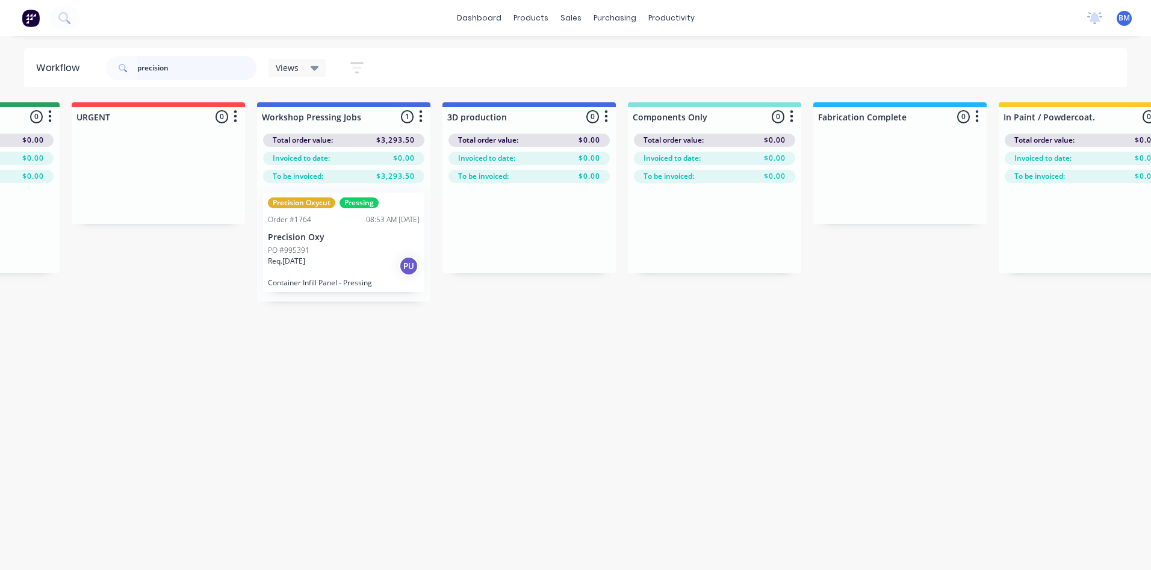
scroll to position [0, 879]
click at [335, 267] on div "Req. 12/08/25 PU" at bounding box center [346, 266] width 152 height 20
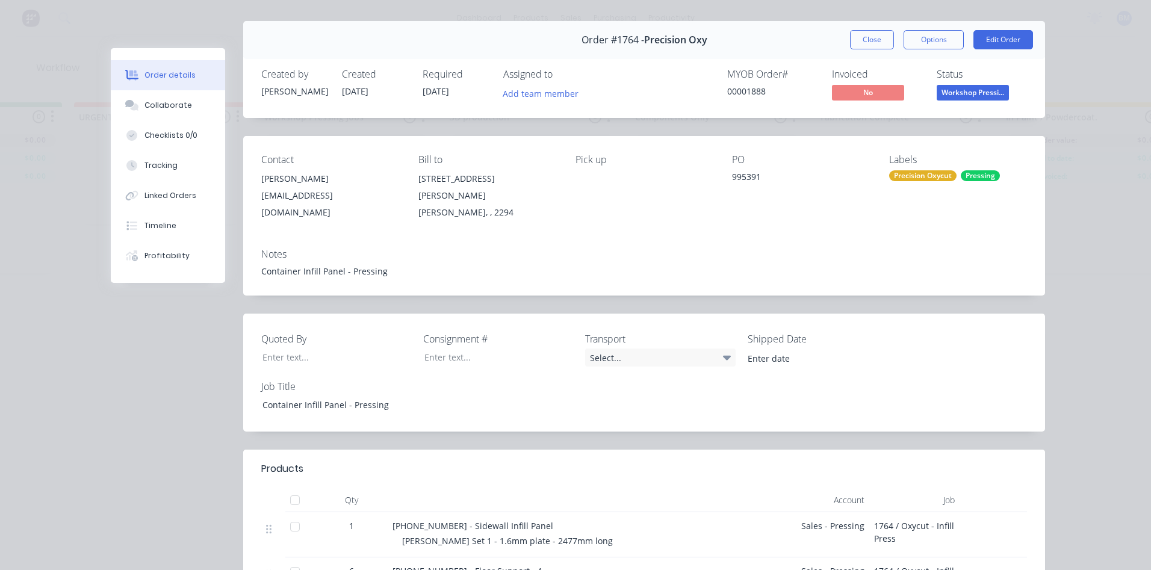
scroll to position [0, 0]
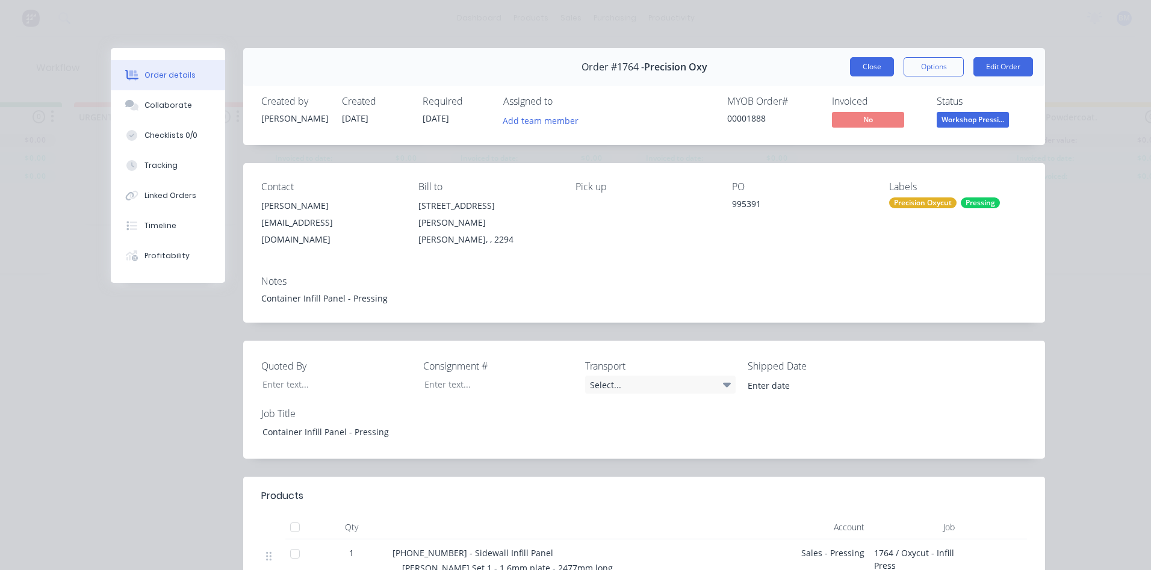
click at [864, 63] on button "Close" at bounding box center [872, 66] width 44 height 19
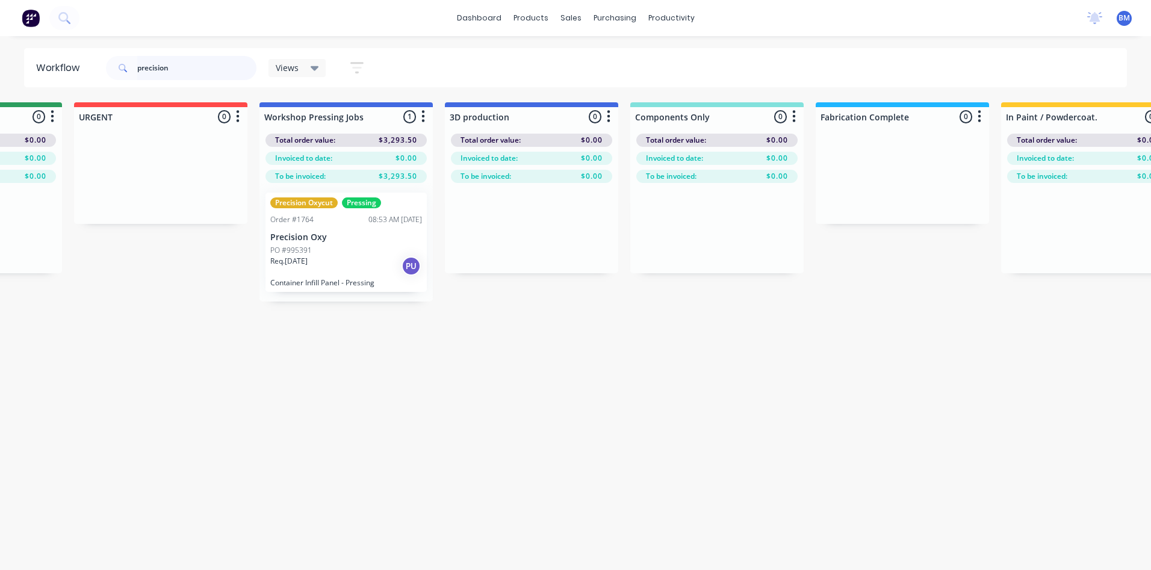
drag, startPoint x: 181, startPoint y: 67, endPoint x: 132, endPoint y: 51, distance: 50.6
click at [140, 57] on input "precision" at bounding box center [196, 68] width 119 height 24
type input "louver"
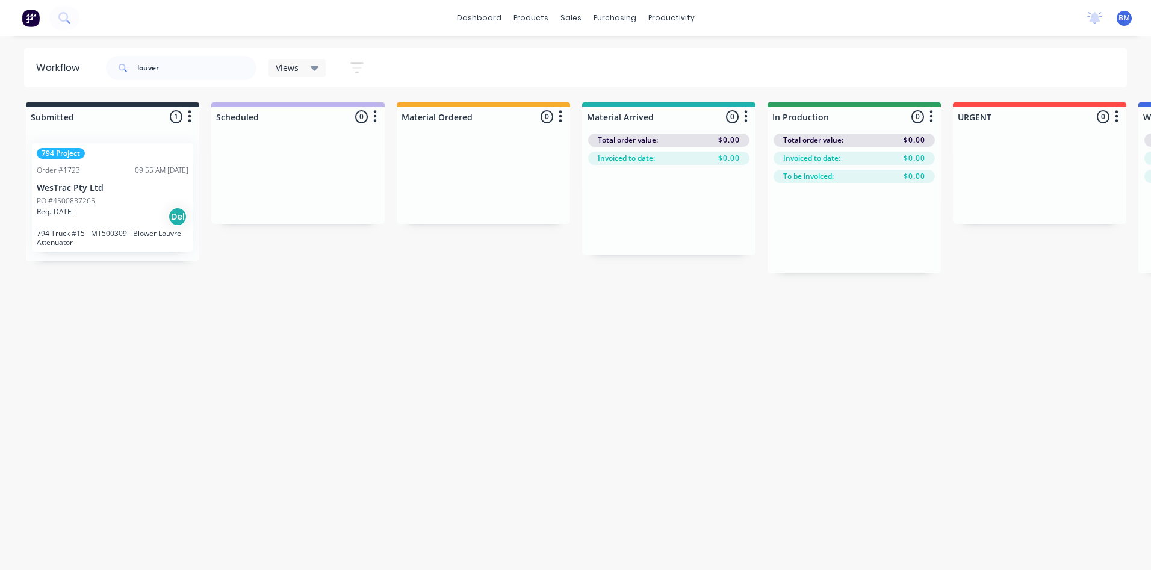
drag, startPoint x: 173, startPoint y: 54, endPoint x: 167, endPoint y: 58, distance: 7.3
click at [167, 58] on div "louver" at bounding box center [181, 68] width 150 height 36
drag, startPoint x: 169, startPoint y: 63, endPoint x: 0, endPoint y: 43, distance: 169.7
click at [0, 45] on html "dashboard products sales purchasing productivity dashboard products Product Cat…" at bounding box center [575, 249] width 1151 height 498
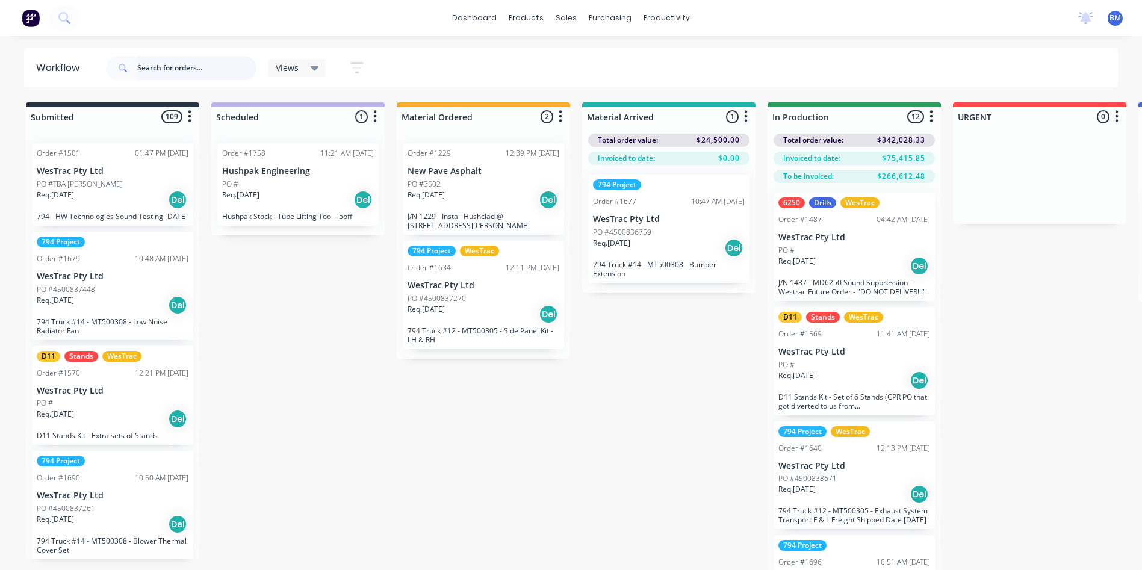
click at [186, 70] on input "text" at bounding box center [196, 68] width 119 height 24
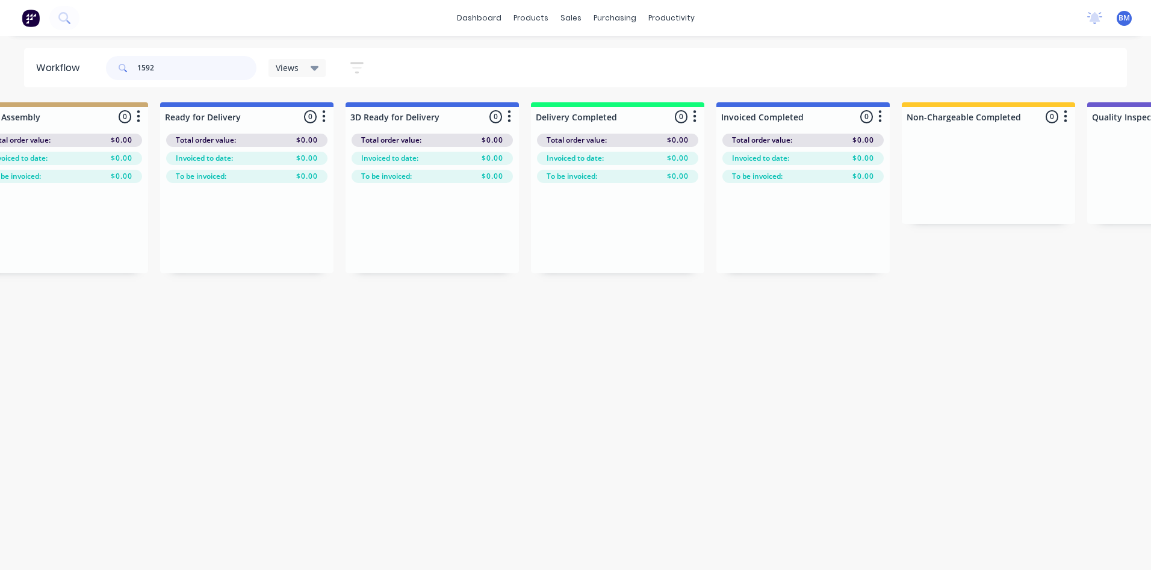
scroll to position [0, 2305]
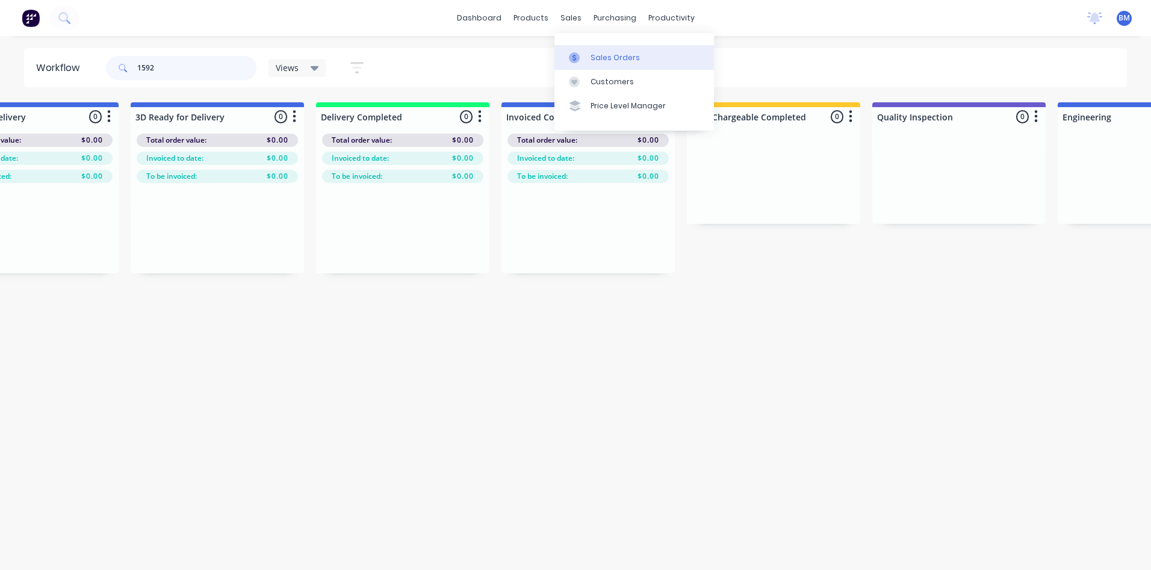
type input "1592"
click at [581, 51] on link "Sales Orders" at bounding box center [633, 57] width 159 height 24
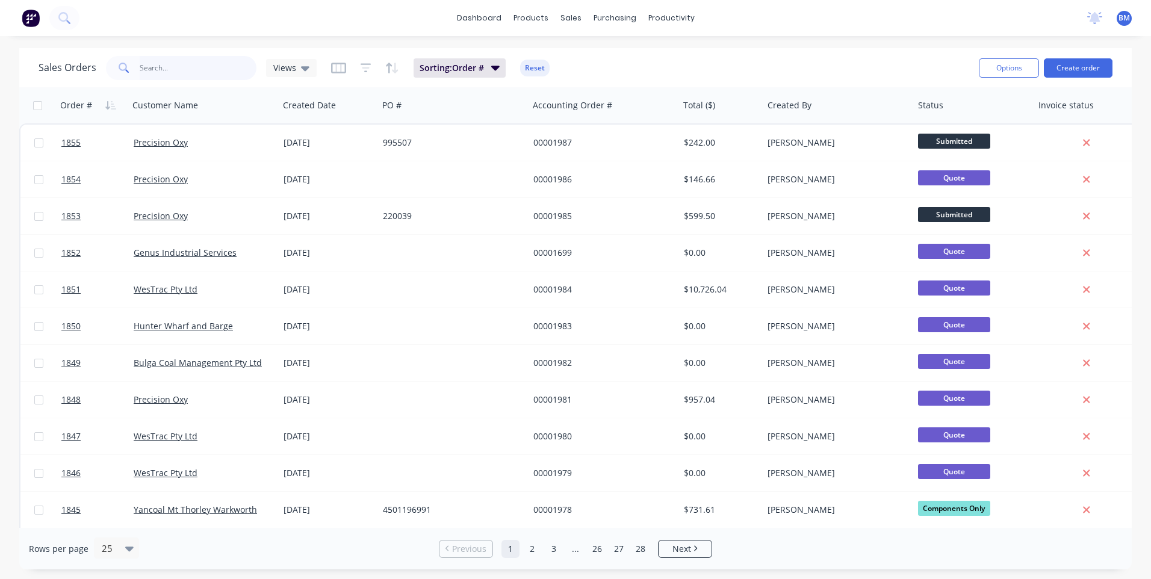
click at [166, 73] on input "text" at bounding box center [198, 68] width 117 height 24
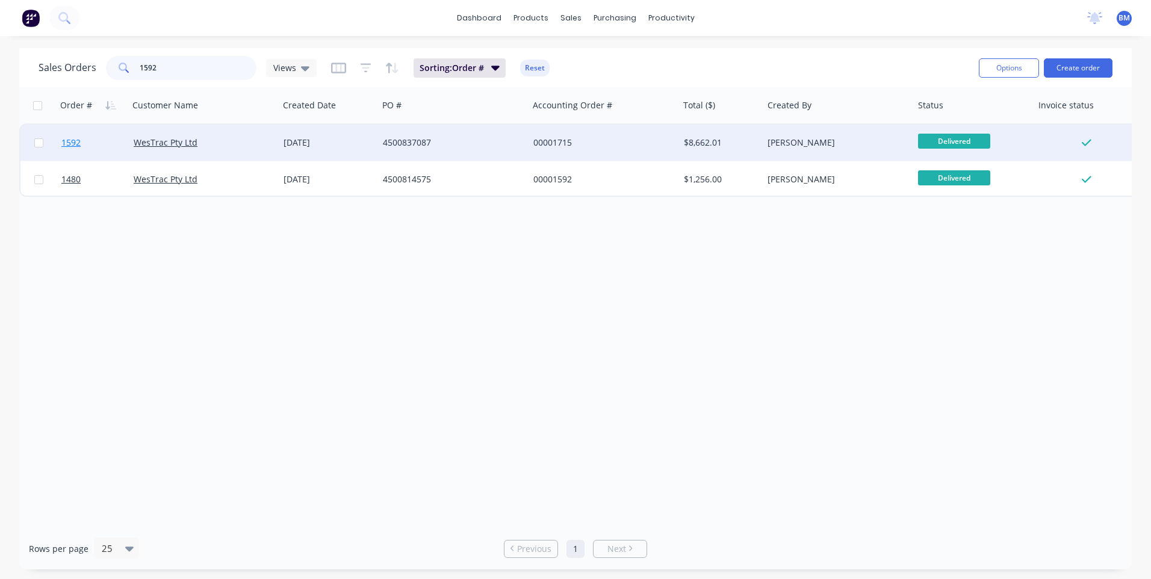
type input "1592"
click at [71, 140] on span "1592" at bounding box center [70, 143] width 19 height 12
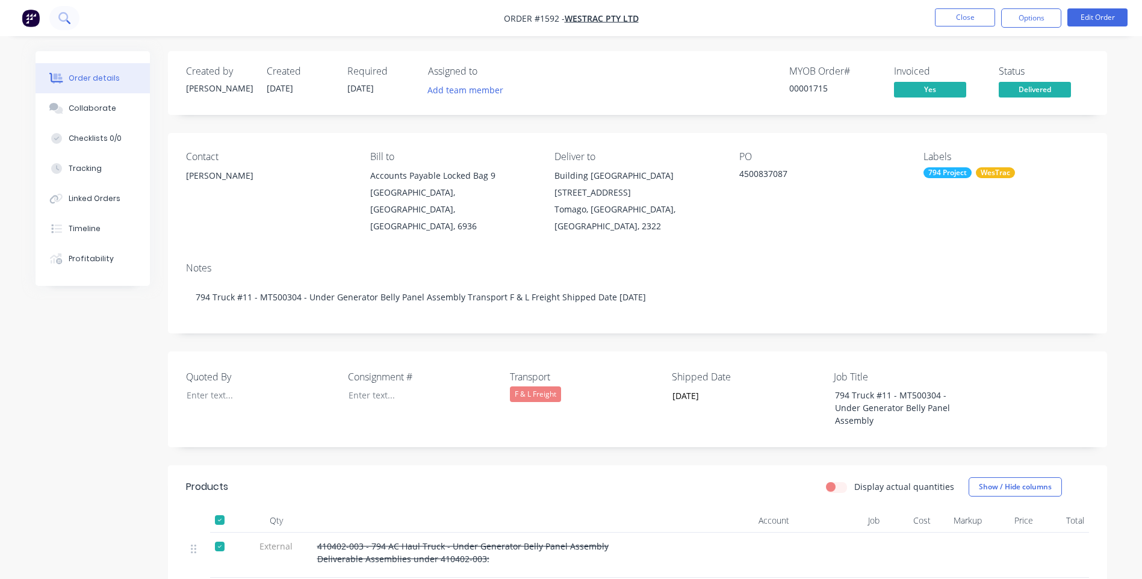
click at [61, 19] on icon at bounding box center [63, 17] width 11 height 11
click at [955, 17] on button "Close" at bounding box center [965, 17] width 60 height 18
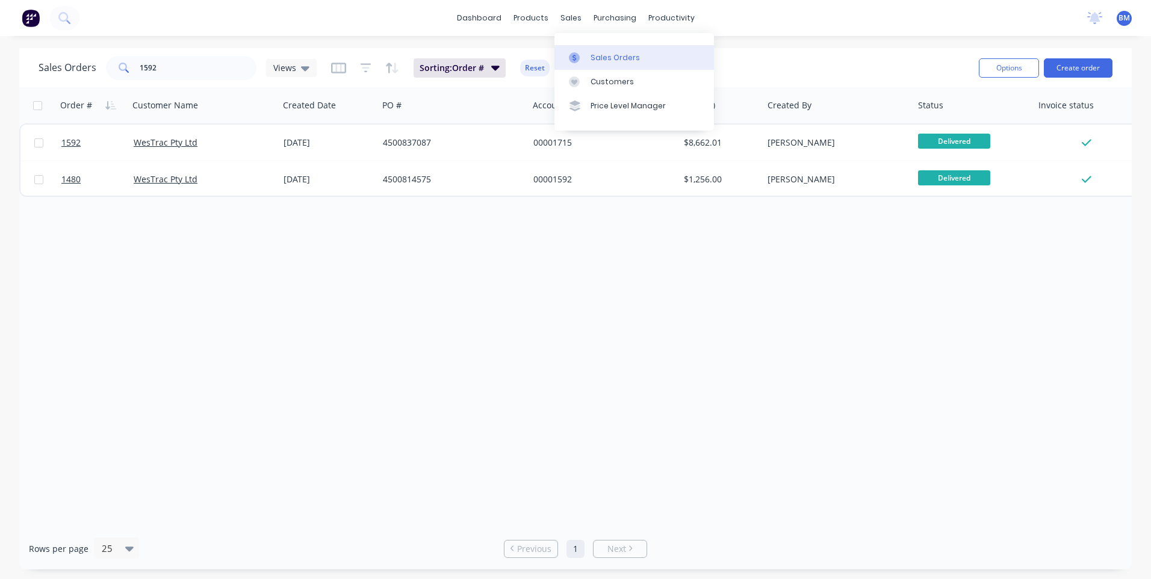
click at [576, 61] on icon at bounding box center [574, 57] width 11 height 11
drag, startPoint x: 154, startPoint y: 74, endPoint x: 0, endPoint y: 50, distance: 155.9
click at [0, 57] on html "dashboard products sales purchasing productivity dashboard products Product Cat…" at bounding box center [575, 289] width 1151 height 579
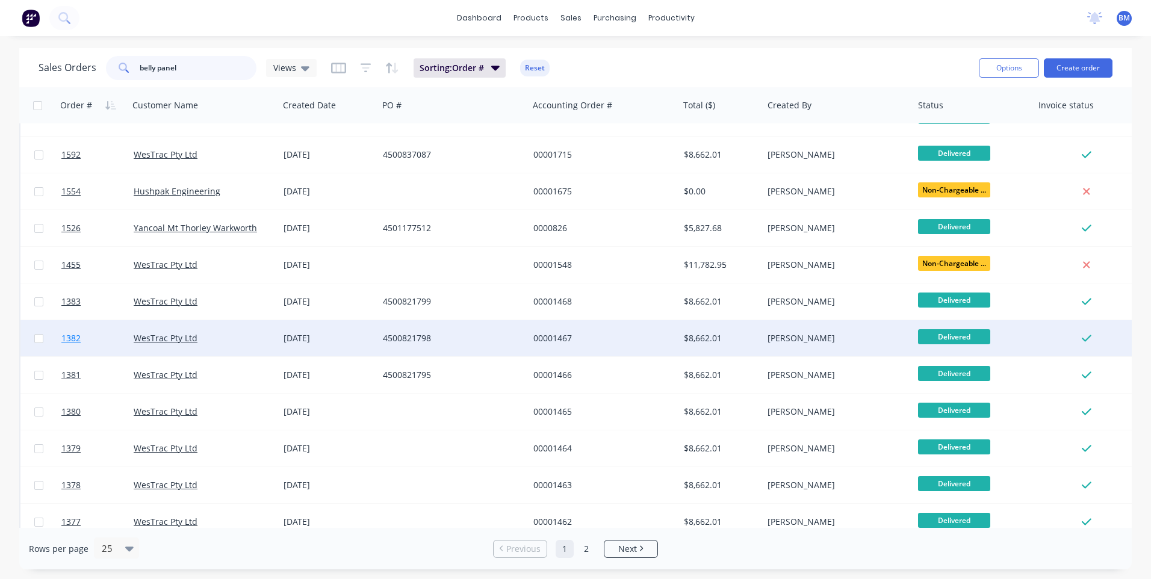
scroll to position [519, 0]
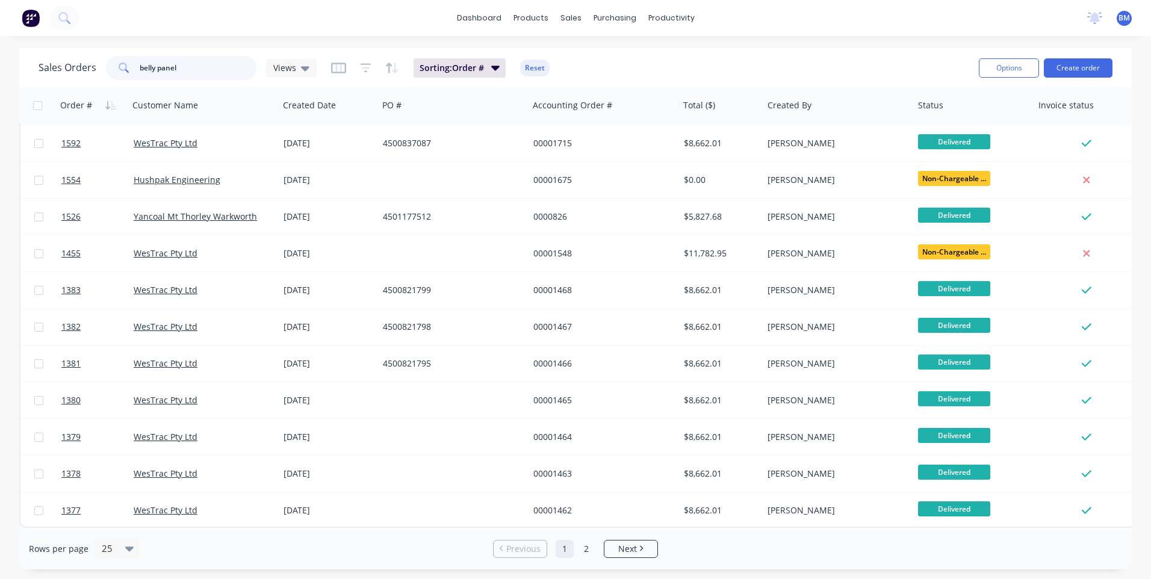
drag, startPoint x: 196, startPoint y: 79, endPoint x: 165, endPoint y: 66, distance: 33.7
click at [165, 66] on input "belly panel" at bounding box center [198, 68] width 117 height 24
click at [221, 60] on input "belly panel" at bounding box center [198, 68] width 117 height 24
drag, startPoint x: 197, startPoint y: 70, endPoint x: -2, endPoint y: 34, distance: 202.6
click at [0, 34] on html "dashboard products sales purchasing productivity dashboard products Product Cat…" at bounding box center [575, 289] width 1151 height 579
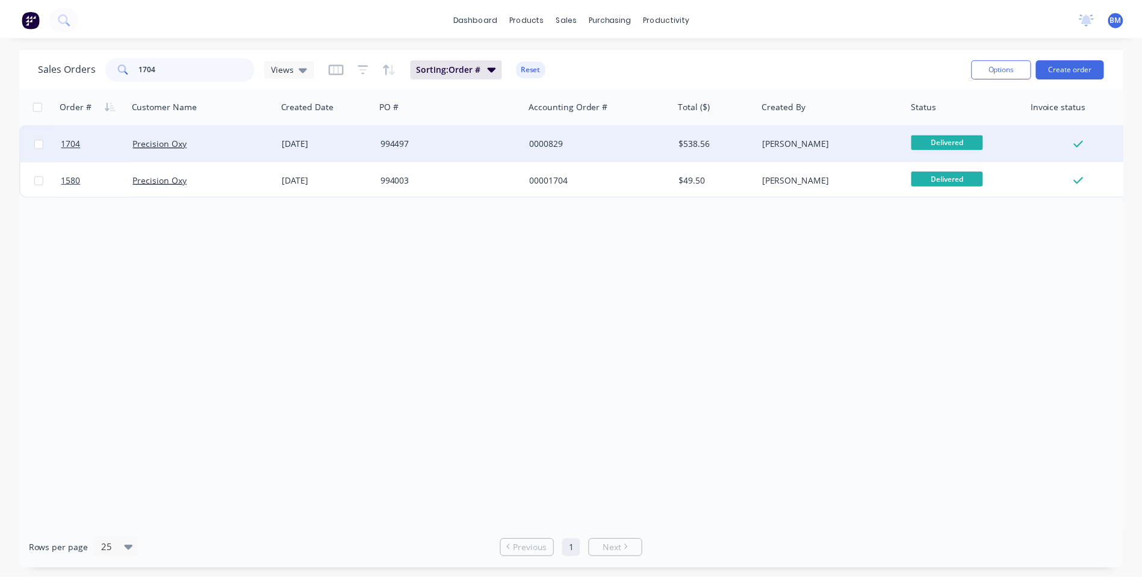
scroll to position [0, 0]
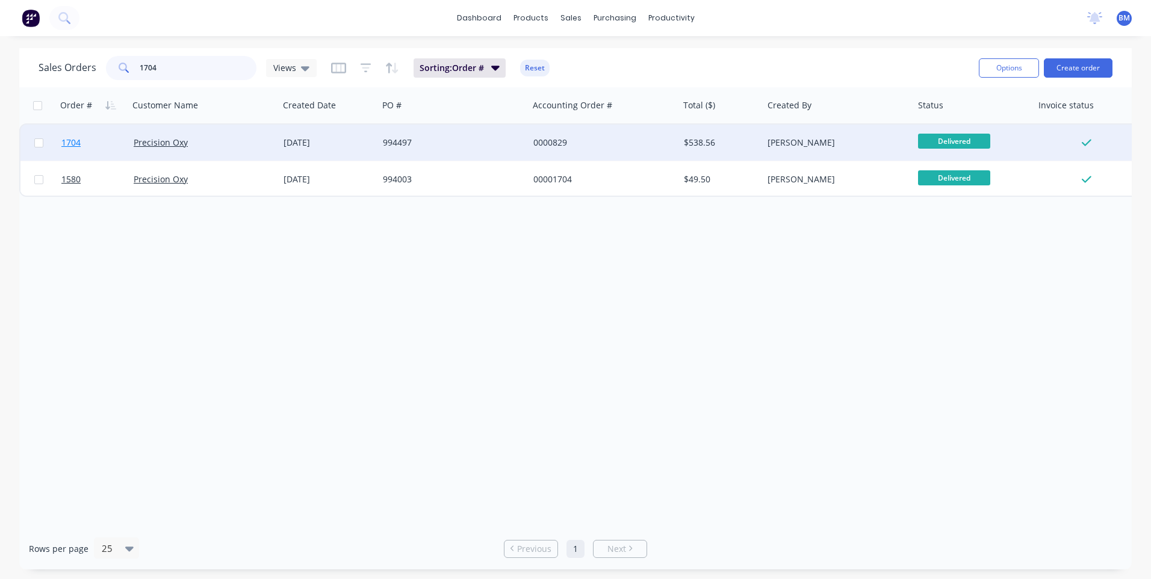
type input "1704"
click at [70, 144] on span "1704" at bounding box center [70, 143] width 19 height 12
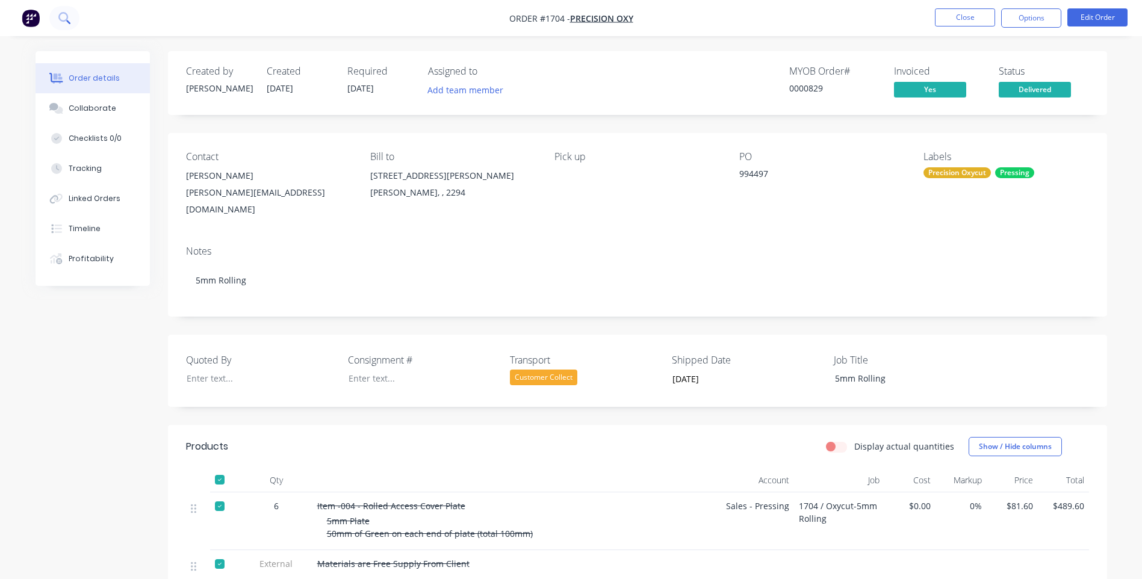
click at [66, 21] on icon at bounding box center [63, 17] width 10 height 10
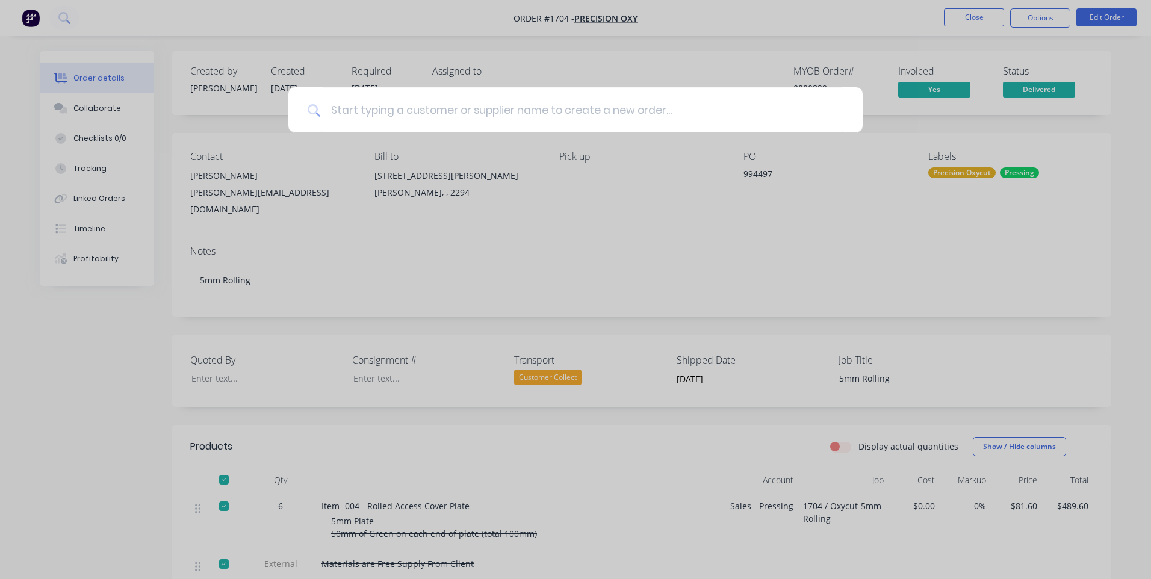
click at [886, 23] on div at bounding box center [575, 289] width 1151 height 579
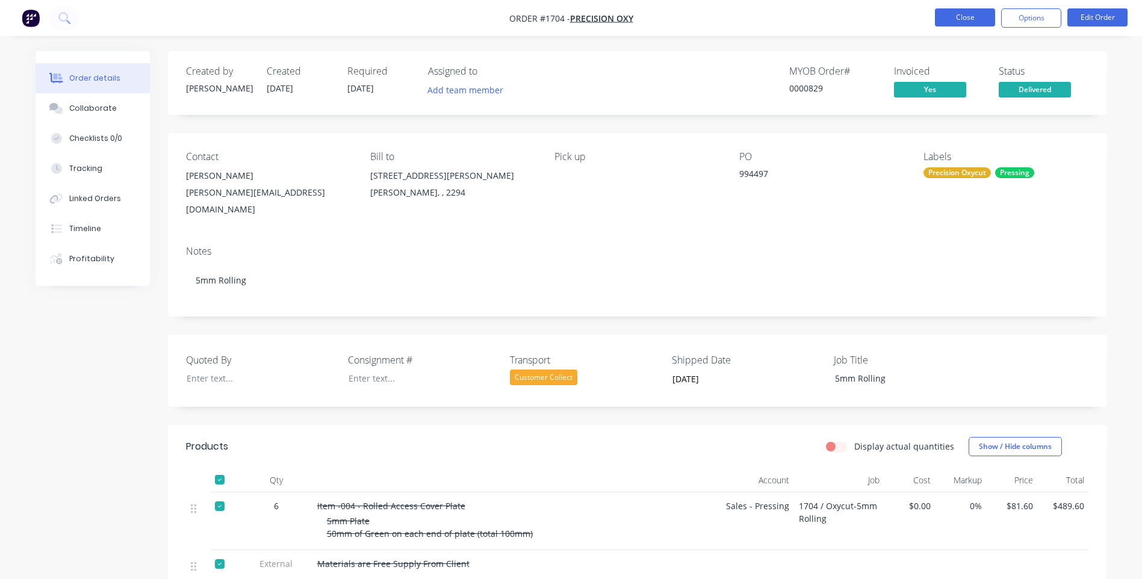
click at [965, 20] on button "Close" at bounding box center [965, 17] width 60 height 18
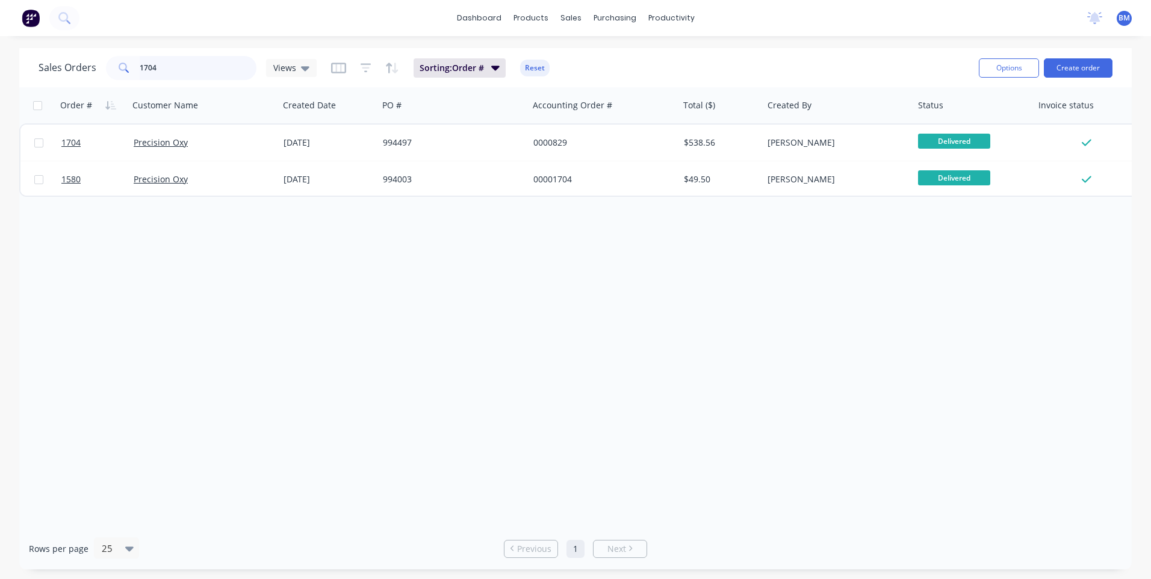
drag, startPoint x: 166, startPoint y: 73, endPoint x: 150, endPoint y: 67, distance: 17.0
click at [150, 67] on input "1704" at bounding box center [198, 68] width 117 height 24
click at [669, 54] on div at bounding box center [661, 57] width 18 height 11
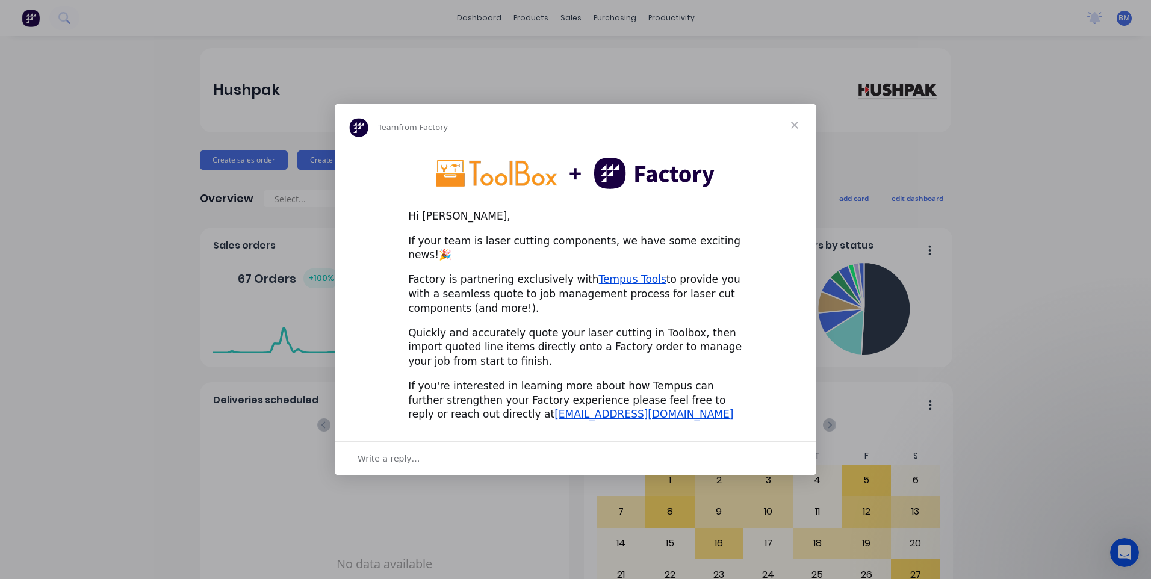
click at [791, 134] on span "Close" at bounding box center [794, 125] width 43 height 43
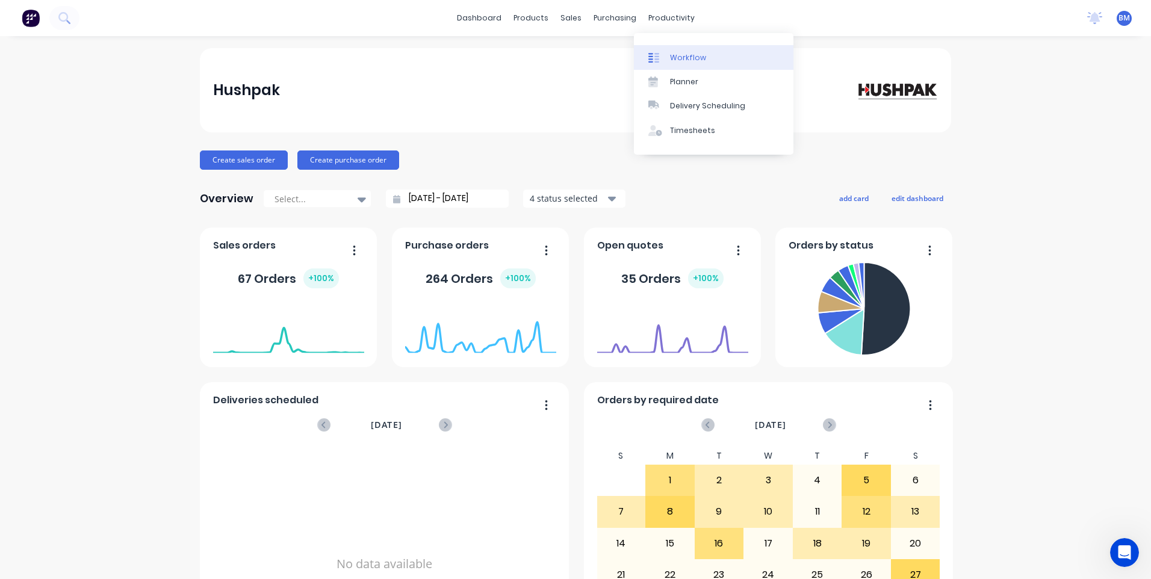
click at [691, 58] on div "Workflow" at bounding box center [688, 57] width 36 height 11
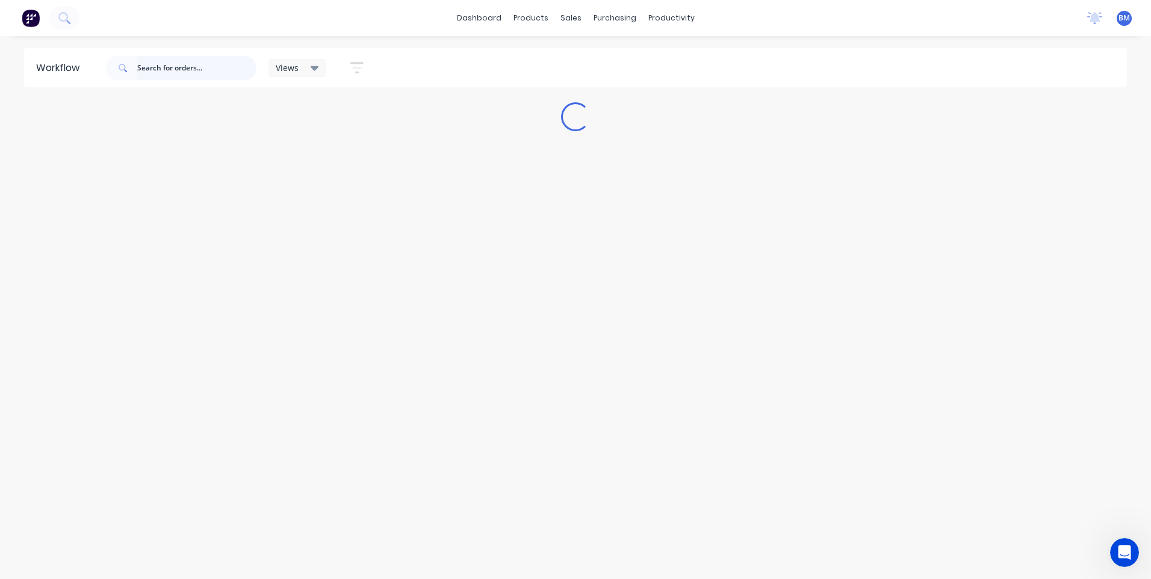
click at [191, 64] on input "text" at bounding box center [196, 68] width 119 height 24
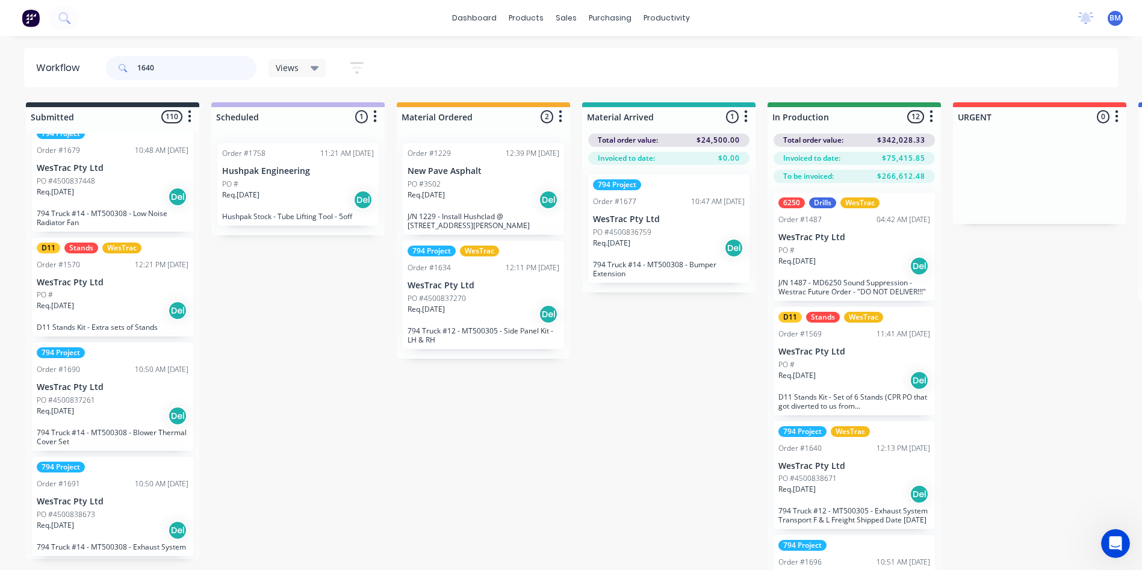
scroll to position [120, 0]
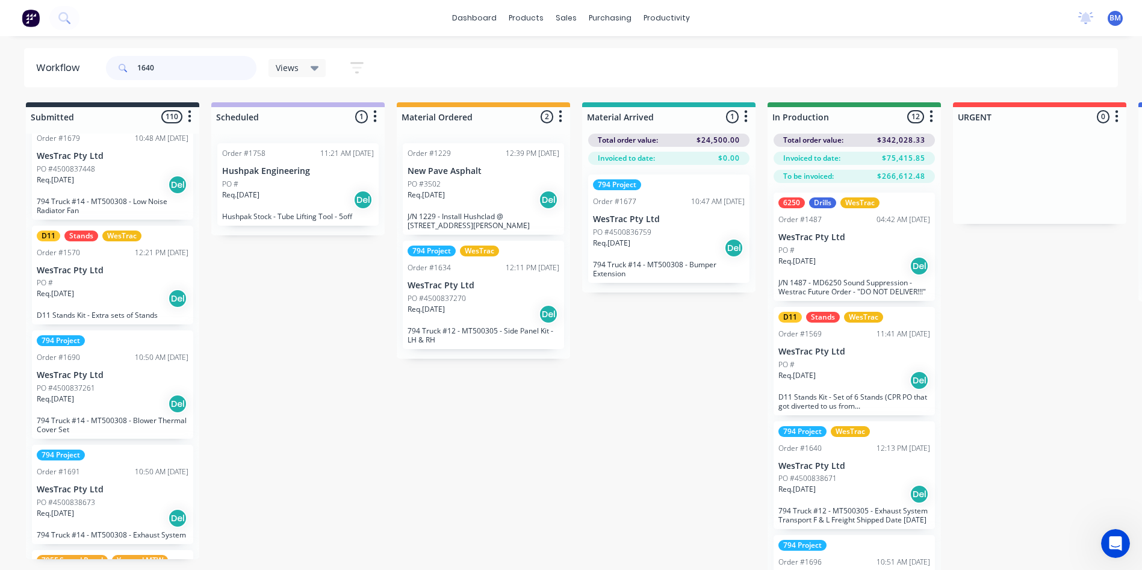
type input "1640"
click at [243, 498] on html "dashboard products sales purchasing productivity dashboard products Product Cat…" at bounding box center [571, 249] width 1142 height 498
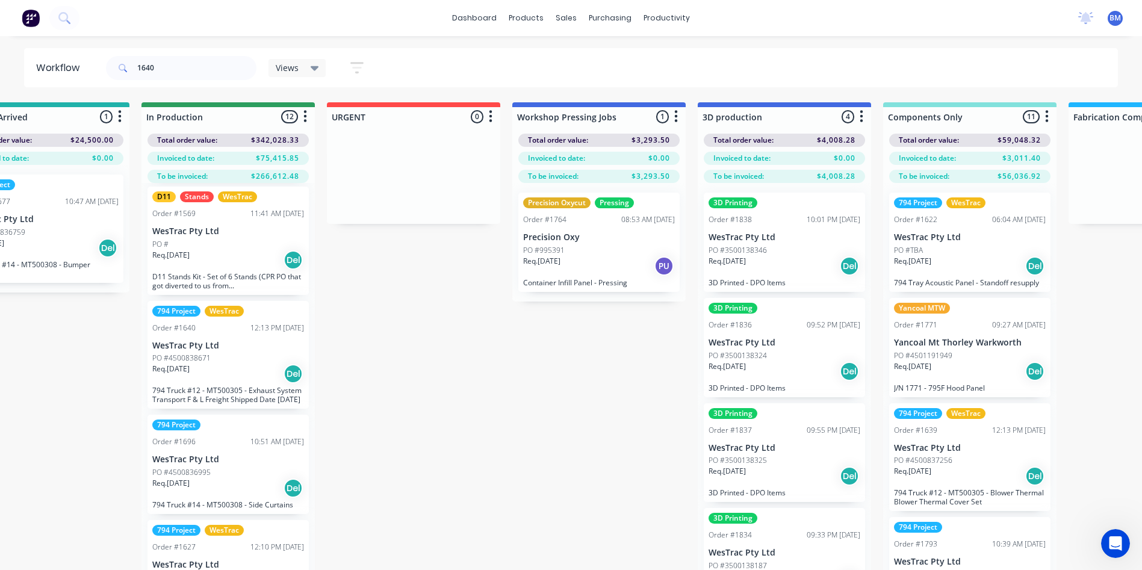
click at [243, 351] on div "794 Project WesTrac Order #1640 12:13 PM 24/07/25 WesTrac Pty Ltd PO #450083867…" at bounding box center [227, 355] width 161 height 108
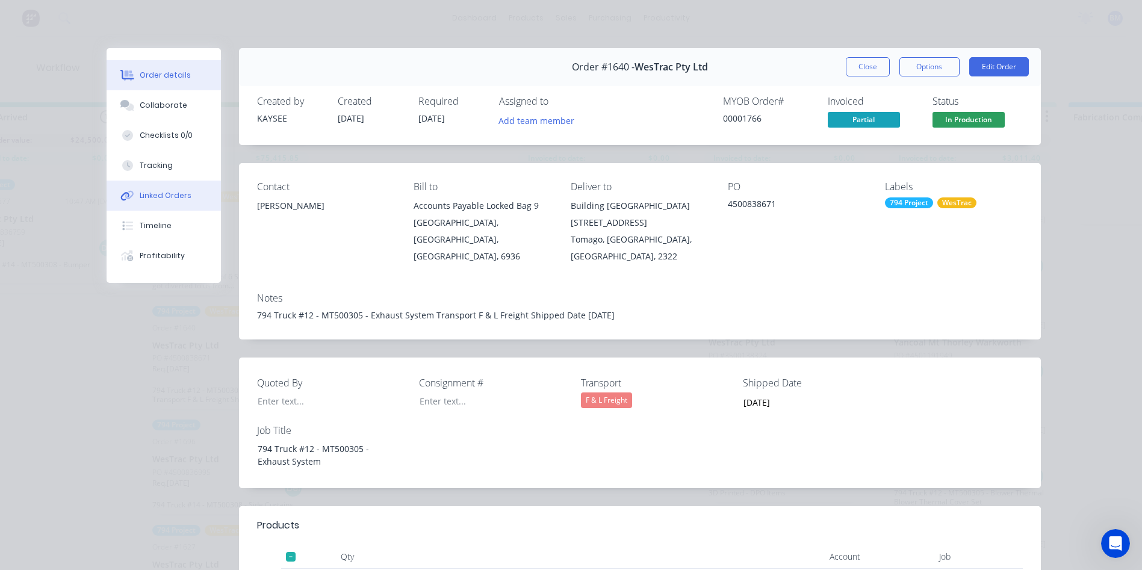
click at [167, 200] on div "Linked Orders" at bounding box center [166, 195] width 52 height 11
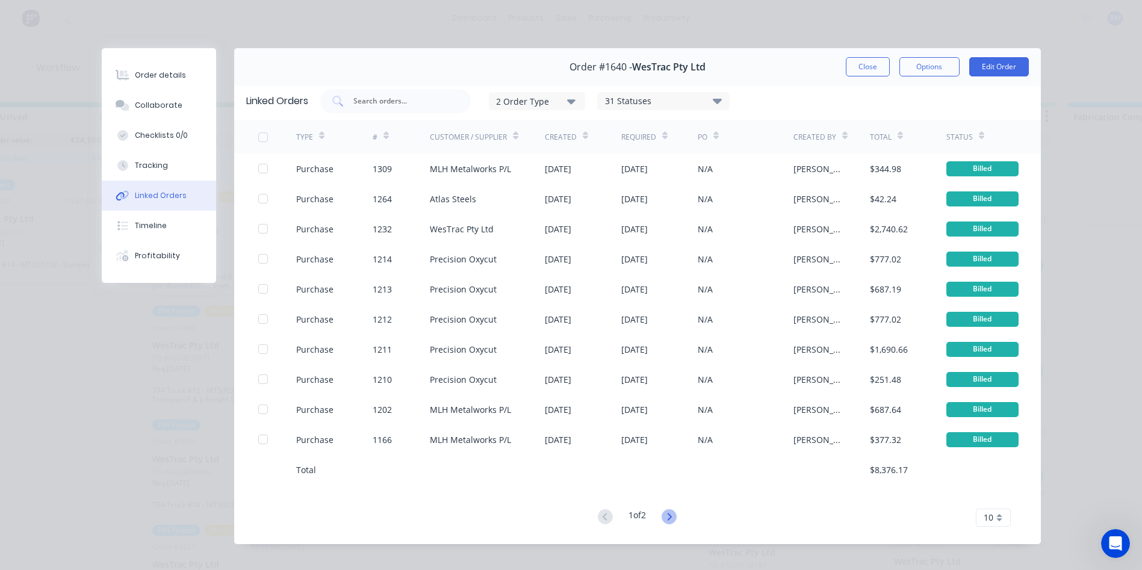
click at [662, 517] on icon at bounding box center [668, 516] width 15 height 15
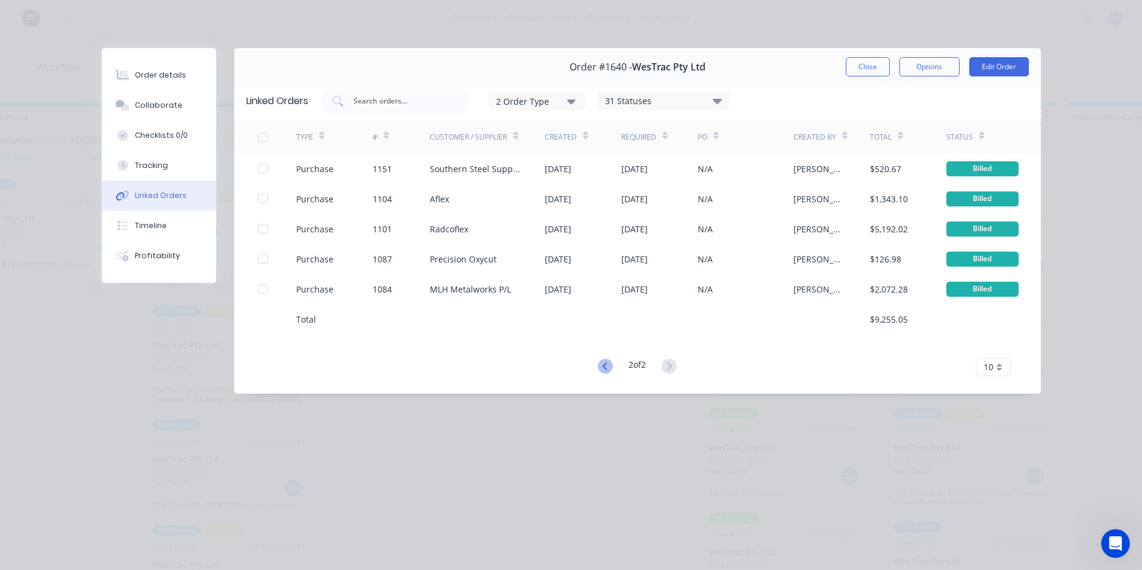
click at [598, 370] on icon at bounding box center [605, 366] width 15 height 15
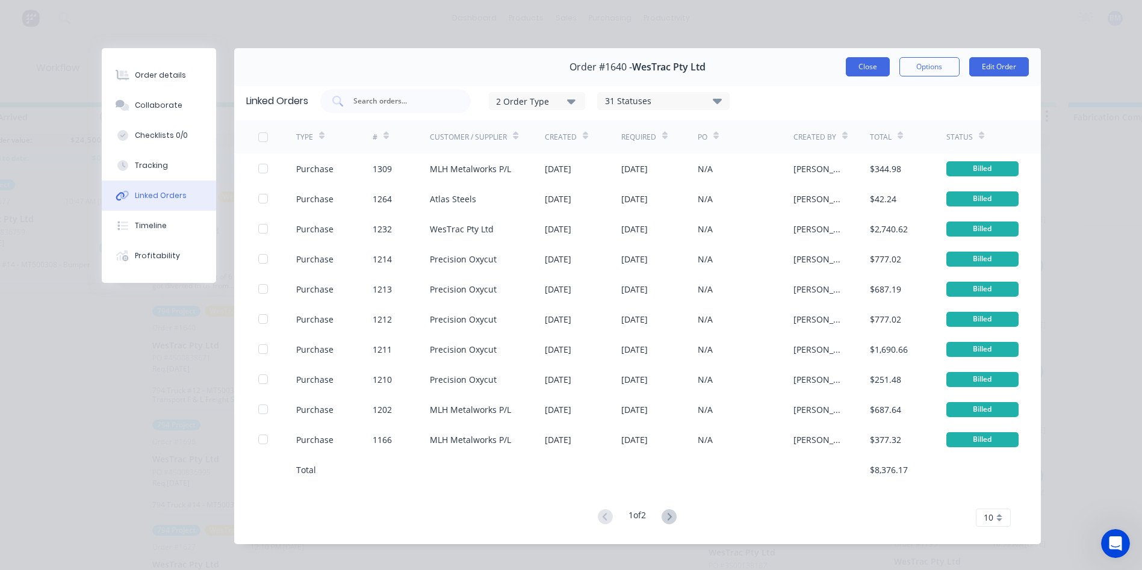
click at [854, 61] on button "Close" at bounding box center [868, 66] width 44 height 19
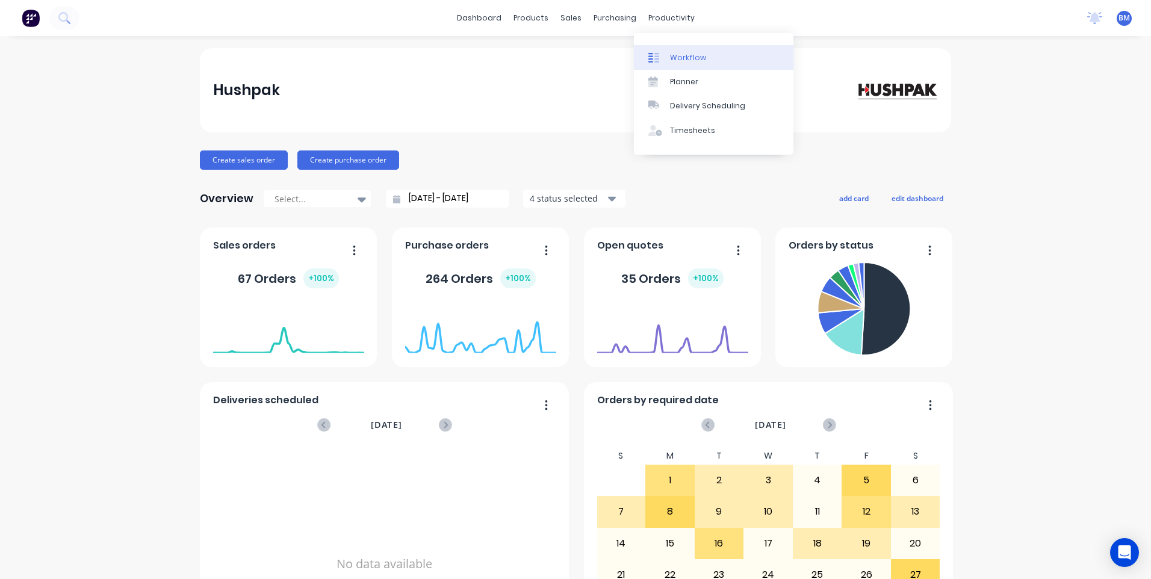
click at [672, 55] on div "Workflow" at bounding box center [688, 57] width 36 height 11
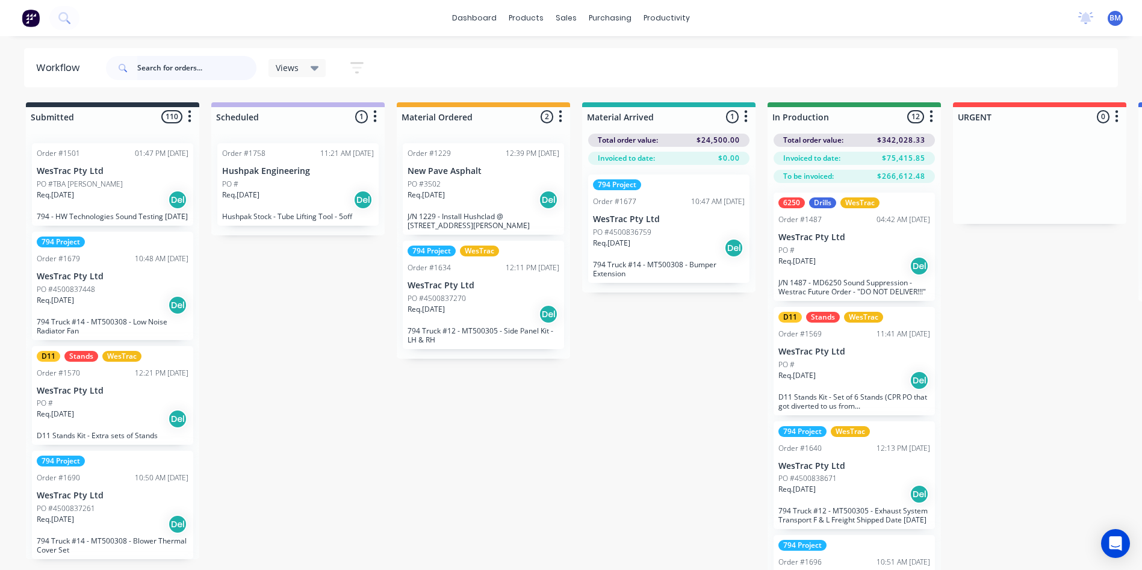
click at [173, 73] on input "text" at bounding box center [196, 68] width 119 height 24
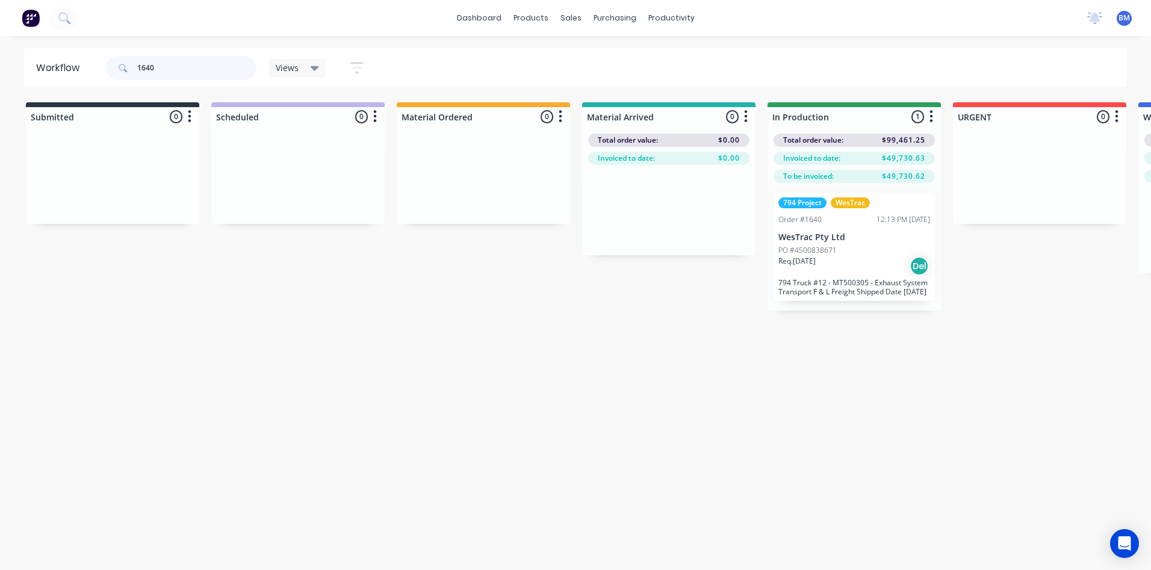
type input "1640"
click at [841, 265] on div "Req. [DATE] Del" at bounding box center [854, 266] width 152 height 20
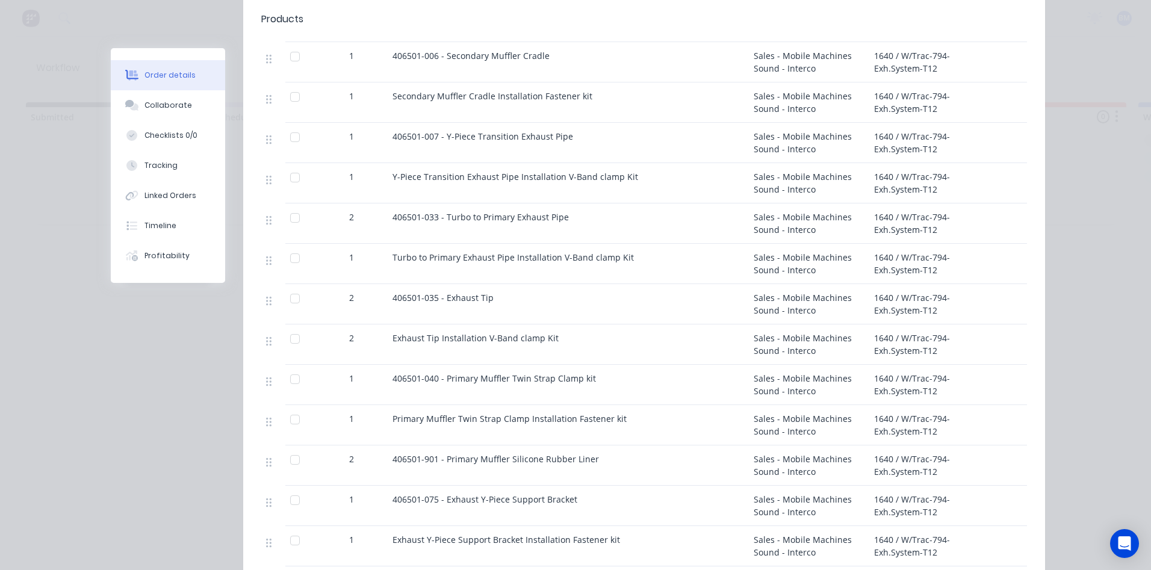
scroll to position [722, 0]
